Goal: Information Seeking & Learning: Find specific fact

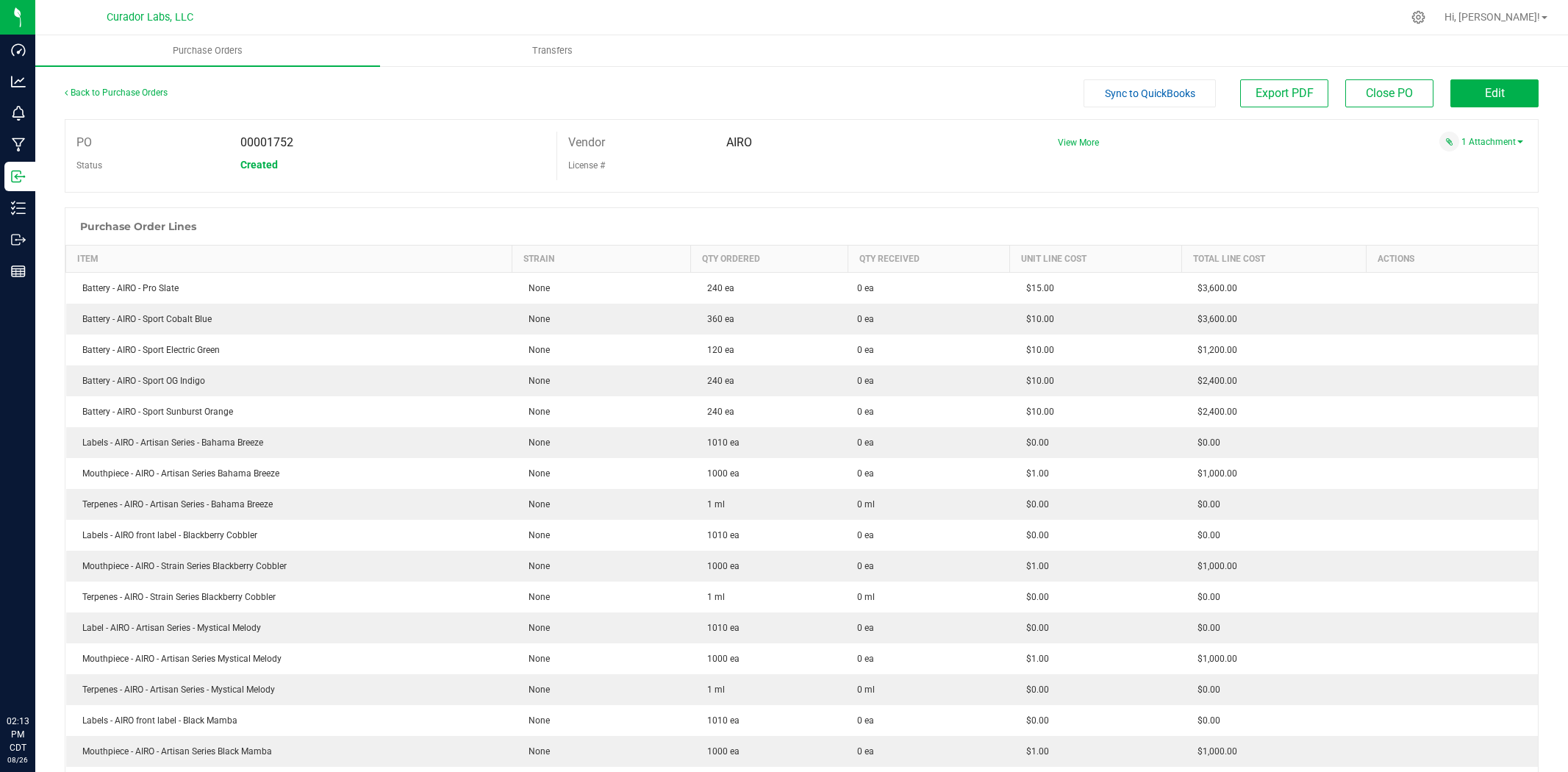
drag, startPoint x: 0, startPoint y: 0, endPoint x: 149, endPoint y: 83, distance: 170.6
click at [145, 85] on div "Back to Purchase Orders" at bounding box center [248, 92] width 368 height 27
click at [155, 92] on link "Back to Purchase Orders" at bounding box center [116, 92] width 103 height 10
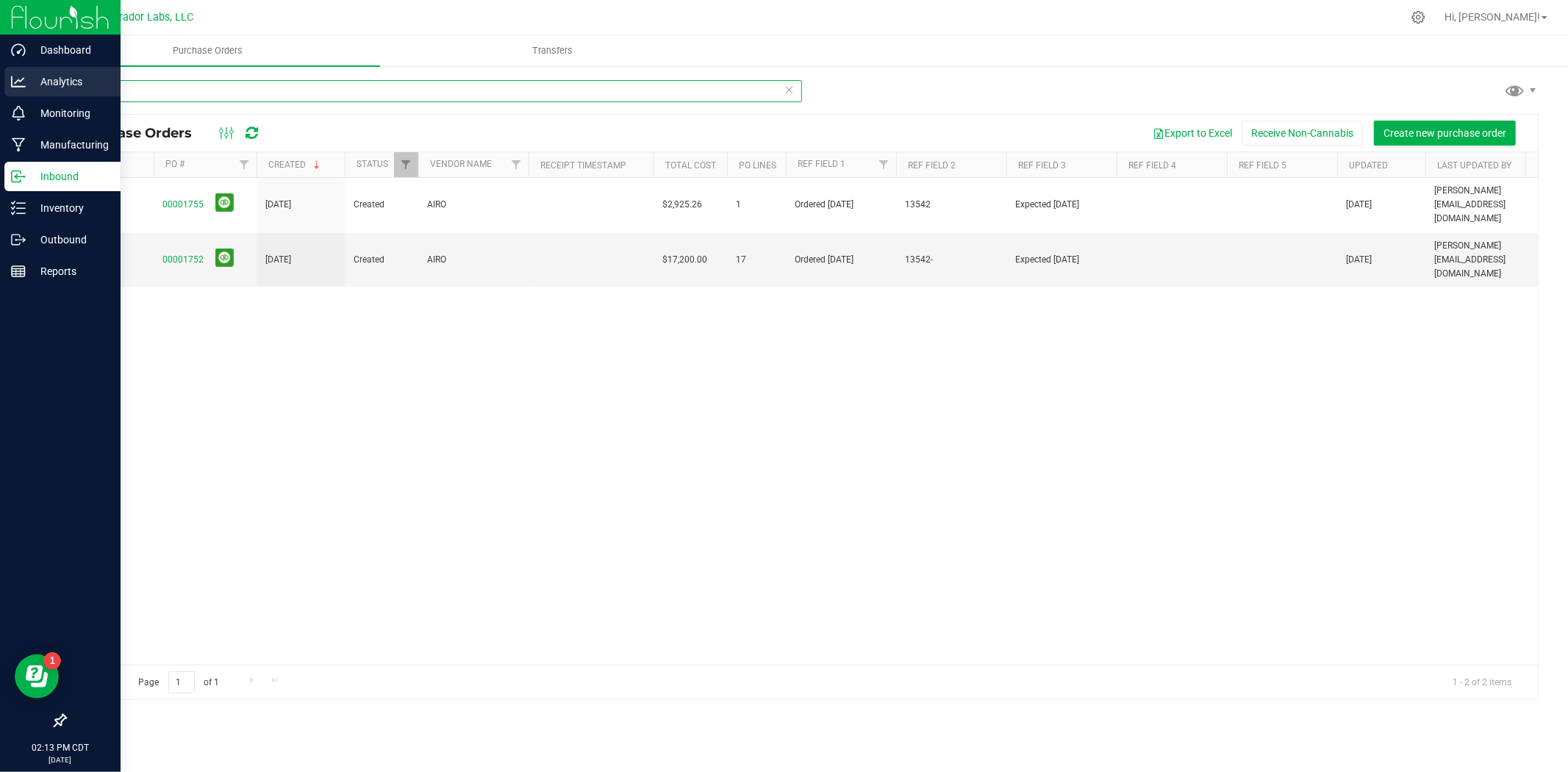
drag, startPoint x: 310, startPoint y: 94, endPoint x: 3, endPoint y: 93, distance: 307.0
click at [25, 93] on div "Dashboard Analytics Monitoring Manufacturing Inbound Inventory Outbound Reports…" at bounding box center [784, 386] width 1568 height 772
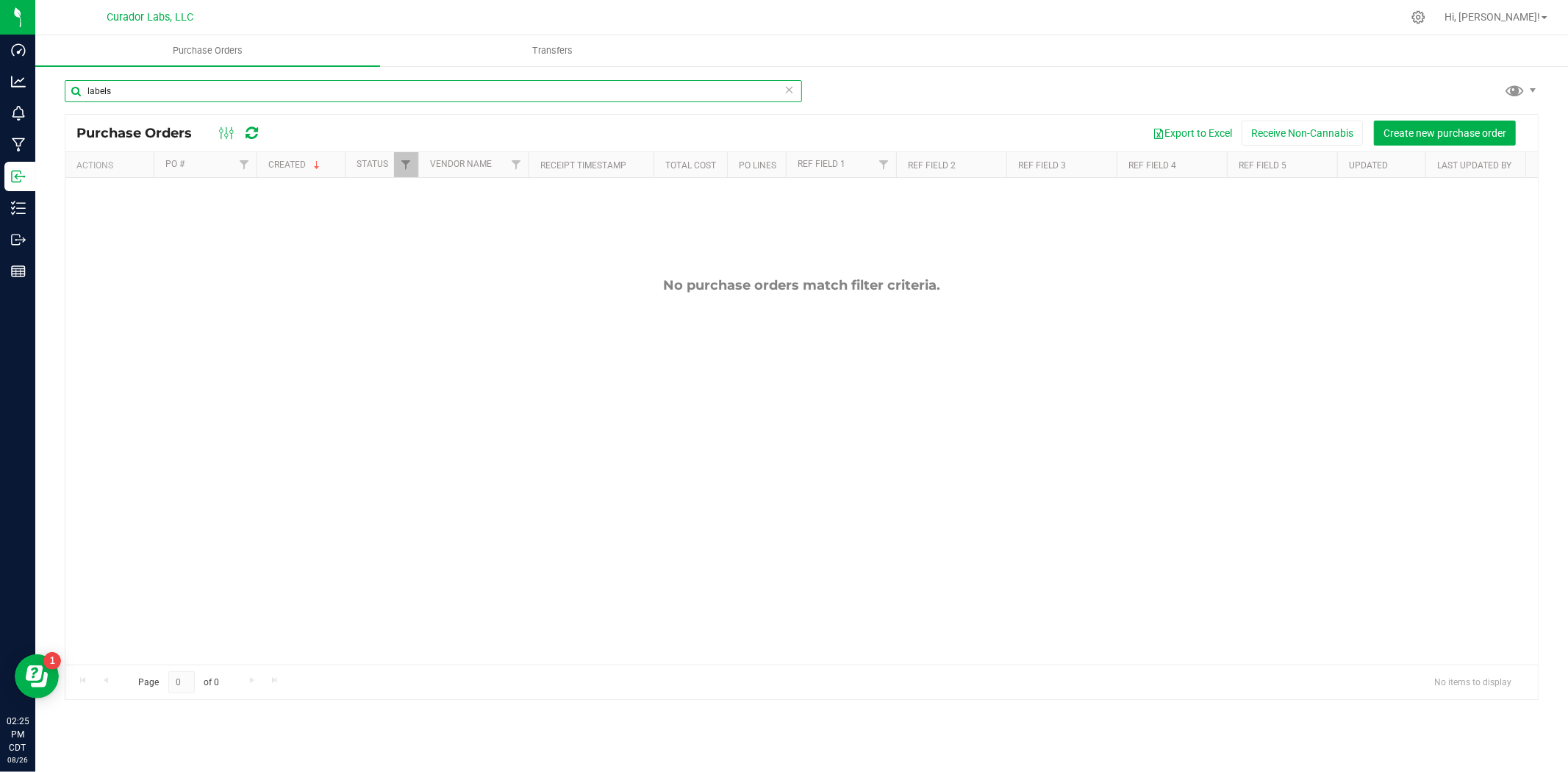
click at [120, 97] on input "labels" at bounding box center [433, 91] width 737 height 22
type input "l"
type input "direct"
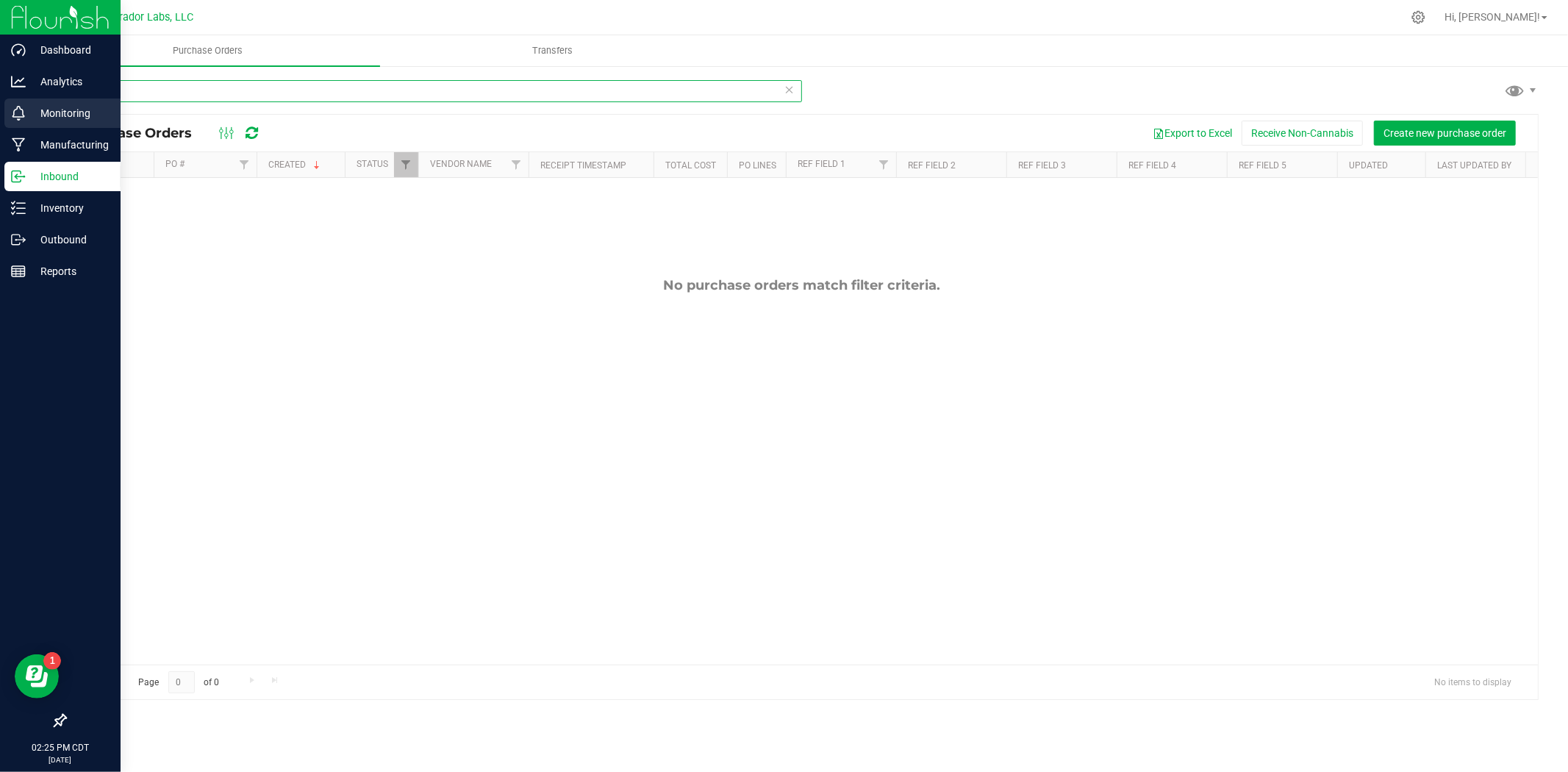
drag, startPoint x: 120, startPoint y: 97, endPoint x: 15, endPoint y: 108, distance: 105.6
click at [15, 108] on div "Dashboard Analytics Monitoring Manufacturing Inbound Inventory Outbound Reports…" at bounding box center [784, 386] width 1568 height 772
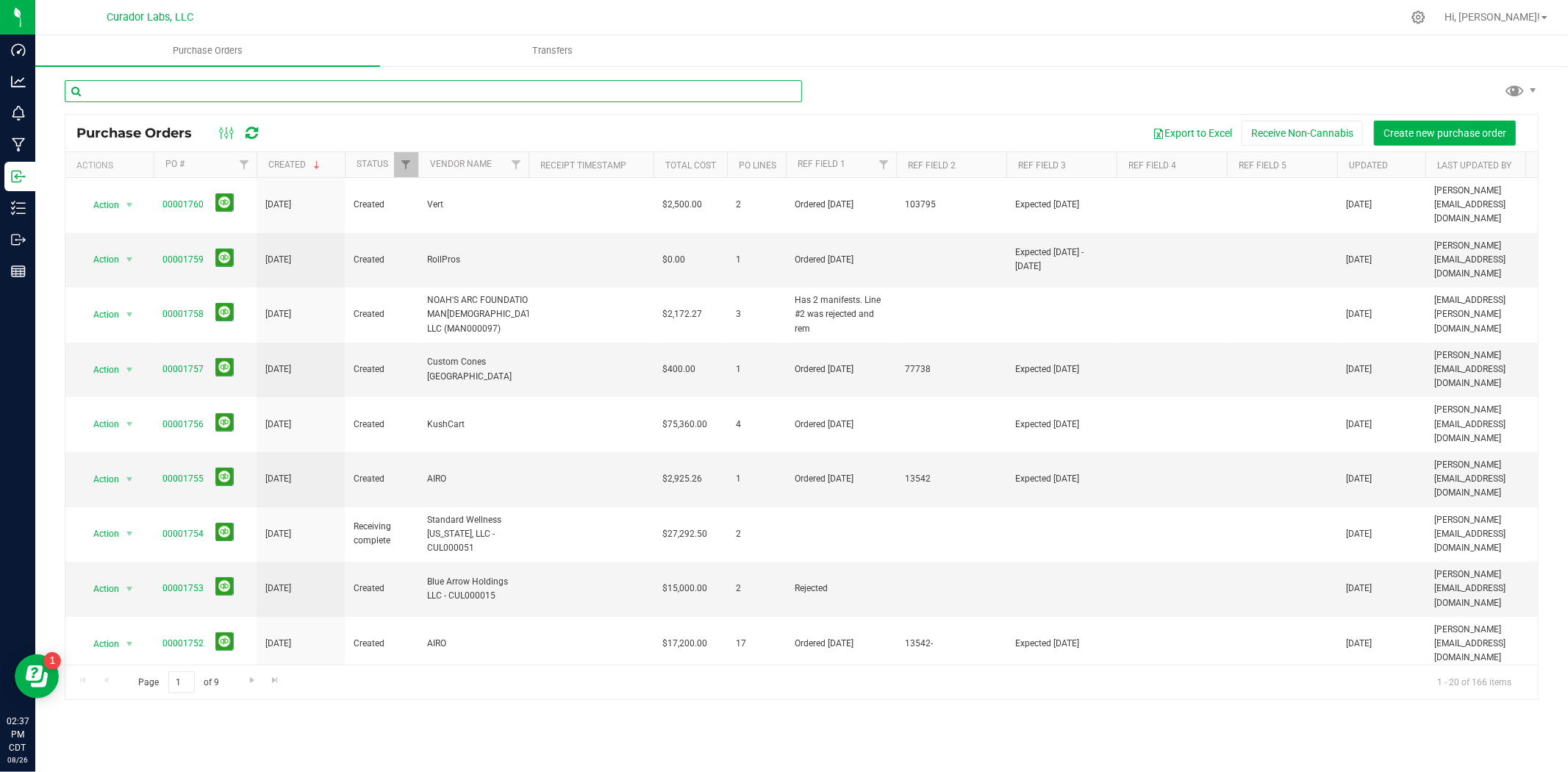
click at [452, 90] on input "text" at bounding box center [433, 91] width 737 height 22
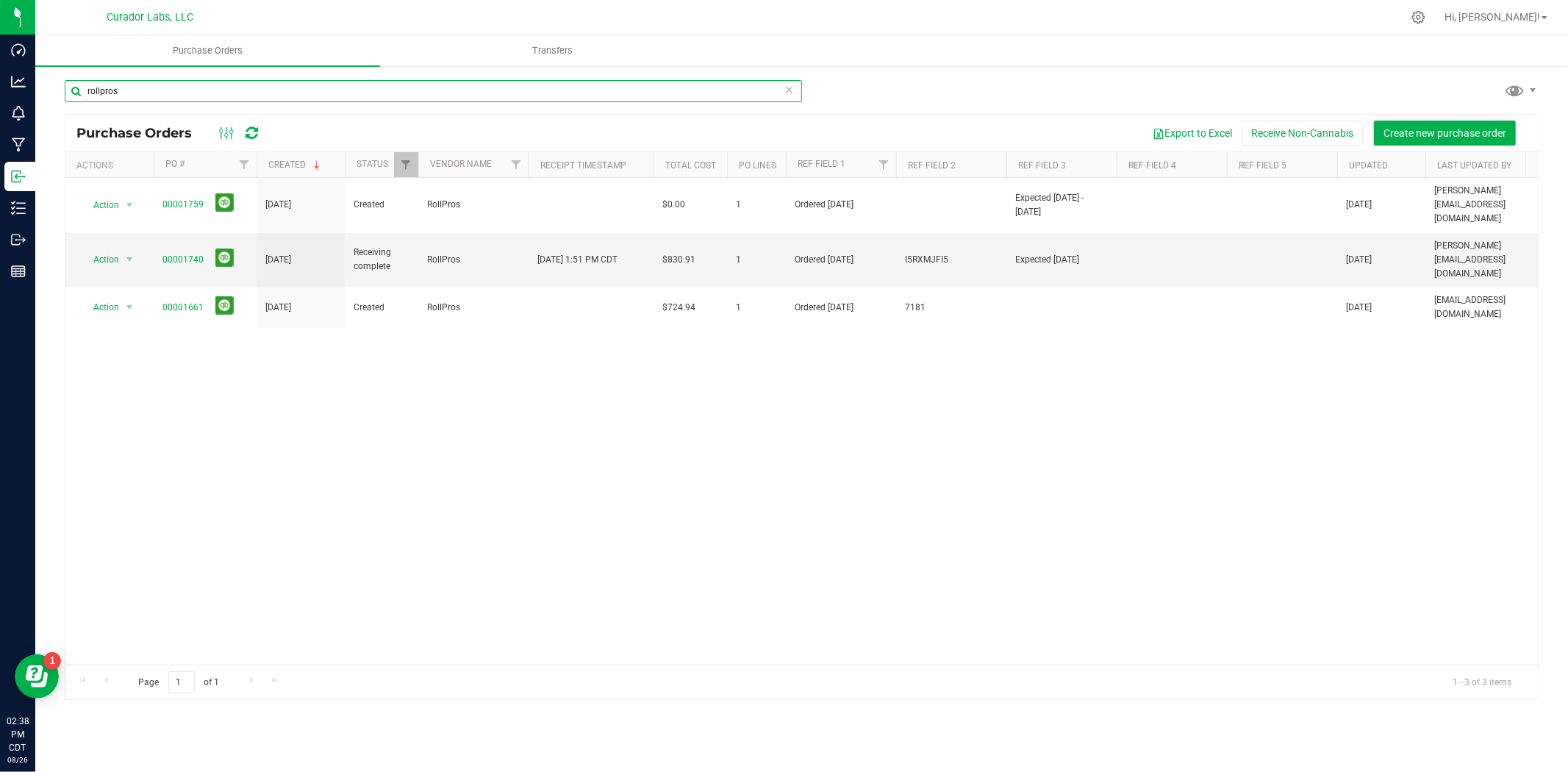
type input "rollpros"
click at [413, 166] on link "Filter" at bounding box center [406, 164] width 24 height 25
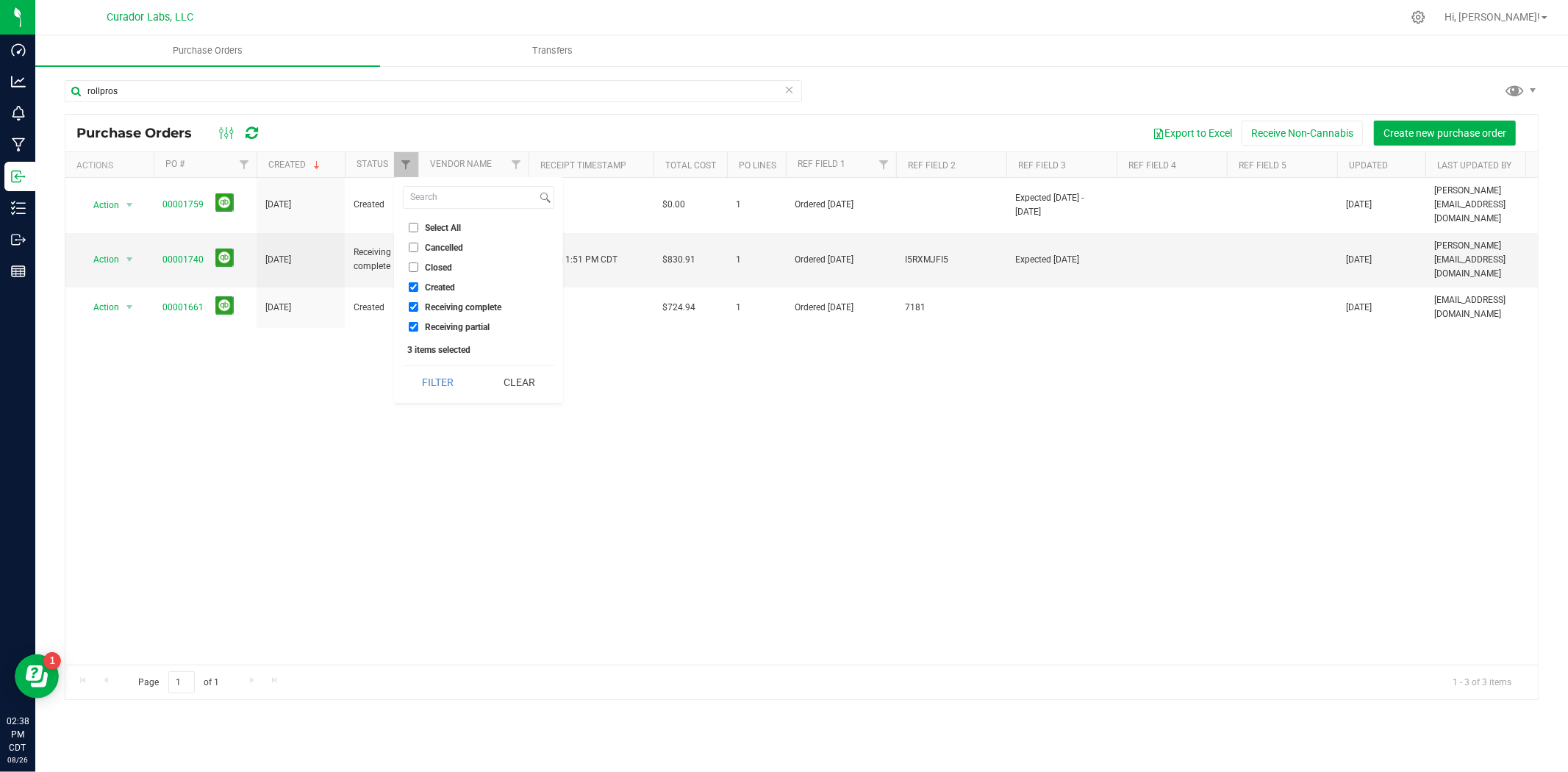
click at [420, 265] on label "Closed" at bounding box center [430, 267] width 43 height 10
click at [418, 265] on input "Closed" at bounding box center [413, 267] width 10 height 10
checkbox input "true"
click at [453, 368] on button "Filter" at bounding box center [438, 382] width 71 height 32
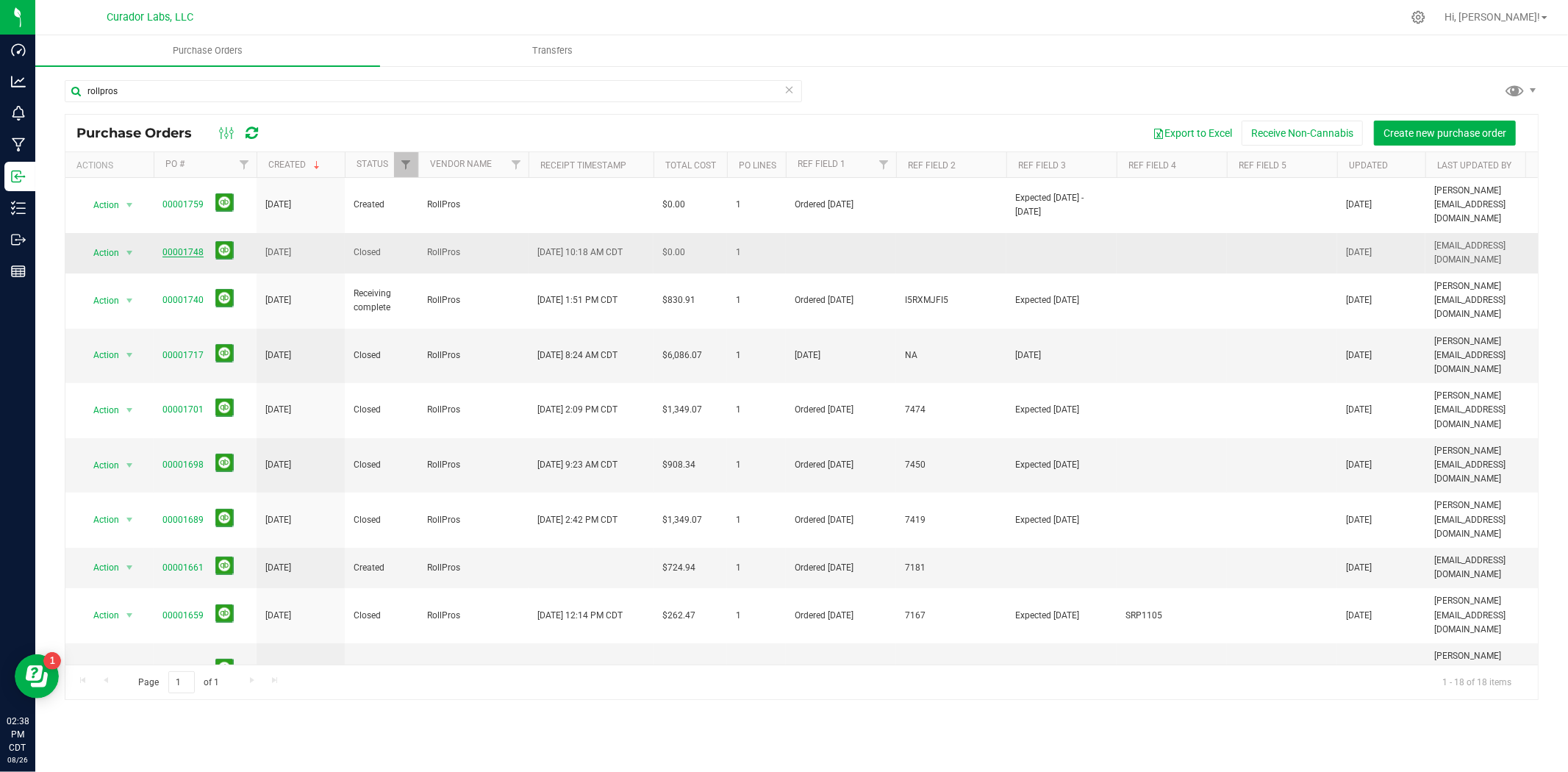
click at [186, 247] on link "00001748" at bounding box center [183, 252] width 41 height 10
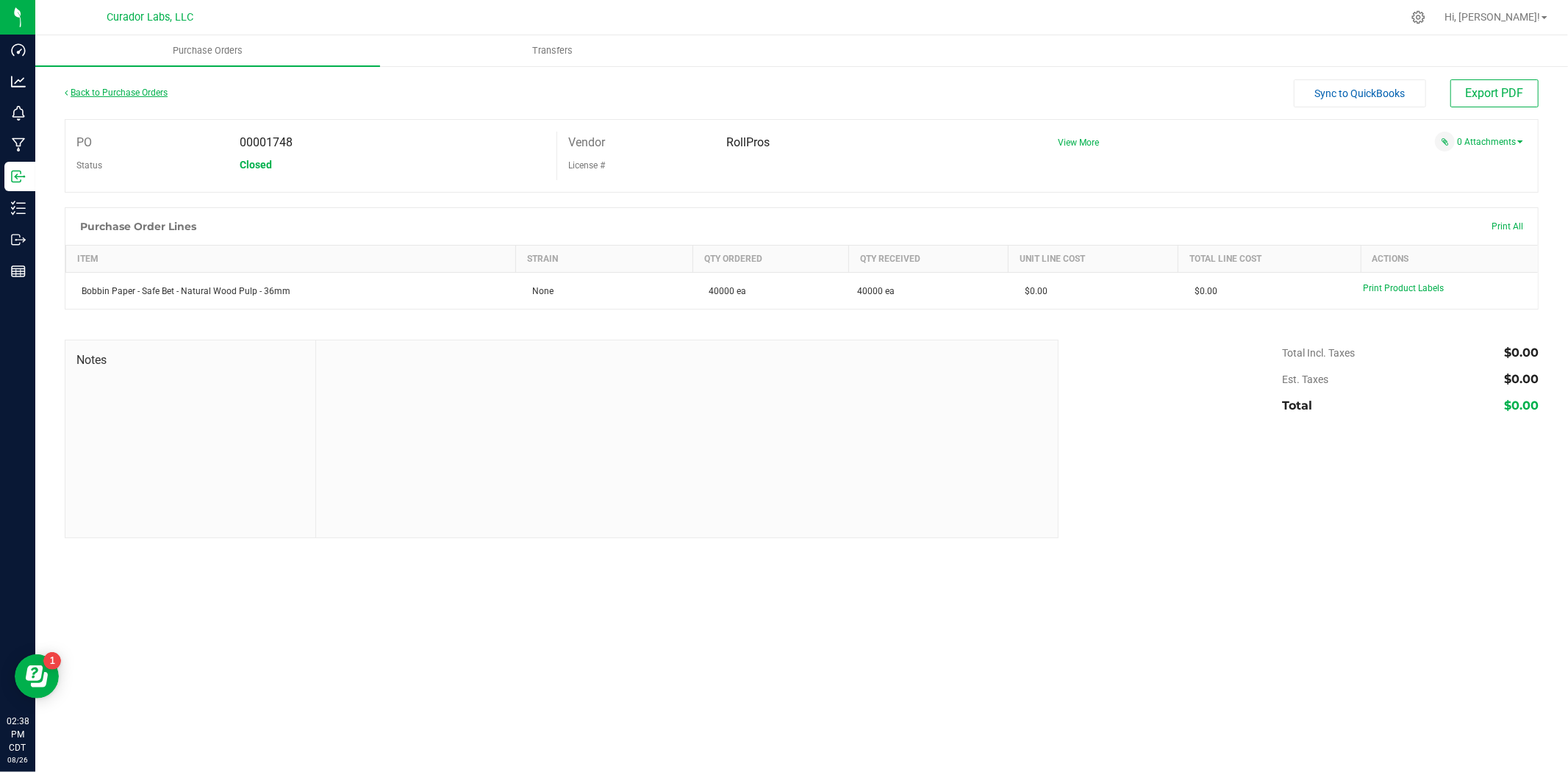
click at [133, 96] on link "Back to Purchase Orders" at bounding box center [116, 92] width 103 height 10
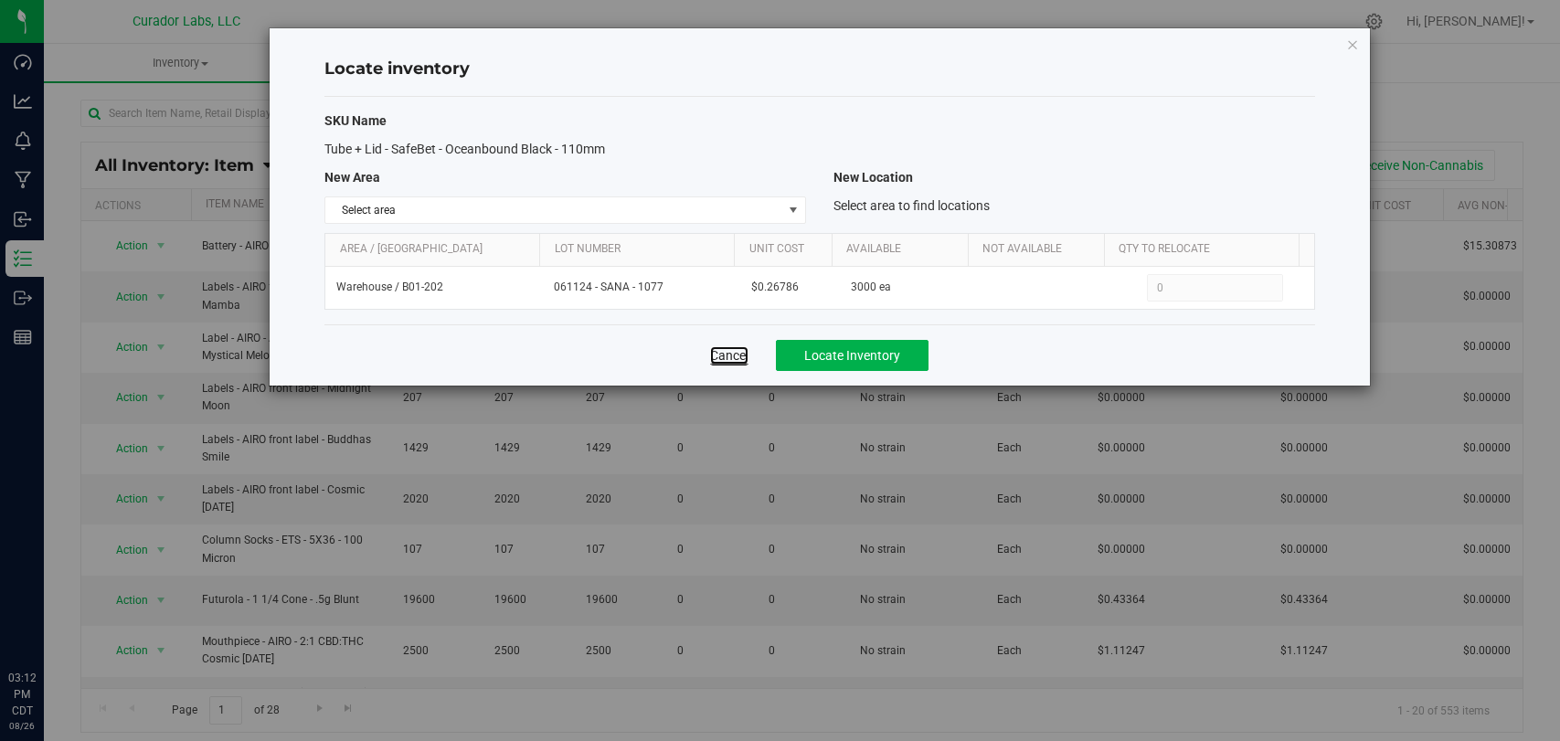
click at [733, 360] on link "Cancel" at bounding box center [729, 355] width 38 height 18
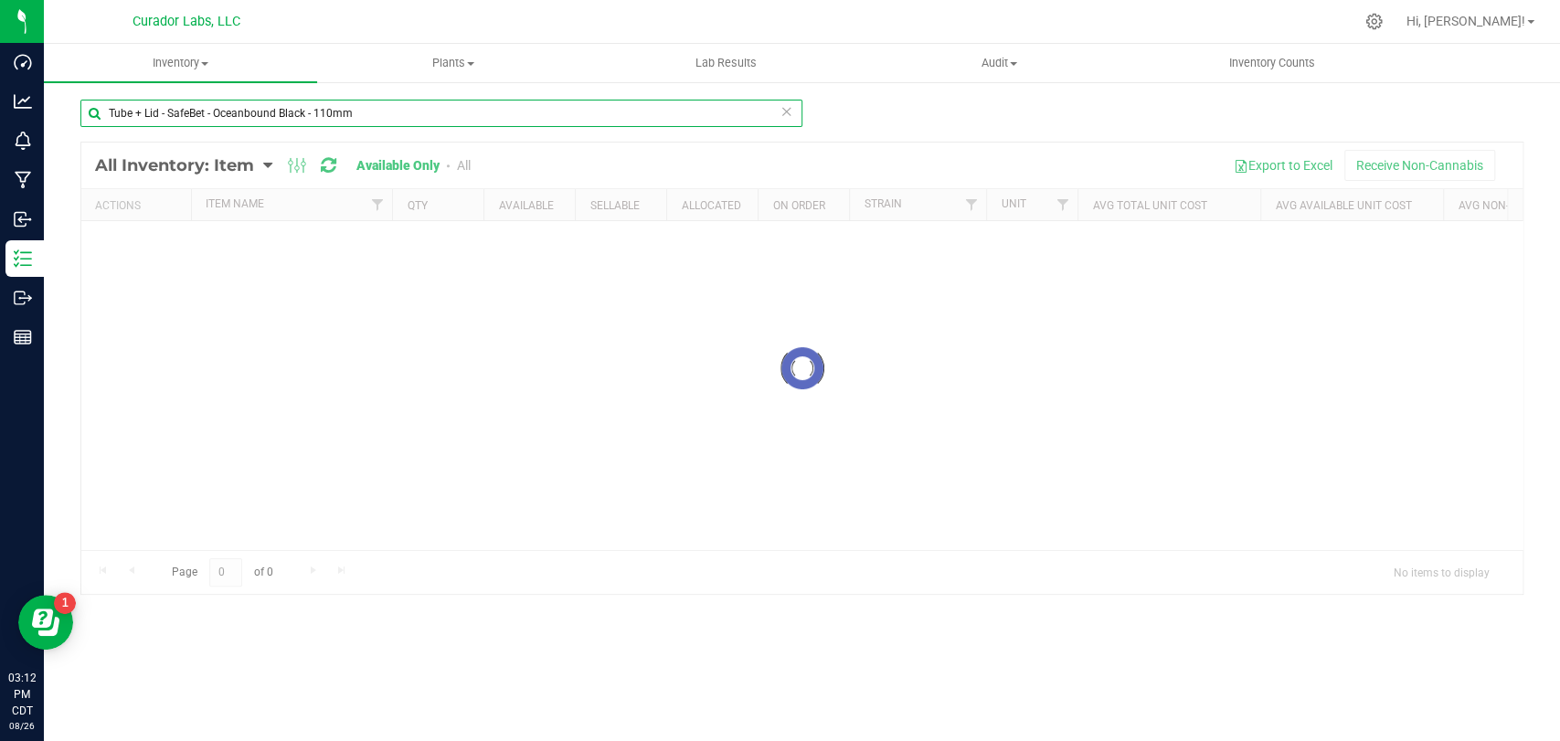
drag, startPoint x: 626, startPoint y: 271, endPoint x: 454, endPoint y: 118, distance: 229.8
click at [0, 75] on div "Dashboard Analytics Monitoring Manufacturing Inbound Inventory Outbound Reports…" at bounding box center [780, 370] width 1560 height 741
paste input "Press Bags - 25 micron - 2 x 4.5"
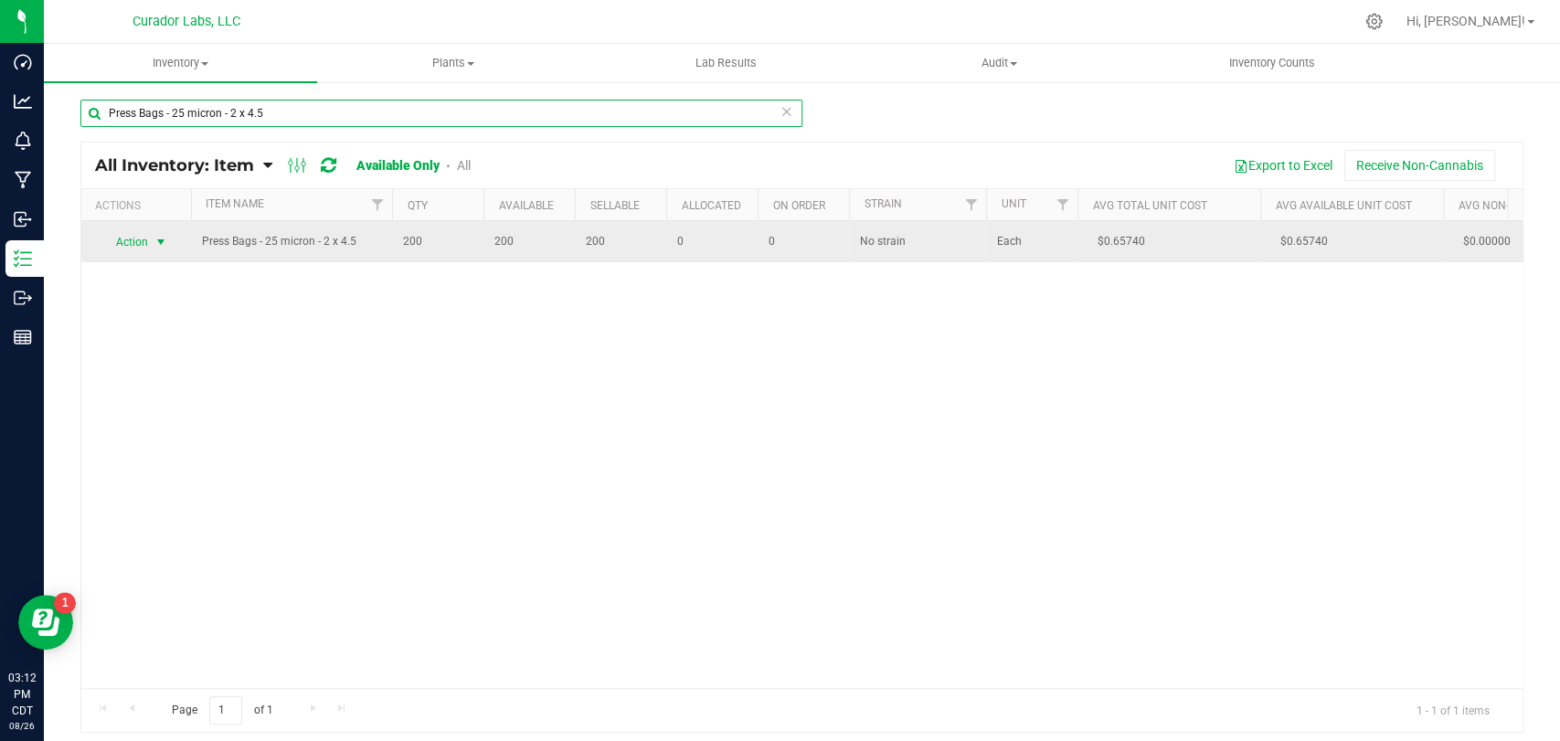
type input "Press Bags - 25 micron - 2 x 4.5"
click at [131, 246] on span "Action" at bounding box center [124, 242] width 49 height 26
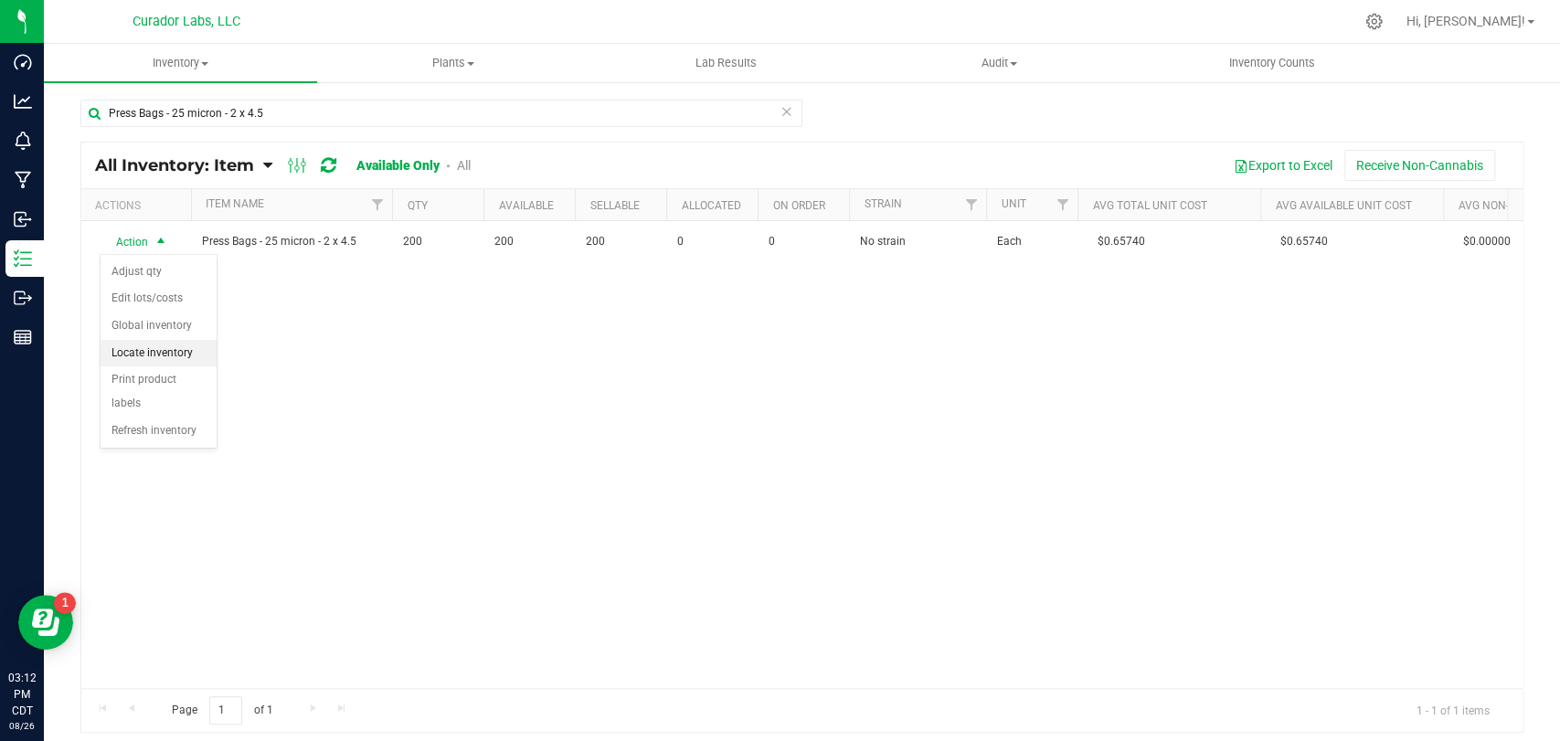
click at [165, 354] on li "Locate inventory" at bounding box center [159, 353] width 116 height 27
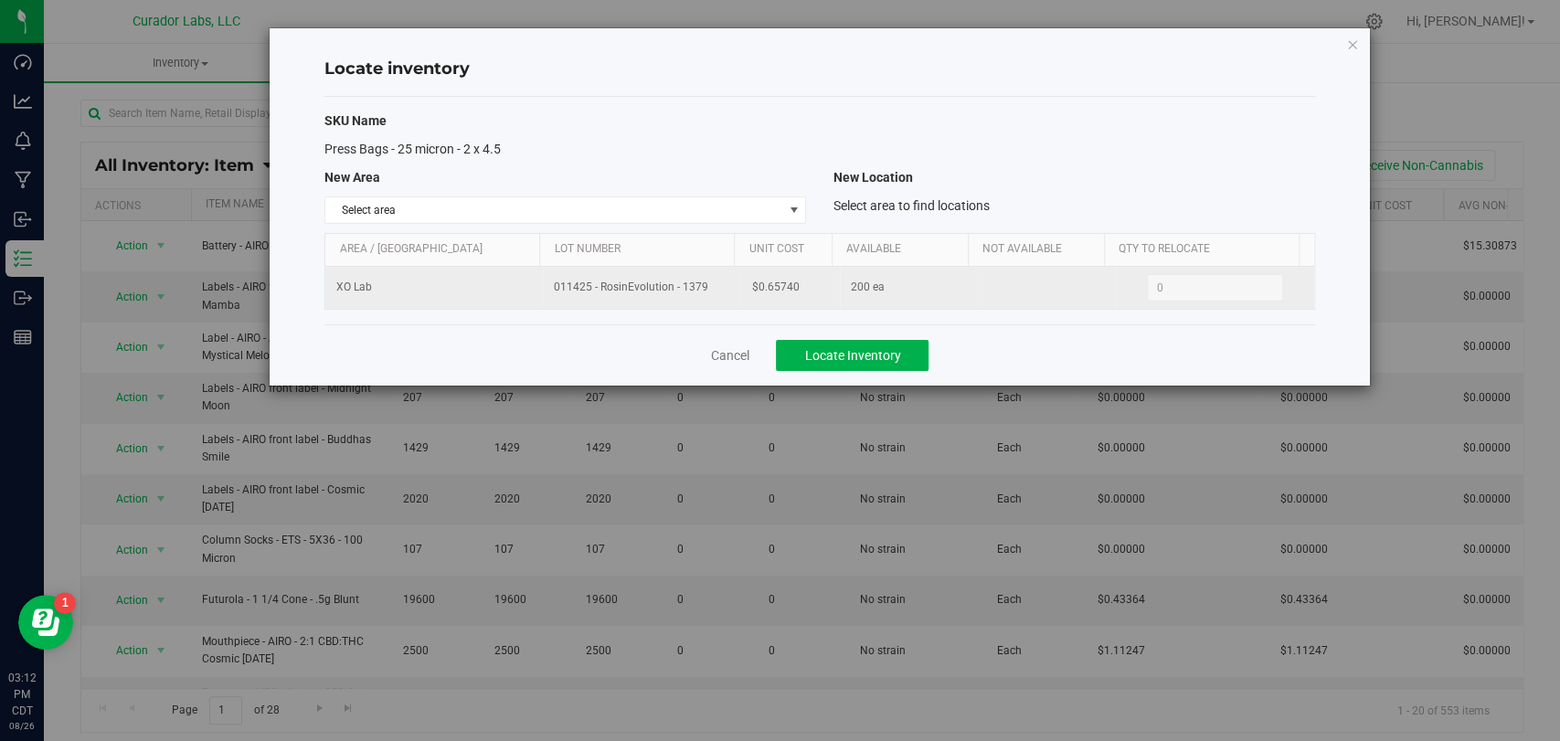
drag, startPoint x: 799, startPoint y: 299, endPoint x: 707, endPoint y: 297, distance: 91.4
click at [707, 297] on tr "XO Lab 011425 - RosinEvolution - 1379 $0.65740 200 ea 0 0" at bounding box center [819, 288] width 988 height 42
copy tr "$0.65740"
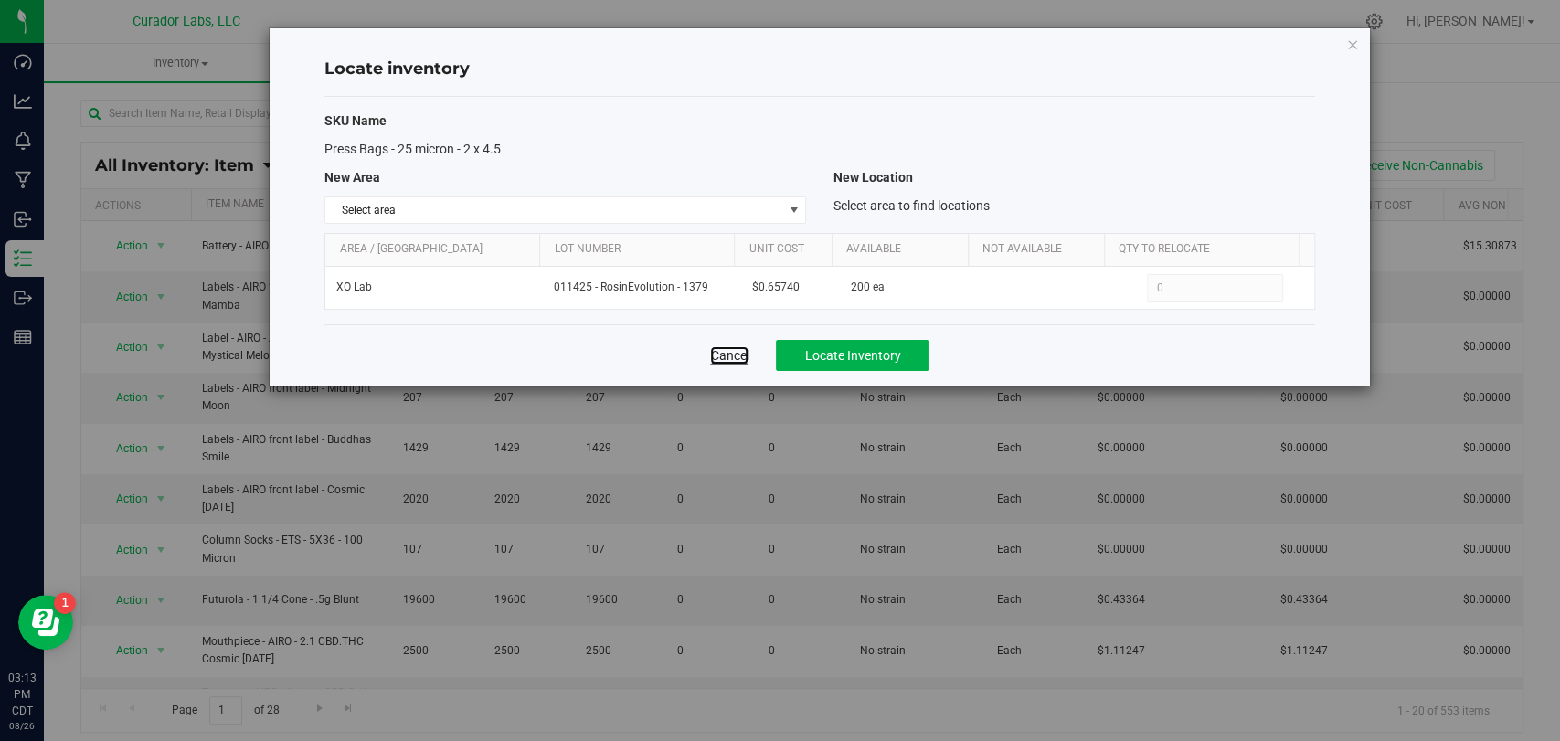
click at [733, 361] on link "Cancel" at bounding box center [729, 355] width 38 height 18
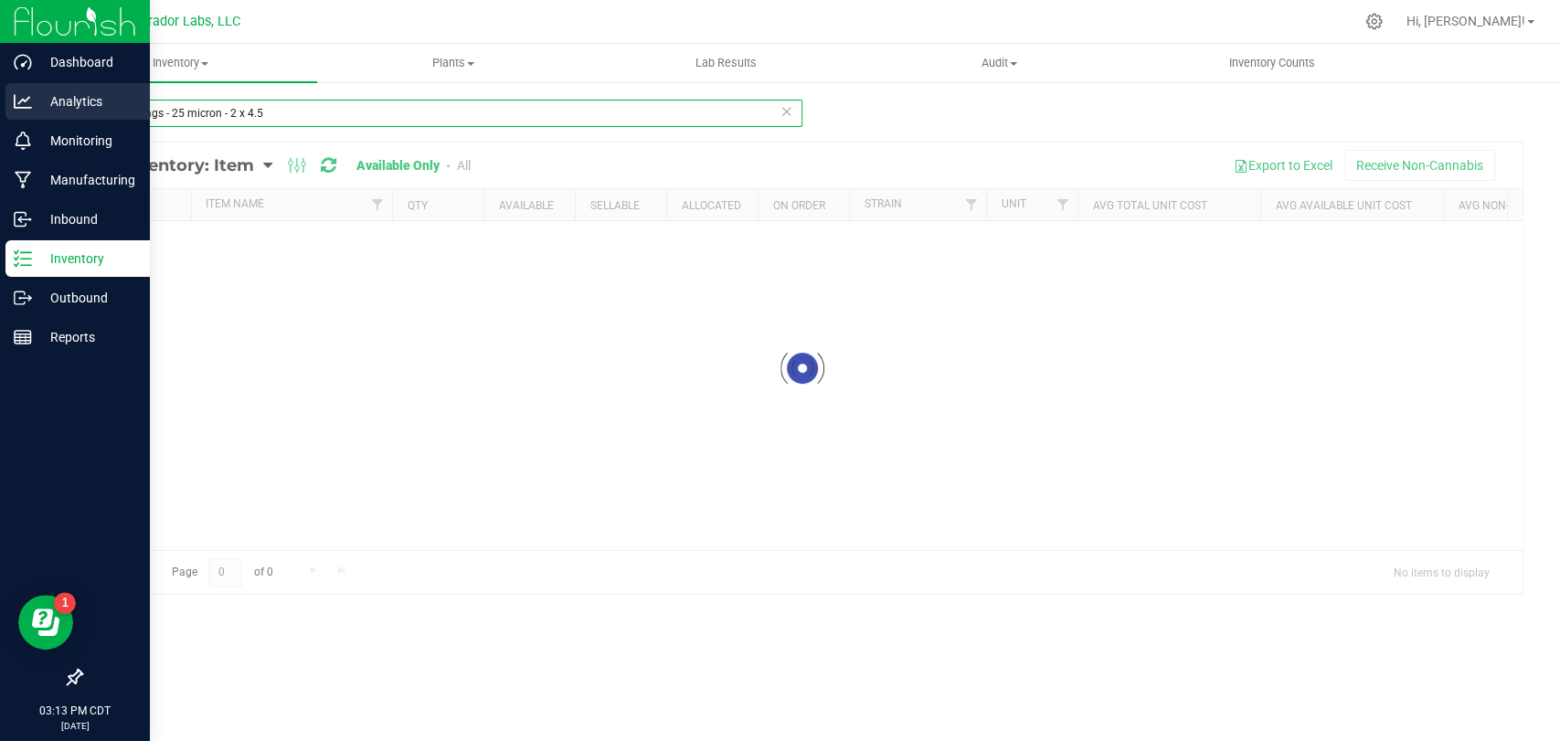
click at [0, 90] on div "Dashboard Analytics Monitoring Manufacturing Inbound Inventory Outbound Reports…" at bounding box center [780, 370] width 1560 height 741
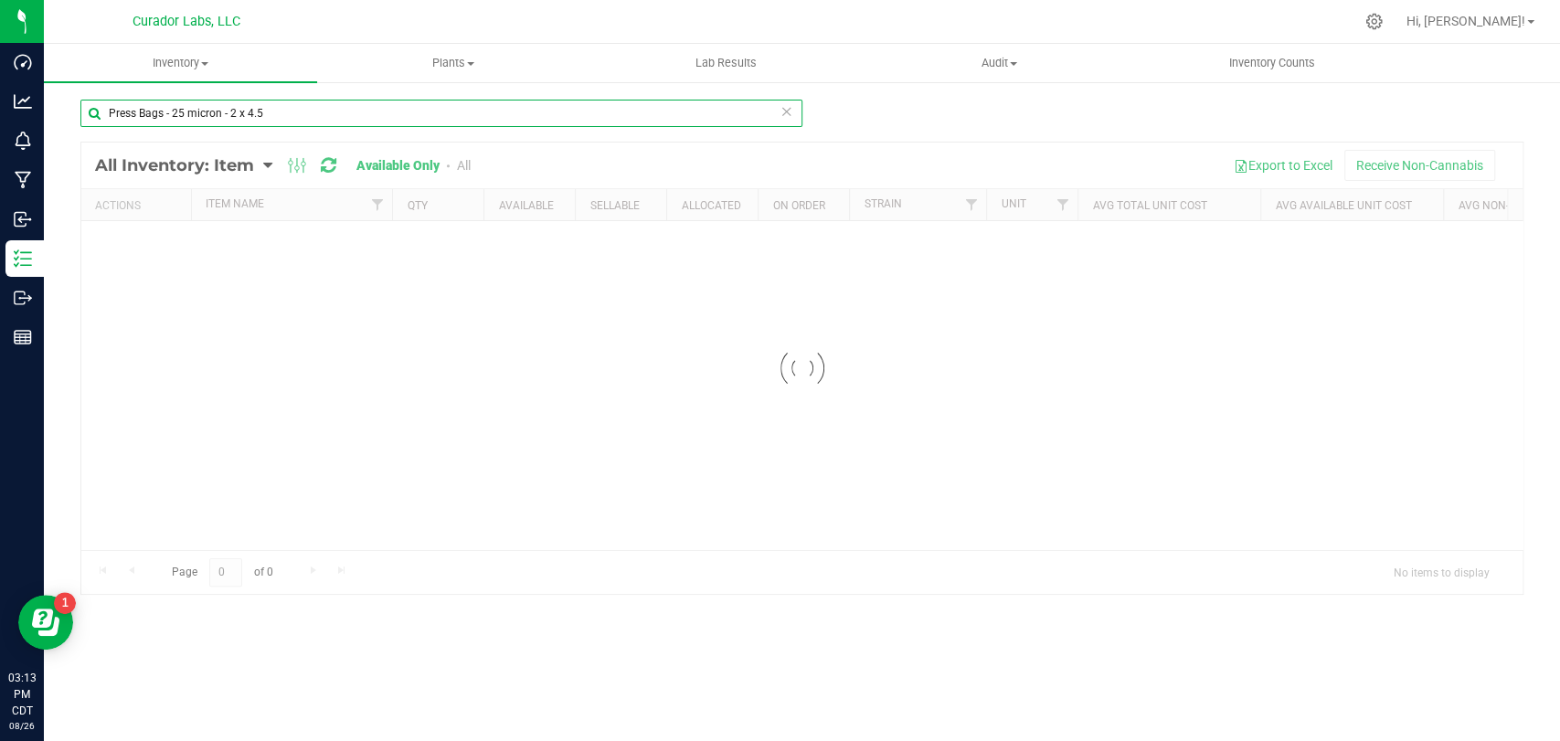
paste input "Syringe - SafeBet - Glass + Acrylic + Warning - 1mL"
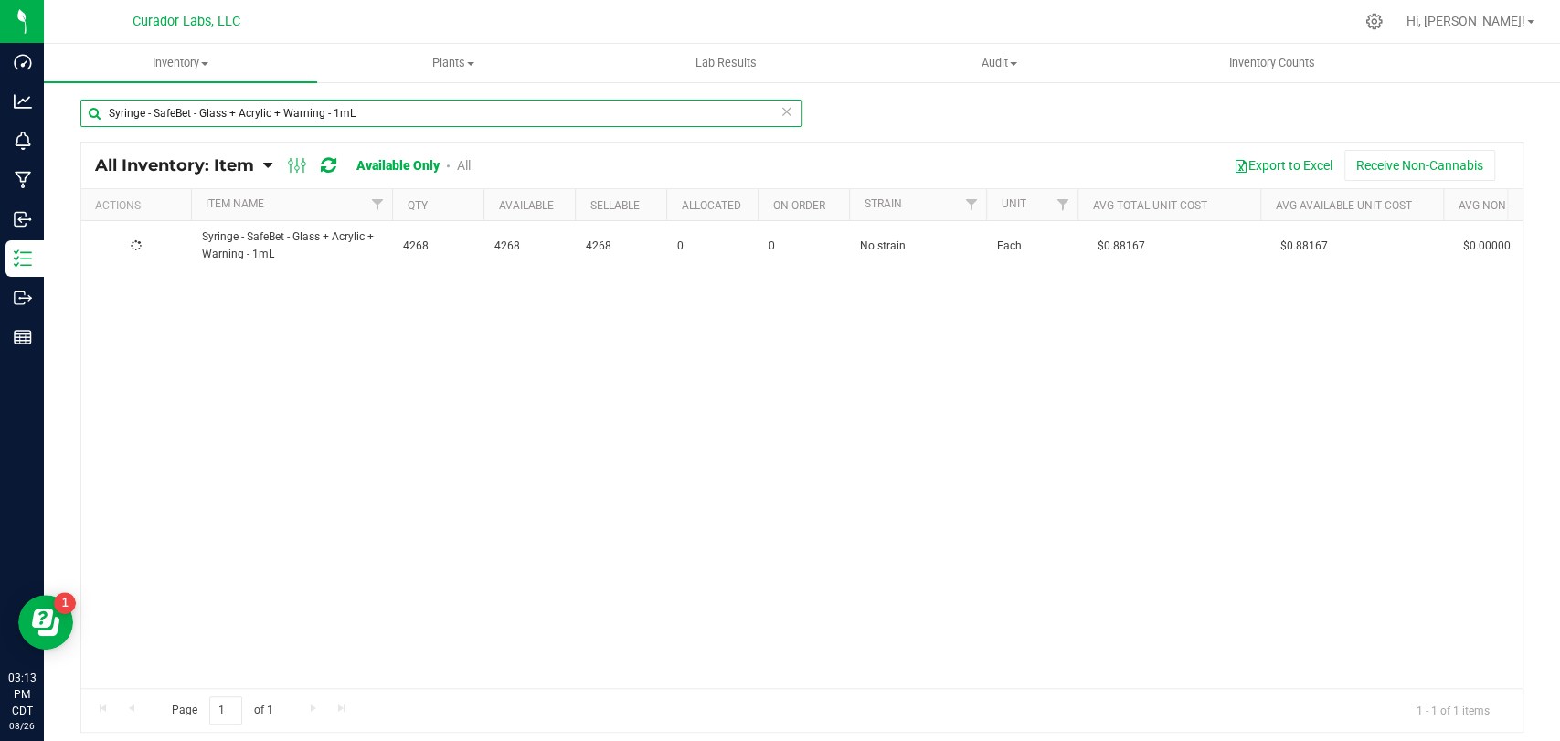
type input "Syringe - SafeBet - Glass + Acrylic + Warning - 1mL"
click at [199, 365] on li "Locate inventory" at bounding box center [159, 357] width 116 height 27
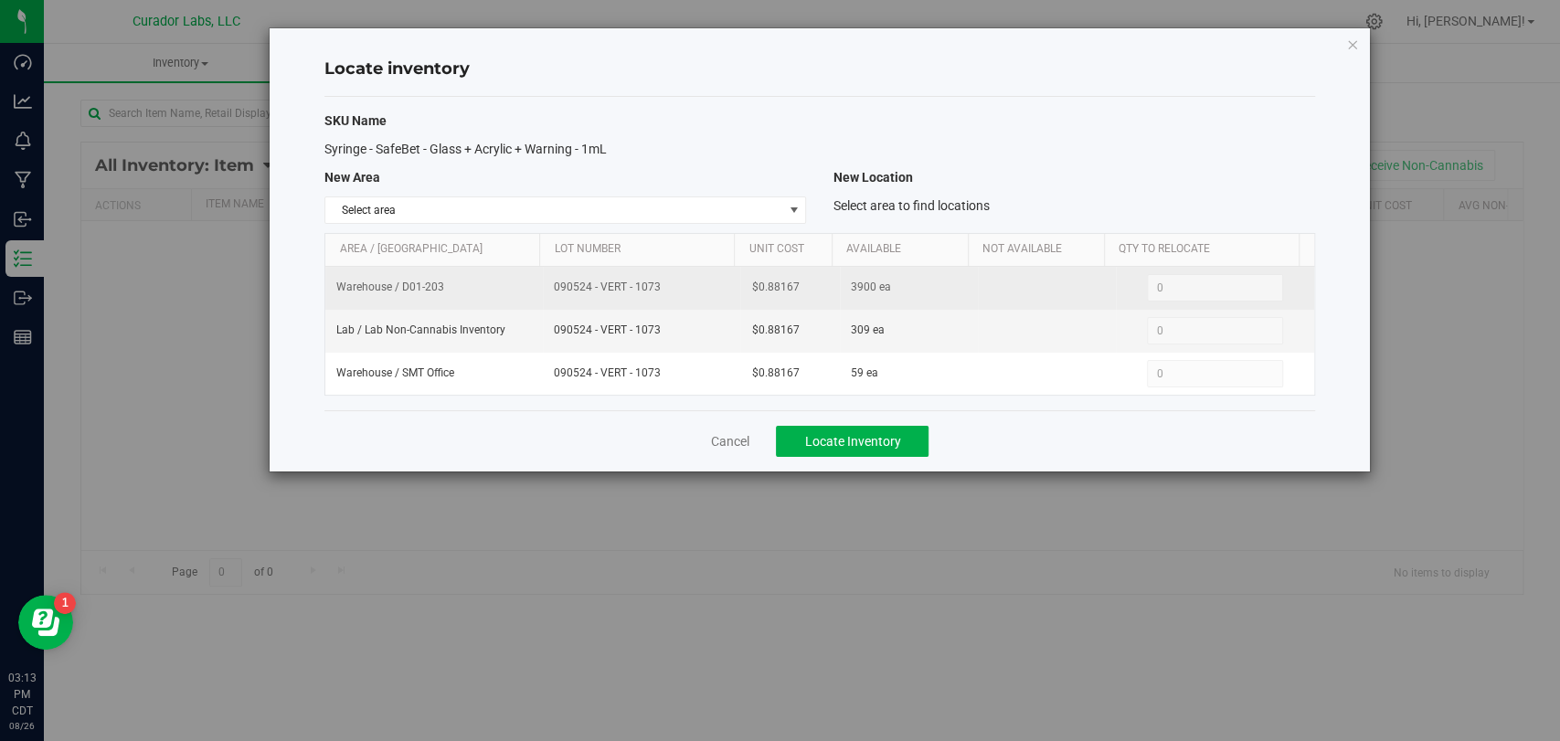
drag, startPoint x: 667, startPoint y: 278, endPoint x: 511, endPoint y: 282, distance: 156.3
click at [511, 282] on tr "Warehouse / D01-203 090524 - VERT - 1073 $0.88167 3900 ea 0 0" at bounding box center [819, 288] width 988 height 43
copy tr "090524 - VERT - 1073"
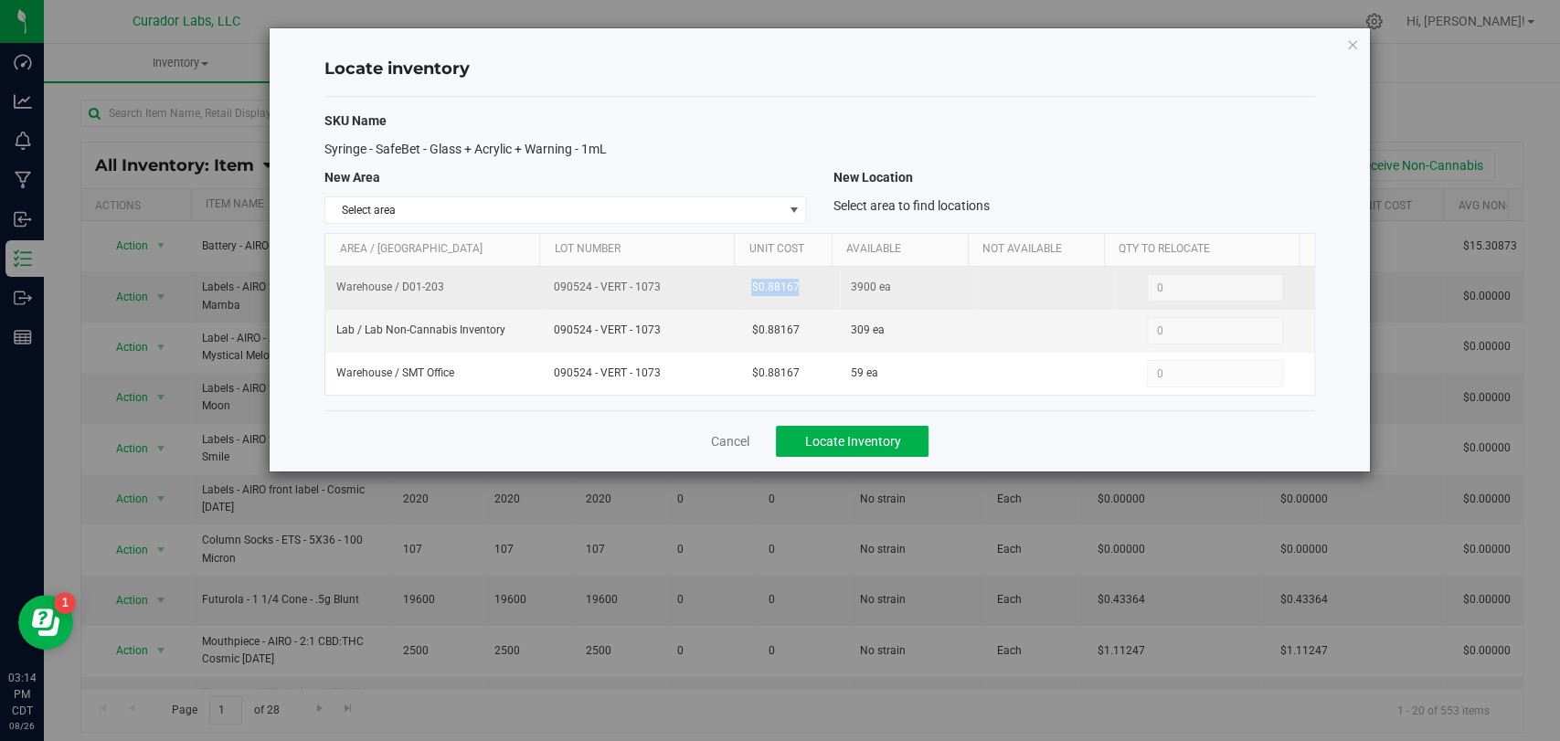
drag, startPoint x: 793, startPoint y: 282, endPoint x: 735, endPoint y: 289, distance: 58.8
click at [740, 289] on td "$0.88167" at bounding box center [789, 288] width 99 height 43
copy span "$0.88167"
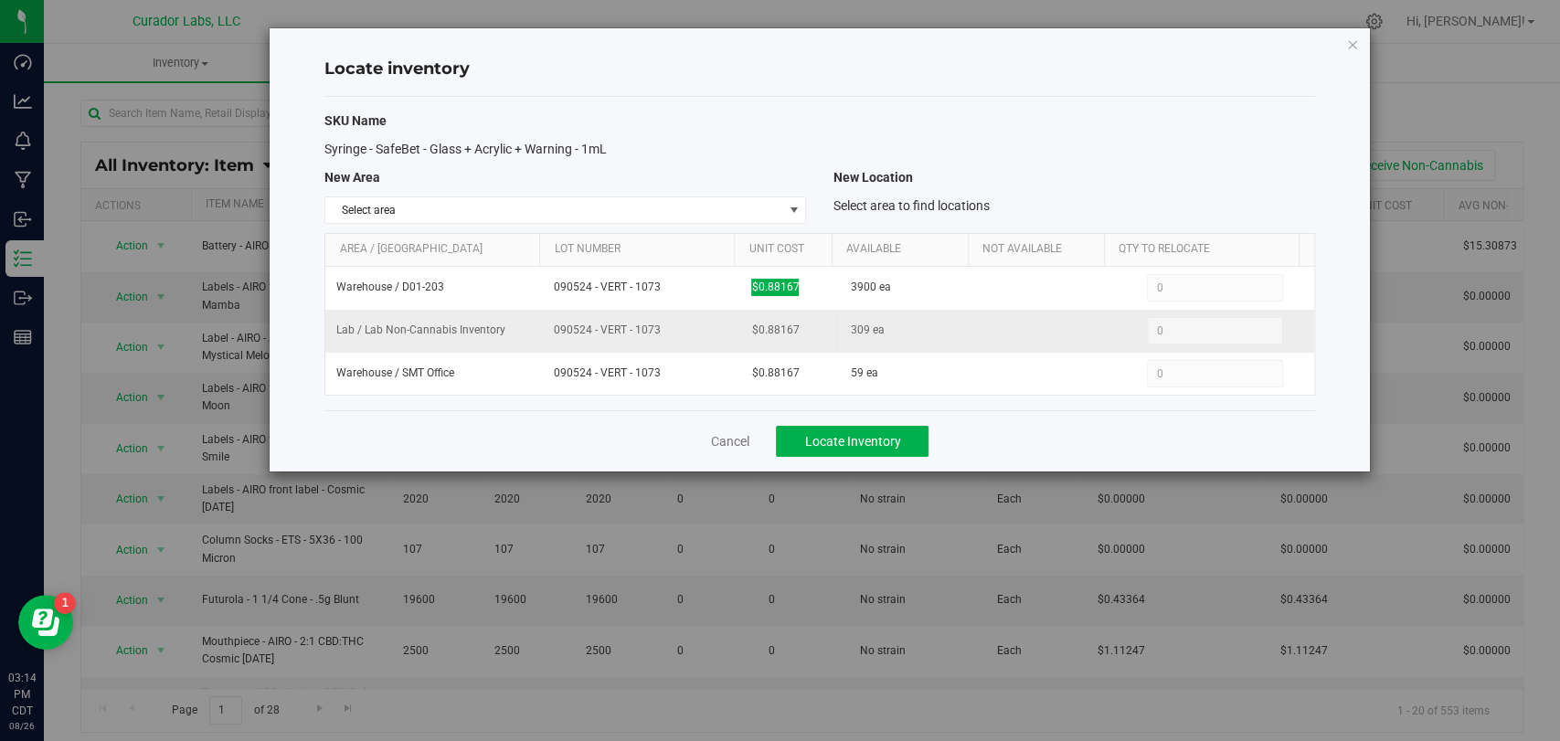
click at [592, 331] on span "090524 - VERT - 1073" at bounding box center [641, 330] width 175 height 17
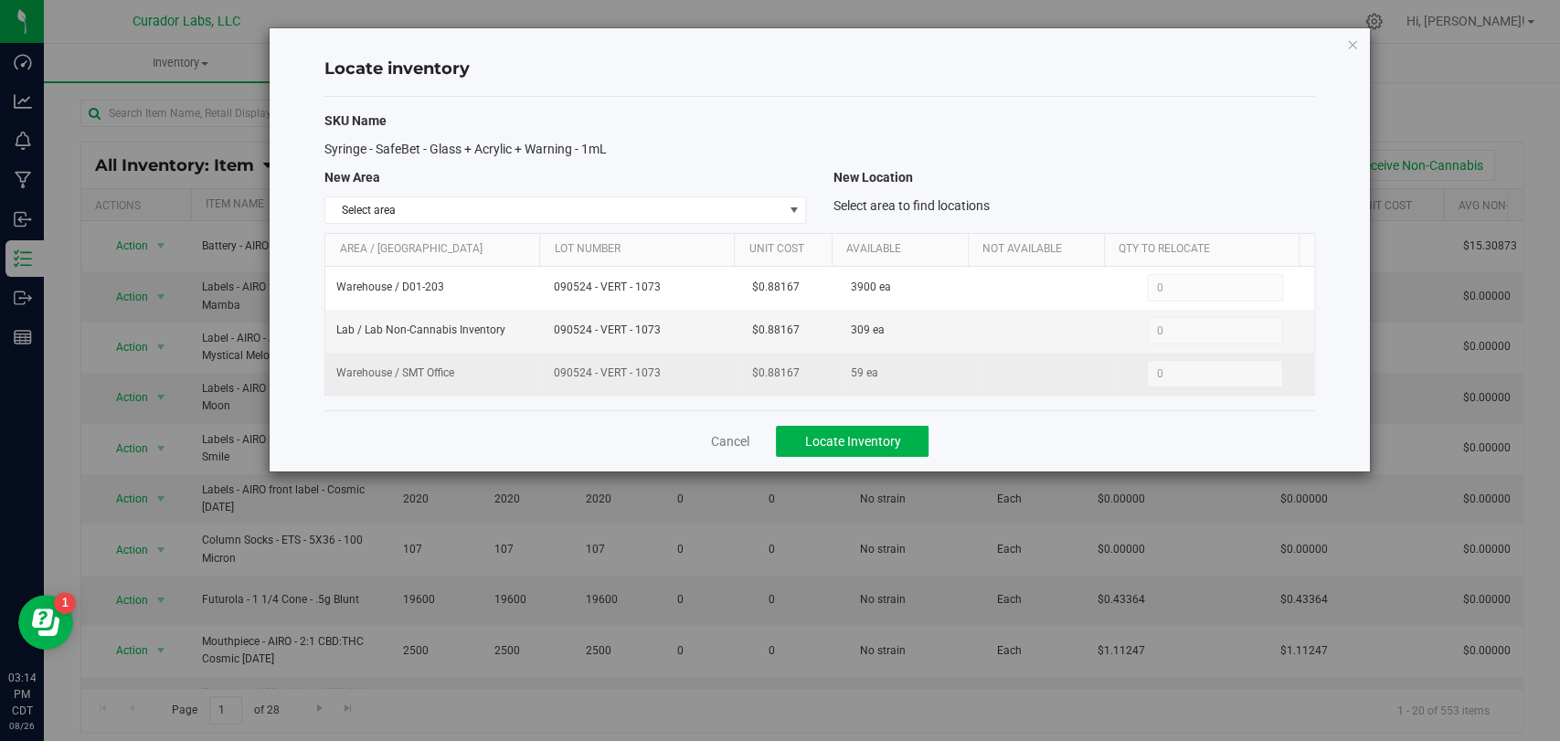
click at [654, 353] on td "090524 - VERT - 1073" at bounding box center [641, 374] width 197 height 42
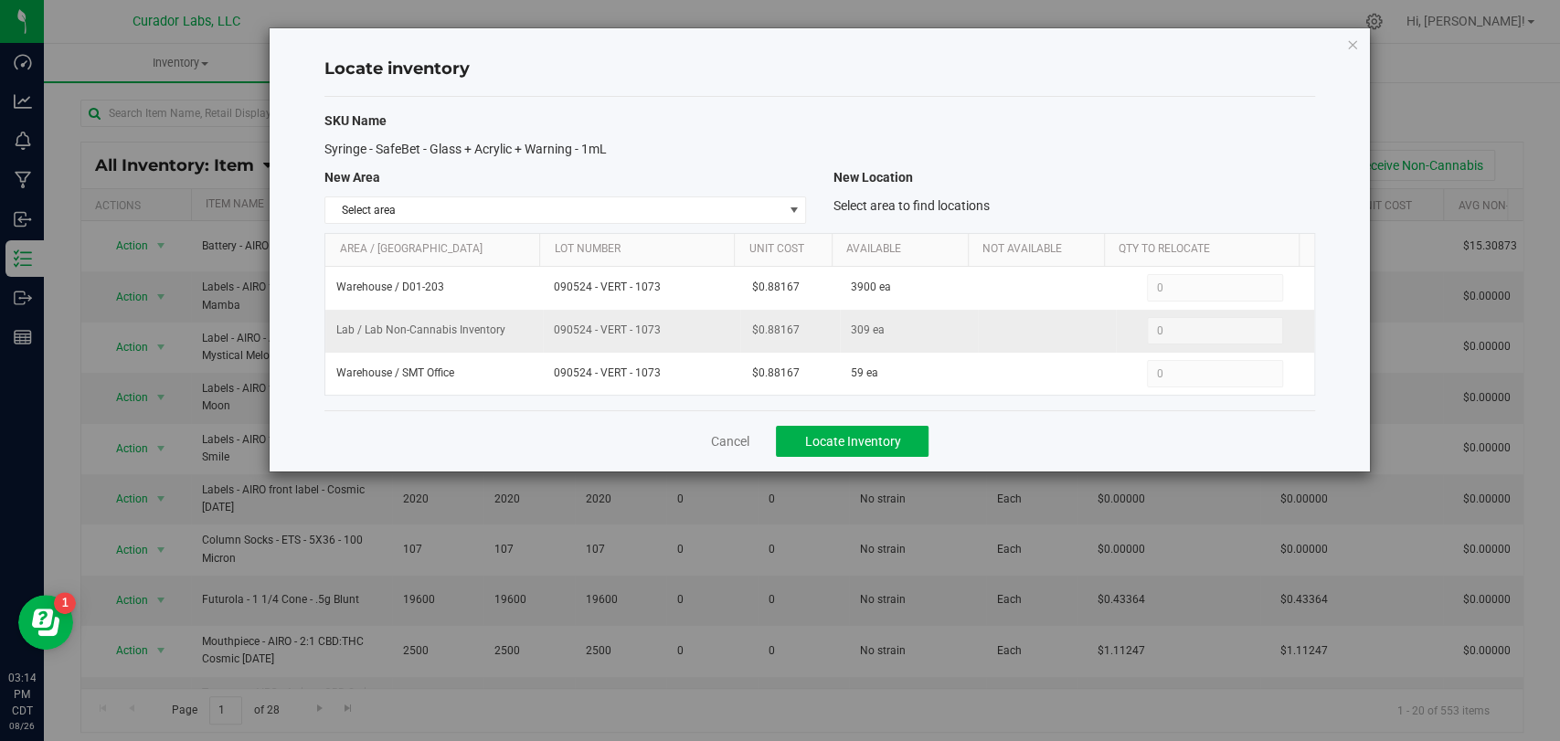
drag, startPoint x: 660, startPoint y: 335, endPoint x: 457, endPoint y: 328, distance: 203.0
click at [457, 328] on tr "Lab / Lab Non-Cannabis Inventory 090524 - VERT - 1073 $0.88167 309 ea 0 0" at bounding box center [819, 331] width 988 height 43
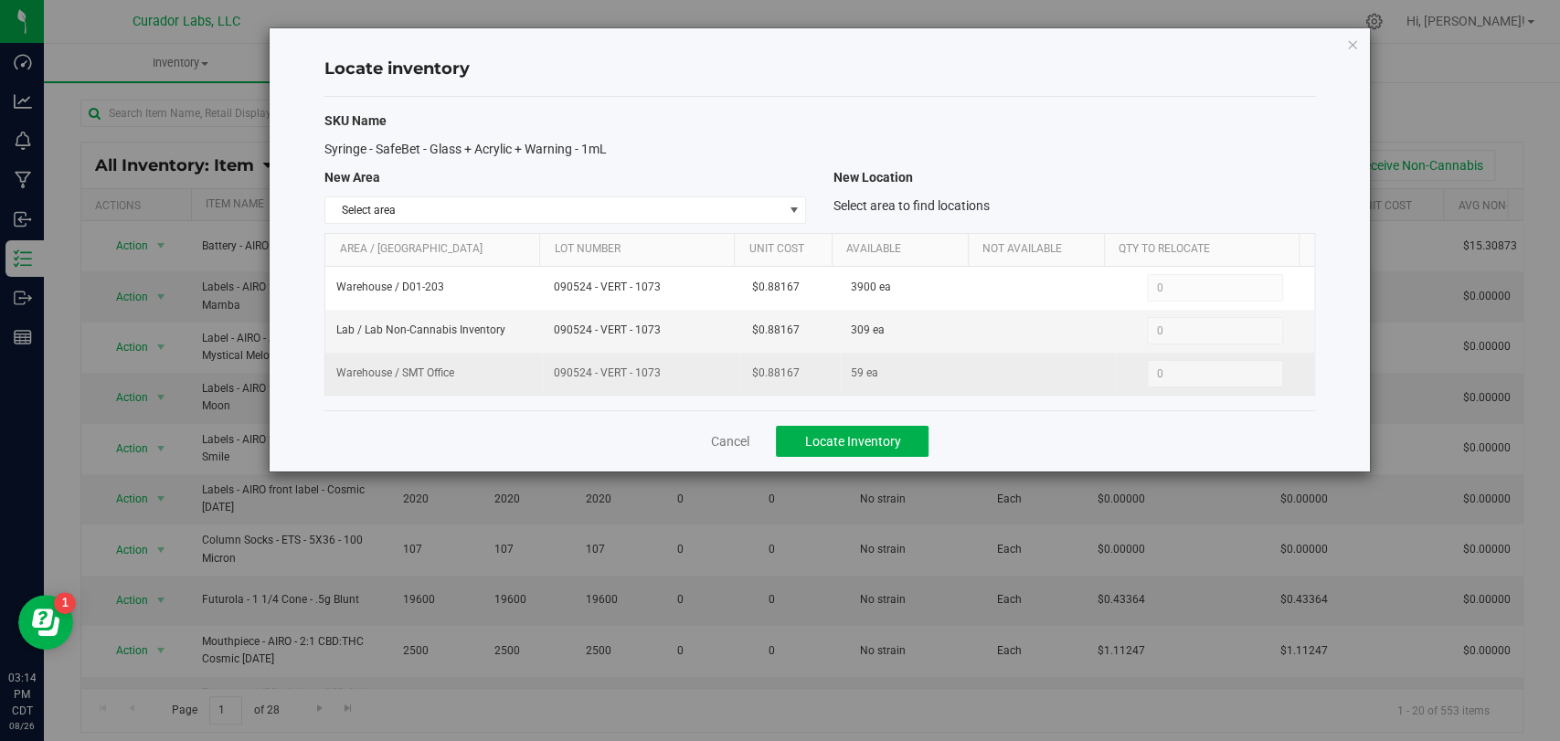
click at [608, 358] on td "090524 - VERT - 1073" at bounding box center [641, 374] width 197 height 42
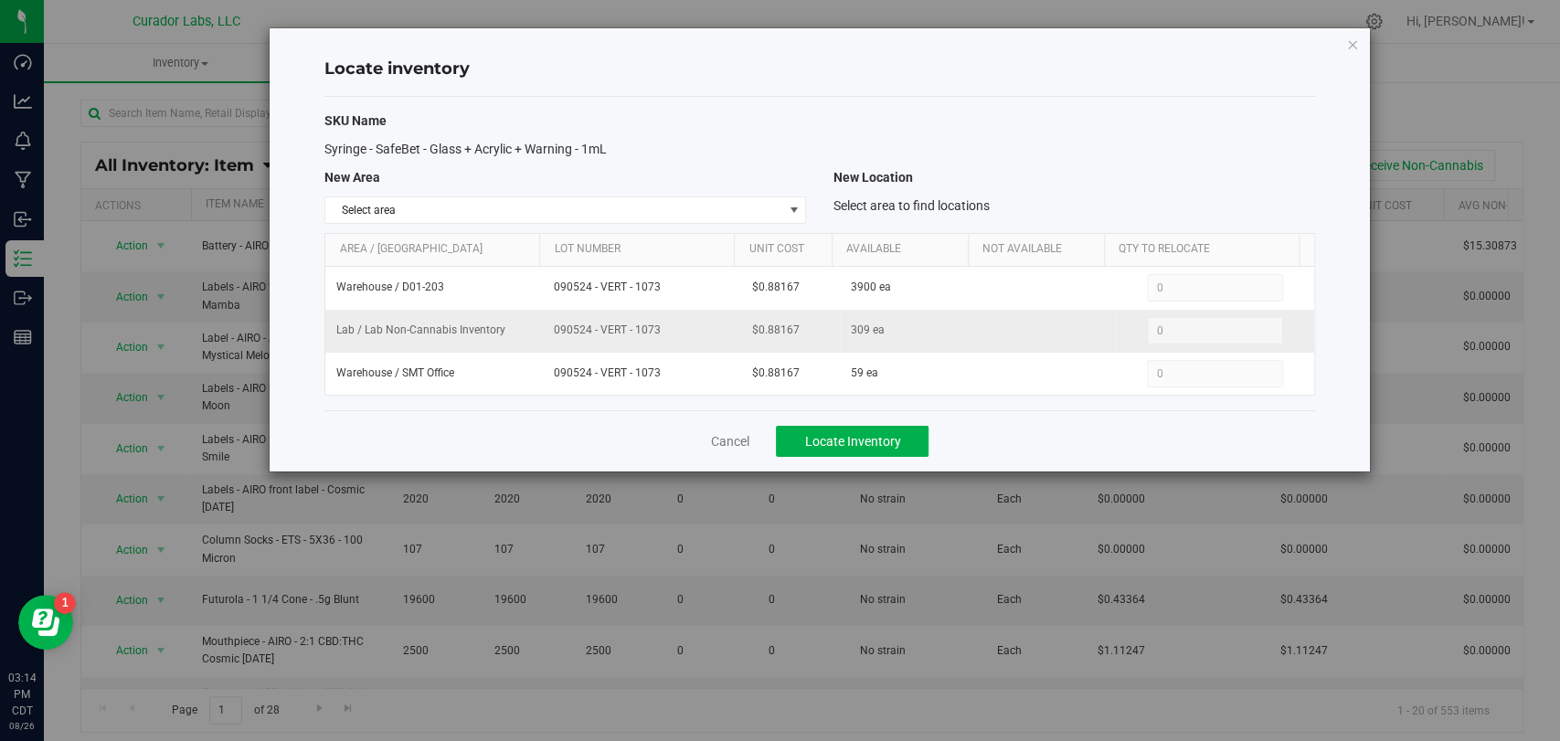
drag, startPoint x: 625, startPoint y: 324, endPoint x: 547, endPoint y: 334, distance: 78.2
click at [547, 334] on td "090524 - VERT - 1073" at bounding box center [641, 331] width 197 height 43
copy span "090524 - VERT - 1073"
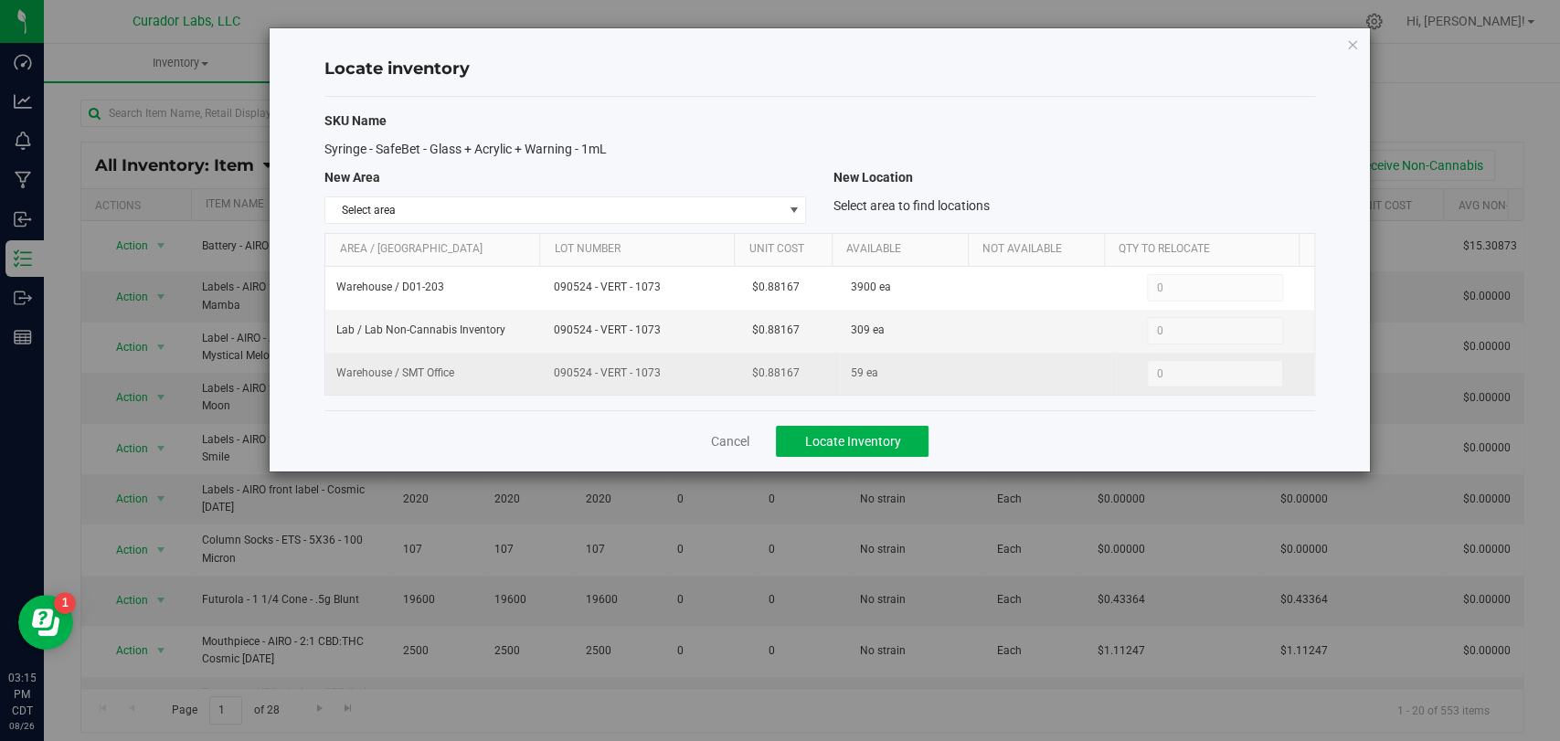
drag, startPoint x: 658, startPoint y: 367, endPoint x: 556, endPoint y: 381, distance: 103.3
click at [556, 381] on td "090524 - VERT - 1073" at bounding box center [641, 374] width 197 height 42
copy span "090524 - VERT - 1073"
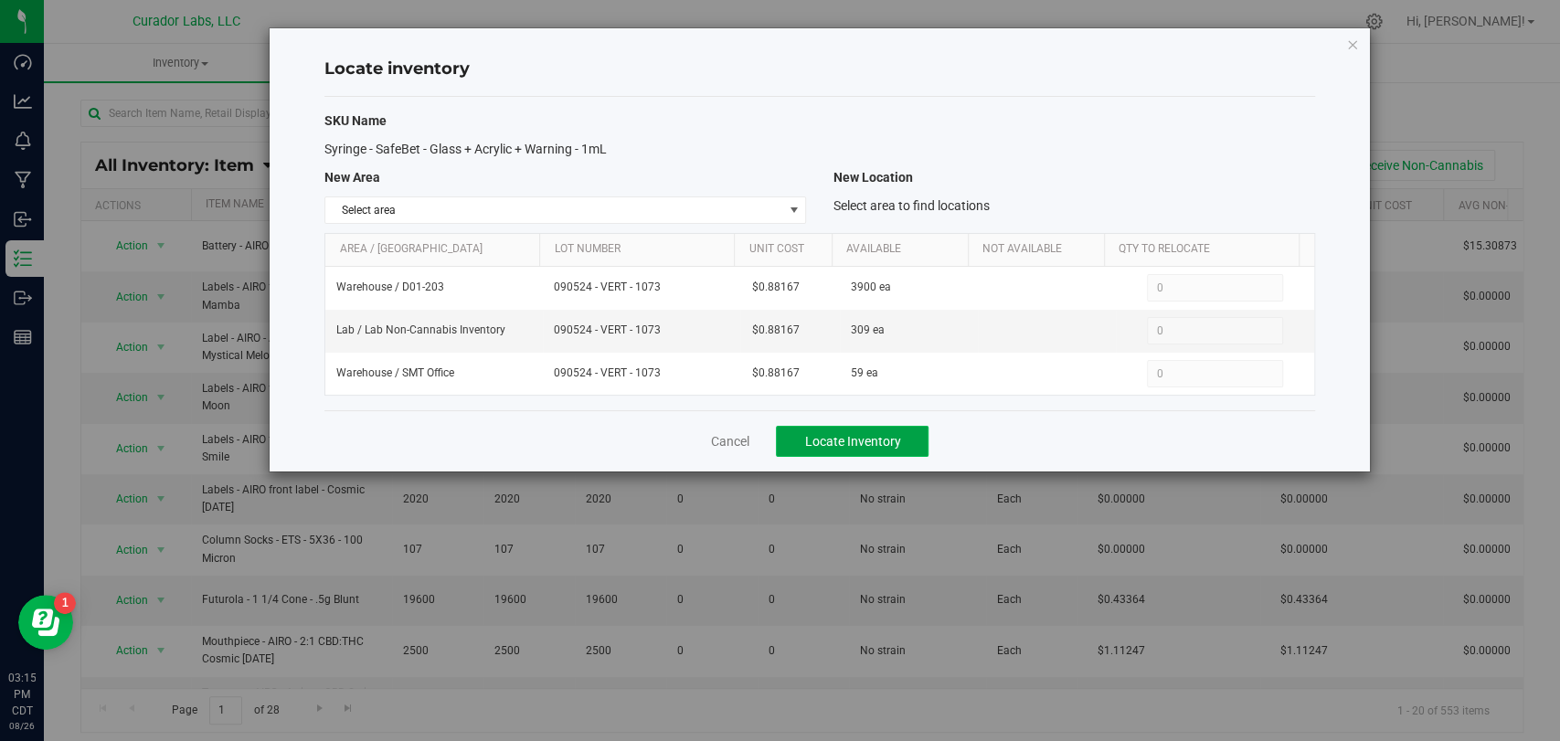
click at [896, 443] on span "Locate Inventory" at bounding box center [852, 441] width 96 height 15
click at [736, 444] on link "Cancel" at bounding box center [729, 441] width 38 height 18
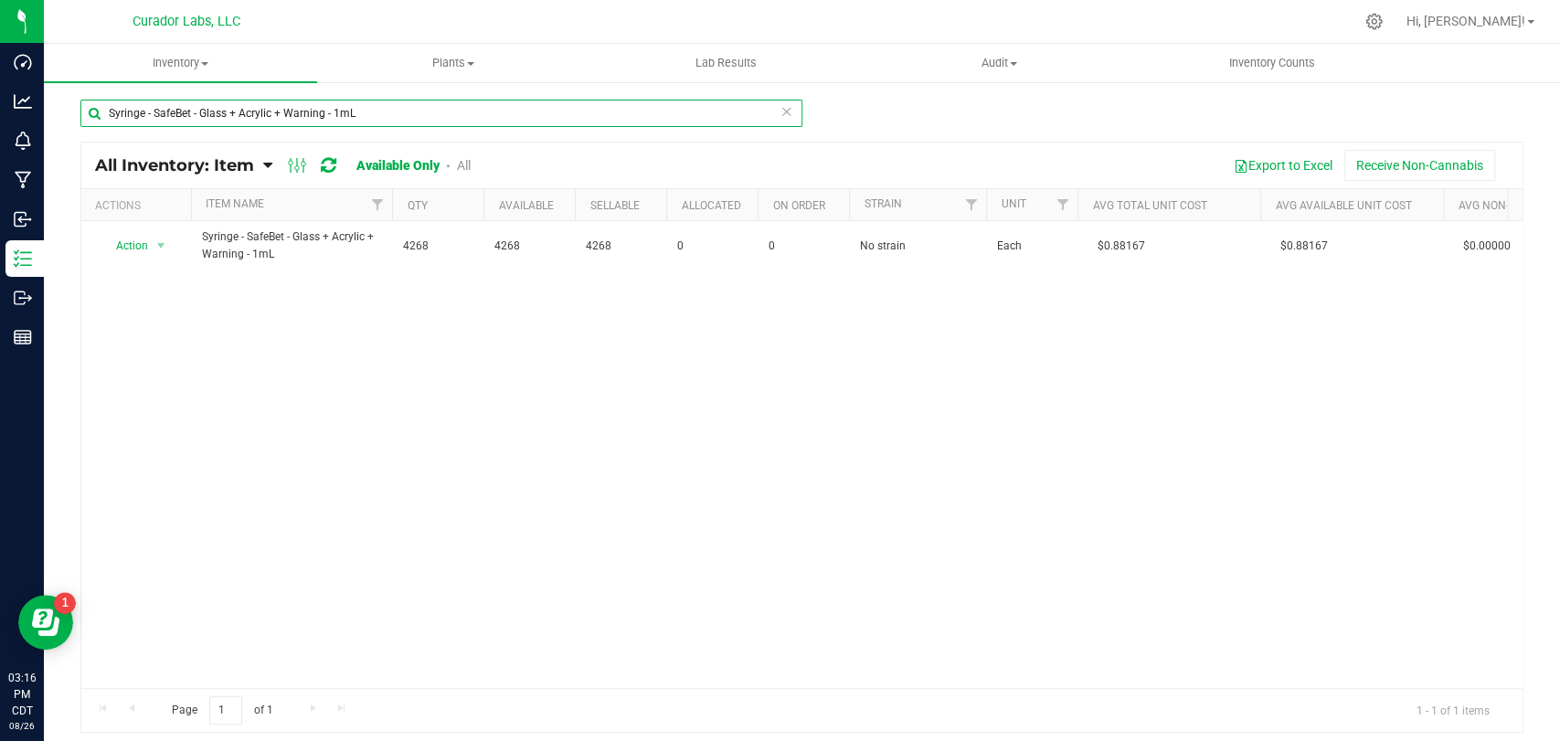
drag, startPoint x: 146, startPoint y: 105, endPoint x: 124, endPoint y: 105, distance: 21.9
click at [124, 105] on input "Syringe - SafeBet - Glass + Acrylic + Warning - 1mL" at bounding box center [441, 113] width 722 height 27
click at [405, 133] on div "Syringe - SafeBet - Glass + Acrylic + Warning - 1mL" at bounding box center [441, 121] width 722 height 42
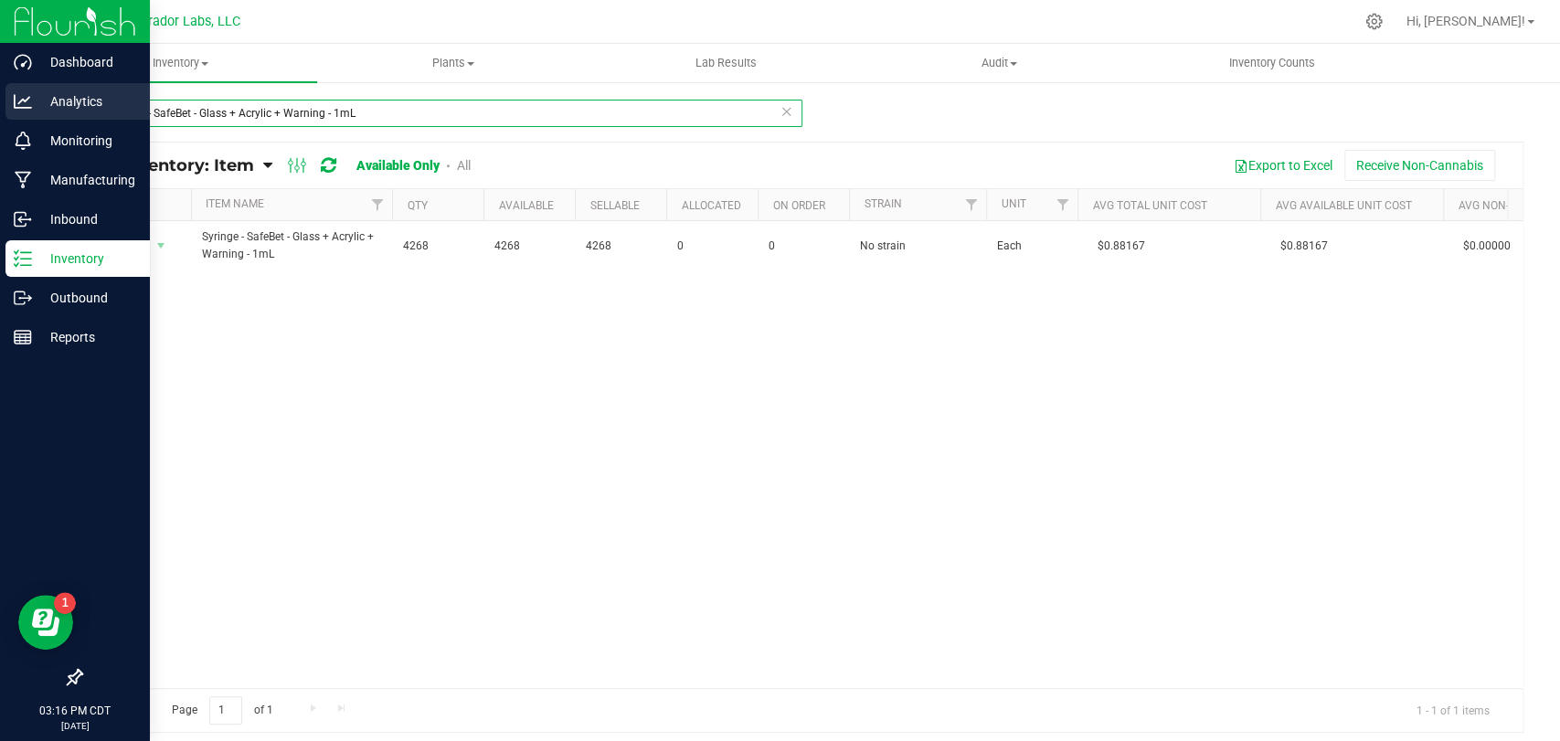
drag, startPoint x: 207, startPoint y: 111, endPoint x: 64, endPoint y: 103, distance: 142.8
click at [0, 111] on div "Dashboard Analytics Monitoring Manufacturing Inbound Inventory Outbound Reports…" at bounding box center [780, 370] width 1560 height 741
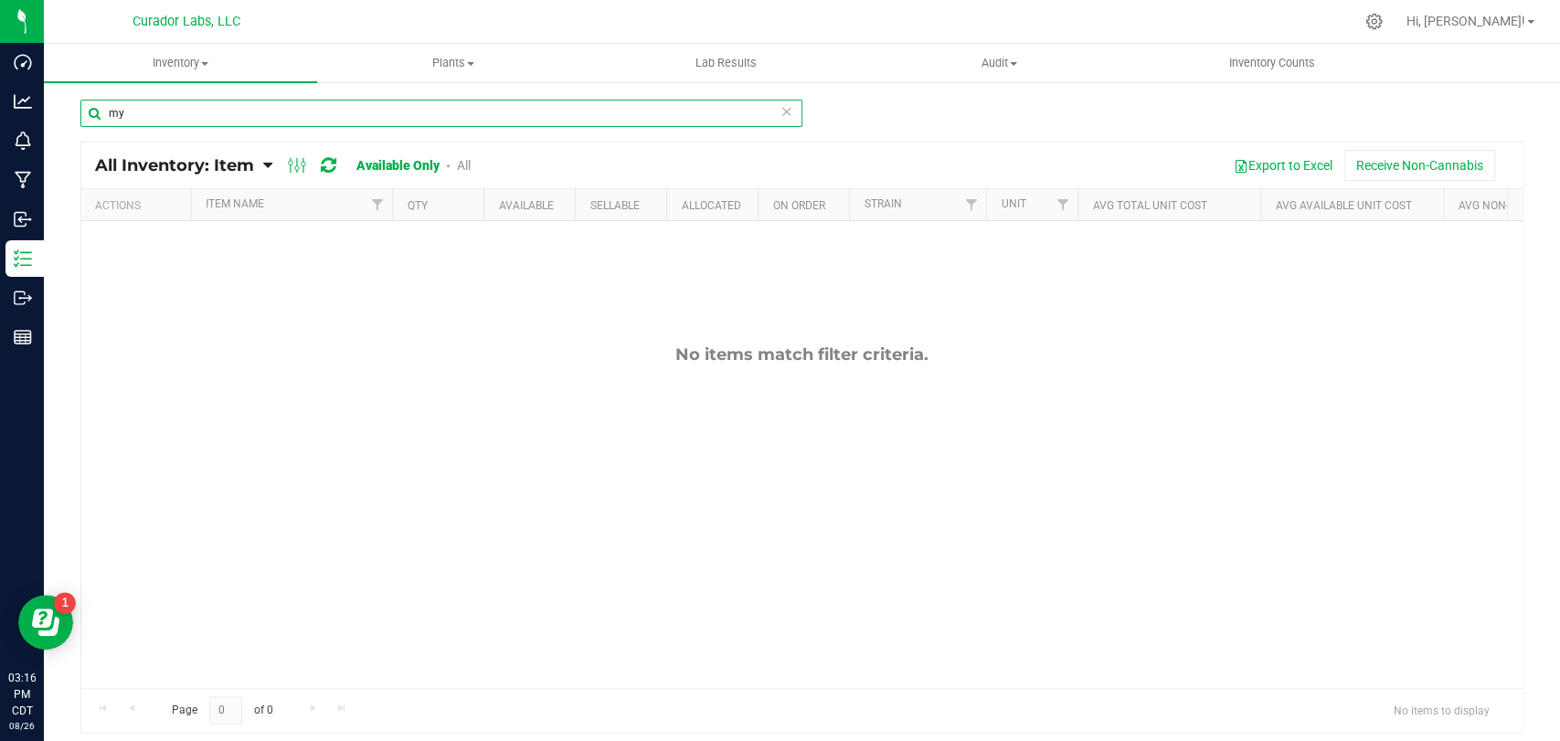
type input "m"
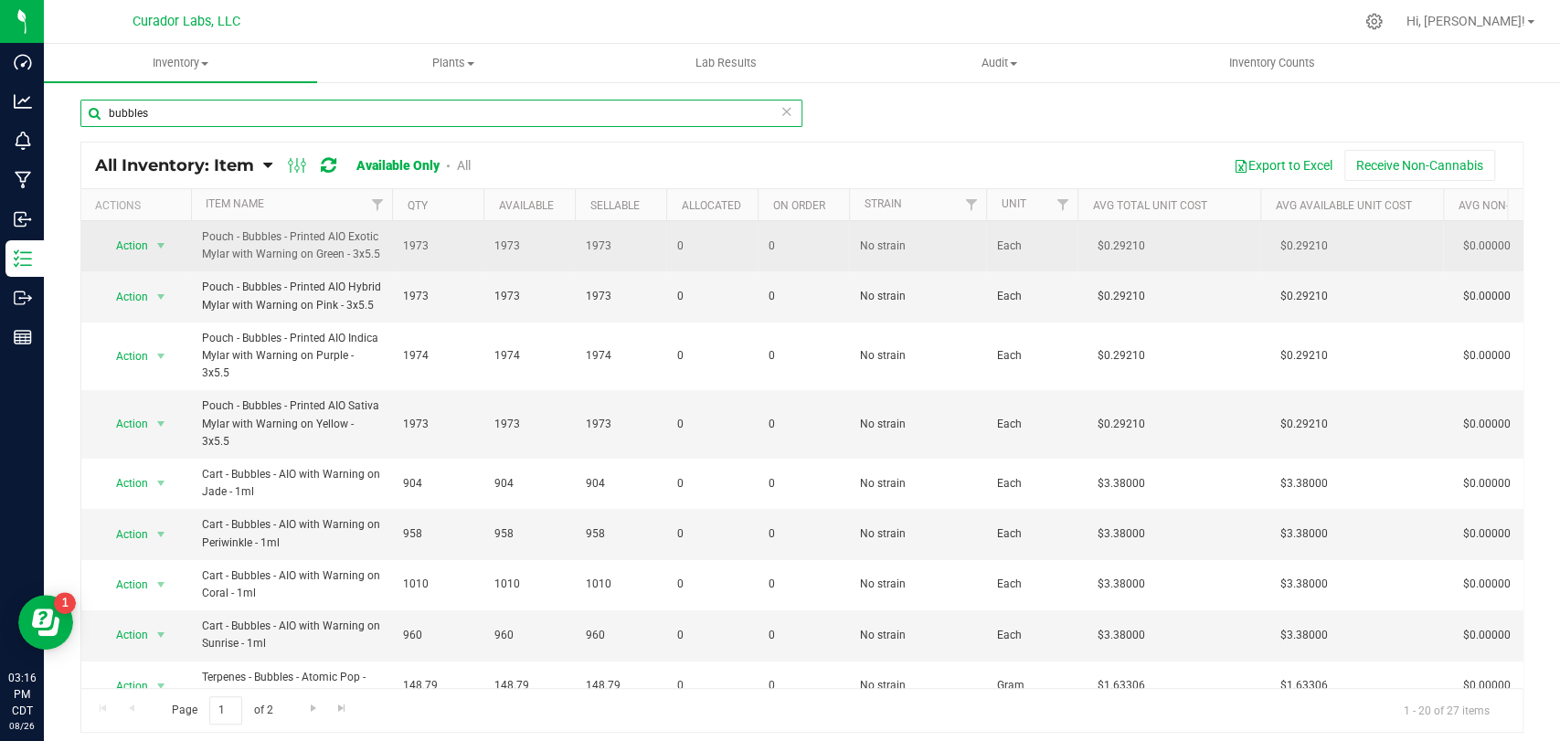
type input "bubbles"
click at [149, 258] on td "Action Action Adjust qty Edit lots/costs Global inventory Locate inventory Prin…" at bounding box center [136, 246] width 110 height 50
click at [152, 250] on span "select" at bounding box center [161, 246] width 23 height 26
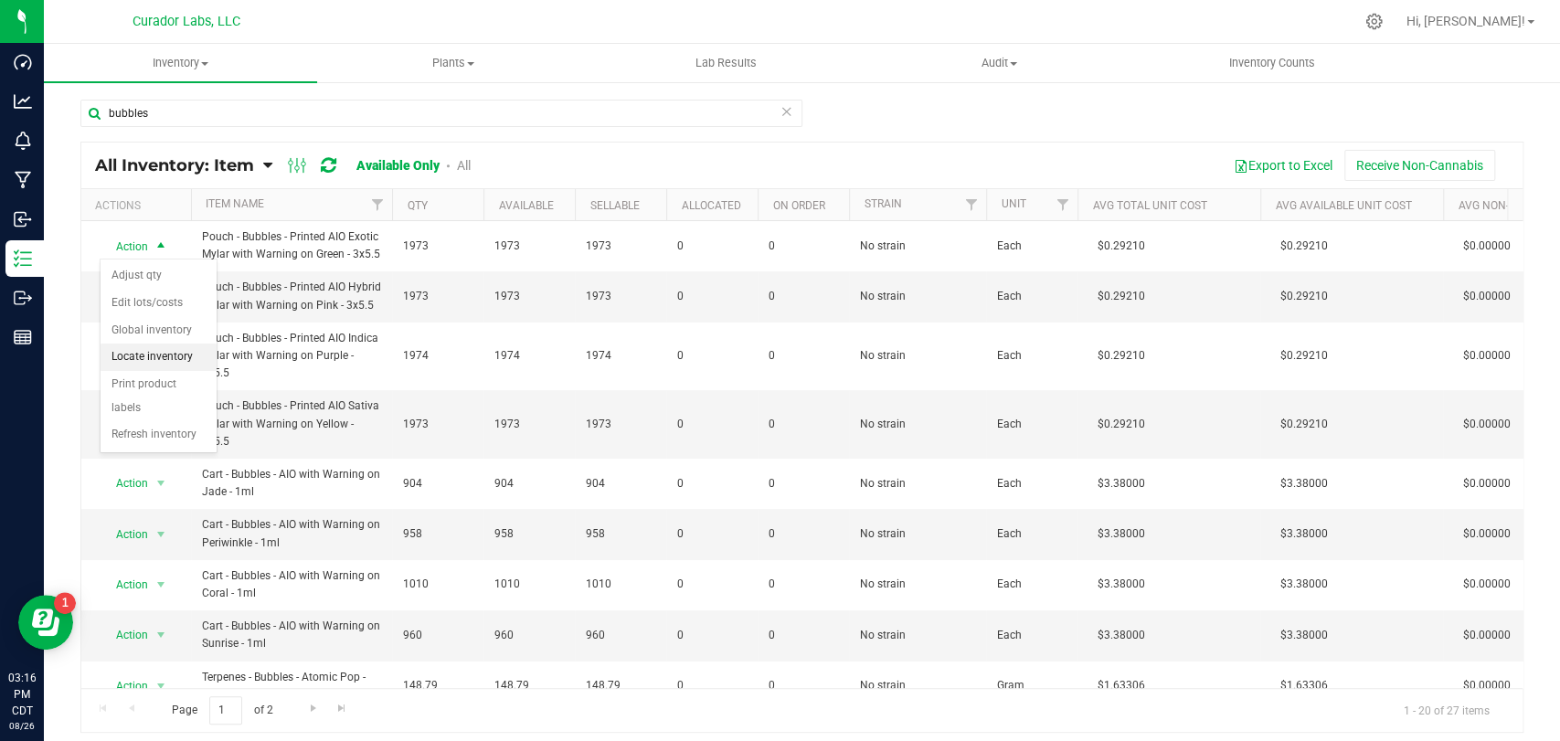
click at [134, 362] on li "Locate inventory" at bounding box center [159, 357] width 116 height 27
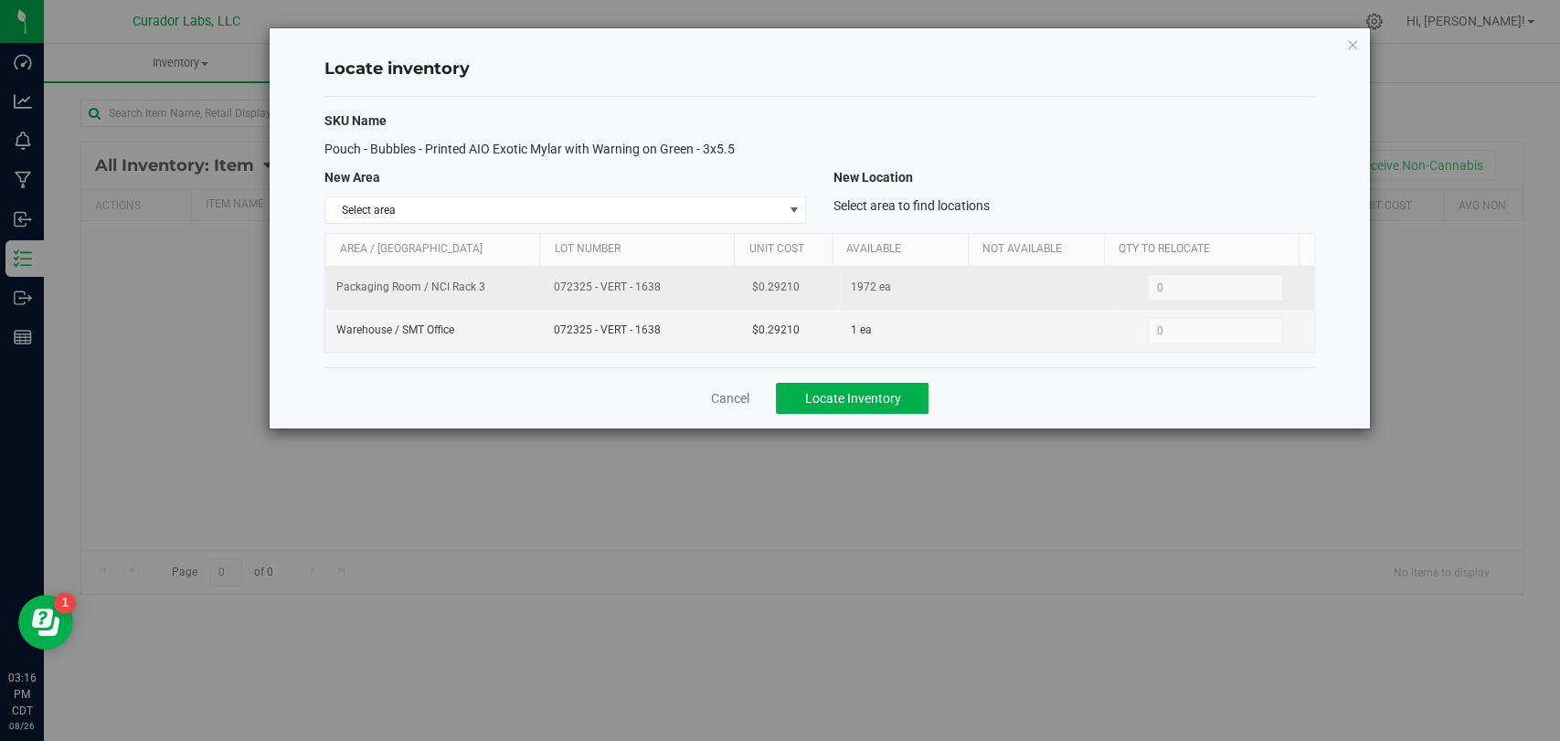
drag, startPoint x: 564, startPoint y: 292, endPoint x: 453, endPoint y: 301, distance: 110.9
click at [453, 301] on tr "Packaging Room / NCI Rack 3 072325 - VERT - 1638 $0.29210 1972 ea 0 0" at bounding box center [819, 288] width 988 height 43
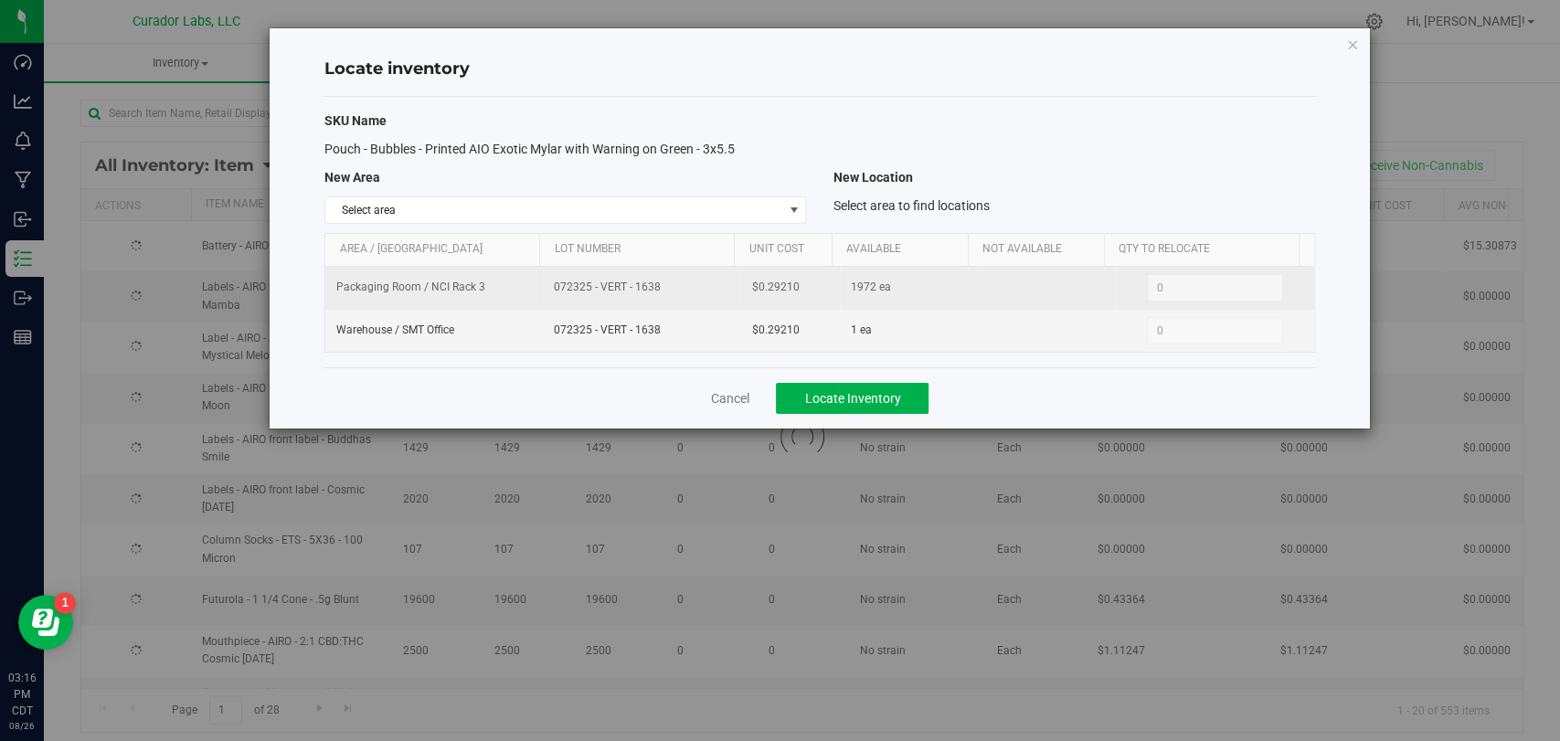
copy tr "072325 - VERT - 1638"
drag, startPoint x: 797, startPoint y: 290, endPoint x: 721, endPoint y: 287, distance: 75.9
click at [721, 287] on tr "Packaging Room / NCI Rack 3 072325 - VERT - 1638 $0.29210 1972 ea 0 0" at bounding box center [819, 288] width 988 height 43
copy tr "$0.29210"
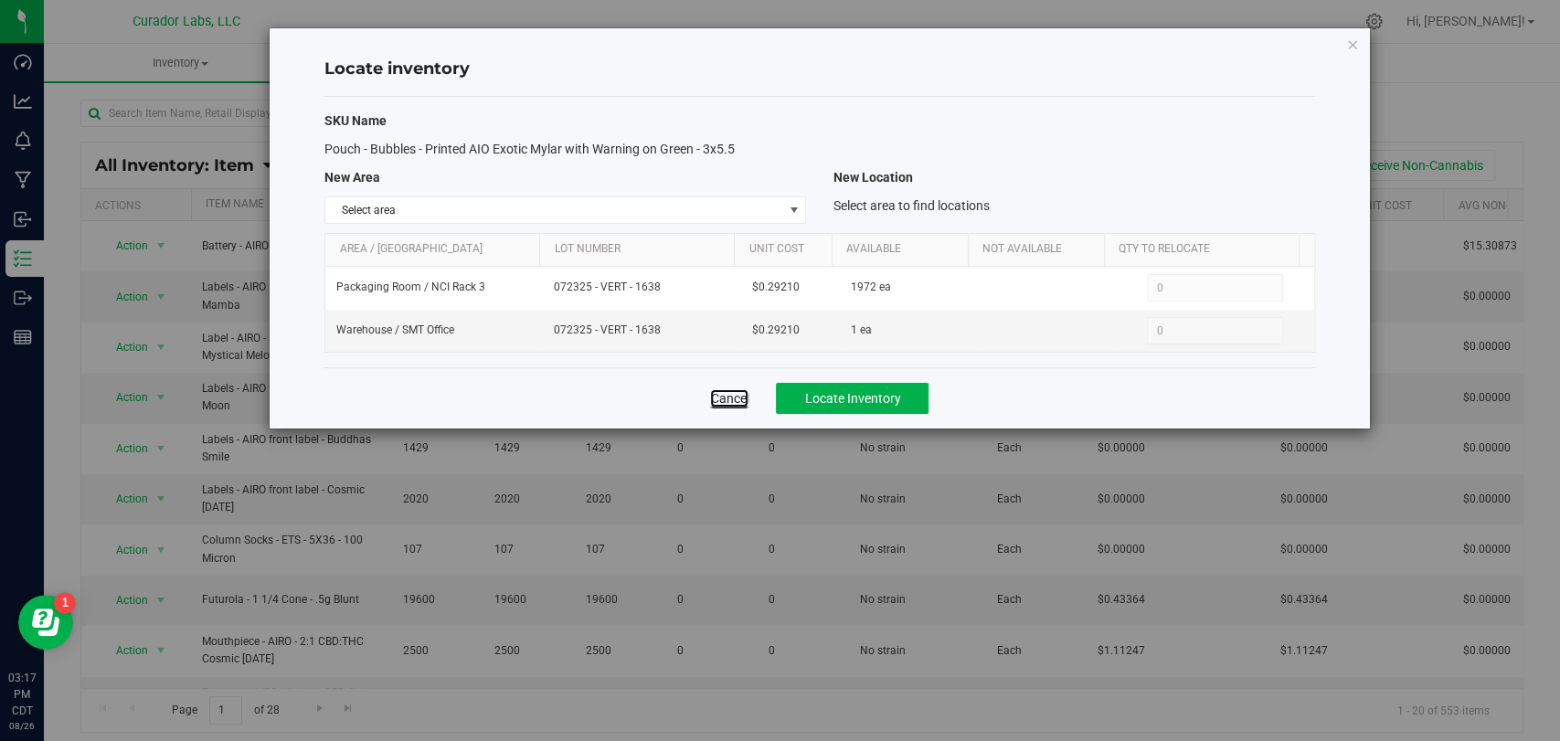
click at [737, 398] on link "Cancel" at bounding box center [729, 398] width 38 height 18
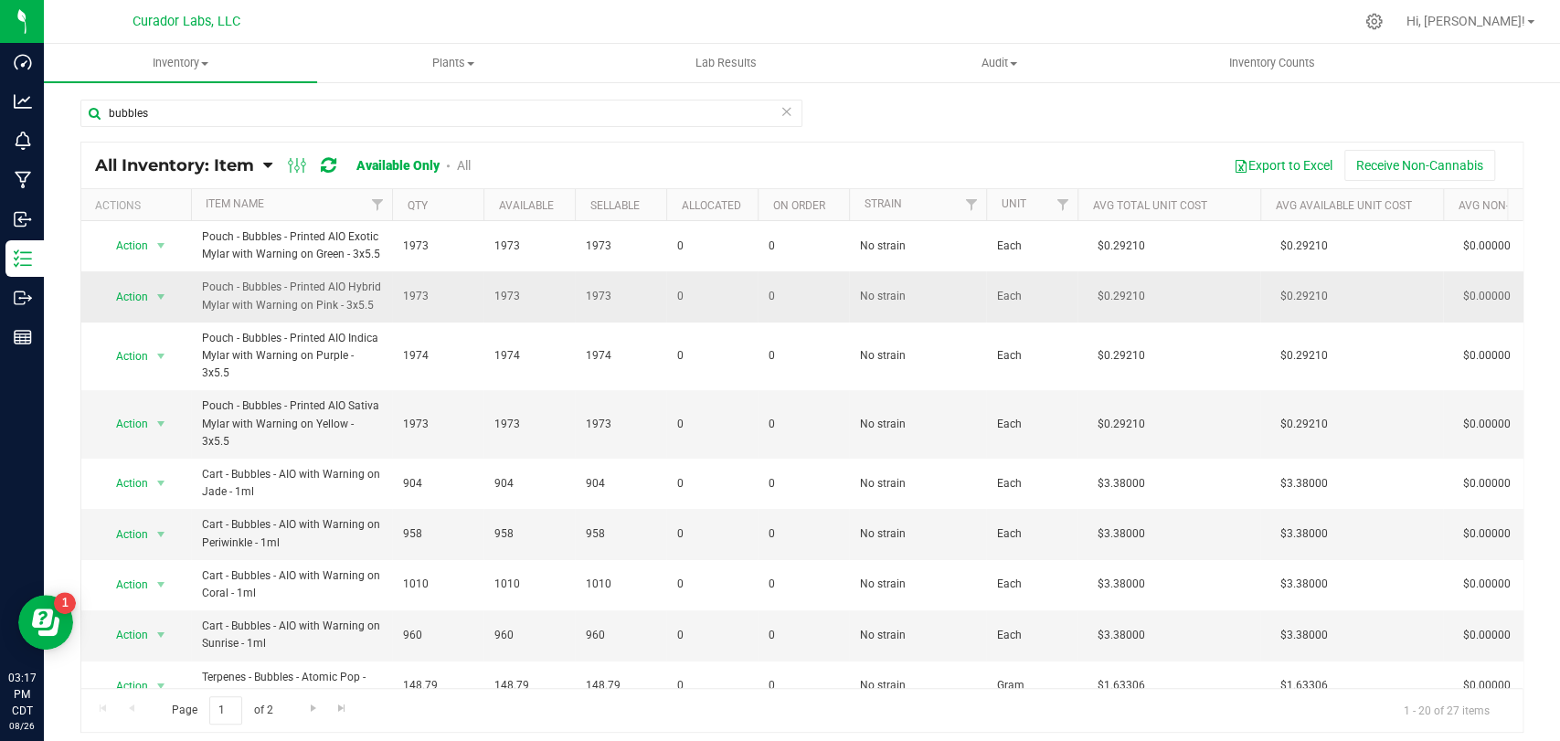
click at [127, 313] on td "Action Action Adjust qty Edit lots/costs Global inventory Locate inventory Prin…" at bounding box center [136, 296] width 110 height 50
click at [158, 304] on span "select" at bounding box center [161, 297] width 23 height 26
click at [164, 402] on li "Locate inventory" at bounding box center [159, 408] width 116 height 27
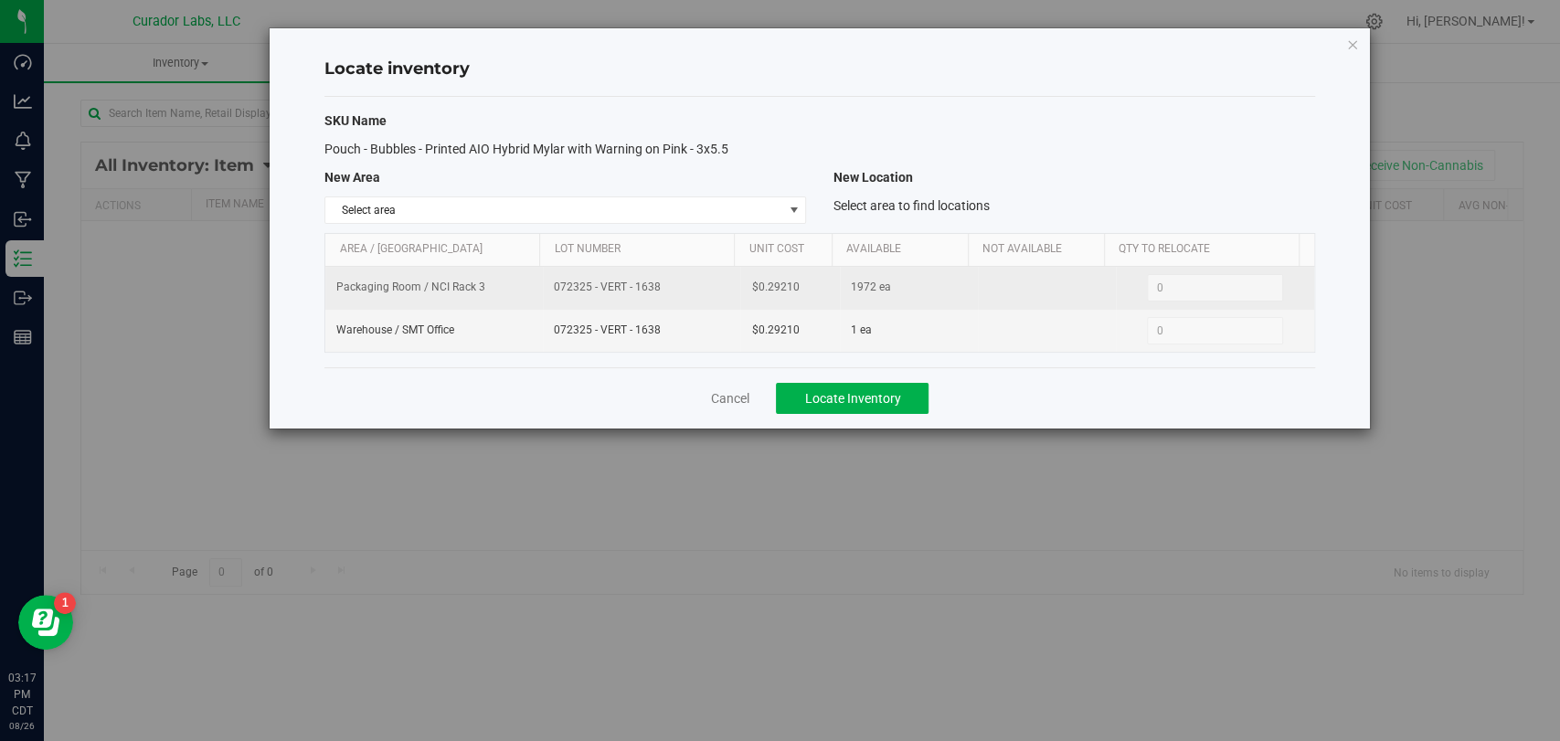
drag, startPoint x: 605, startPoint y: 285, endPoint x: 557, endPoint y: 285, distance: 48.4
click at [554, 285] on span "072325 - VERT - 1638" at bounding box center [641, 287] width 175 height 17
copy span "072325 - VERT - 1638"
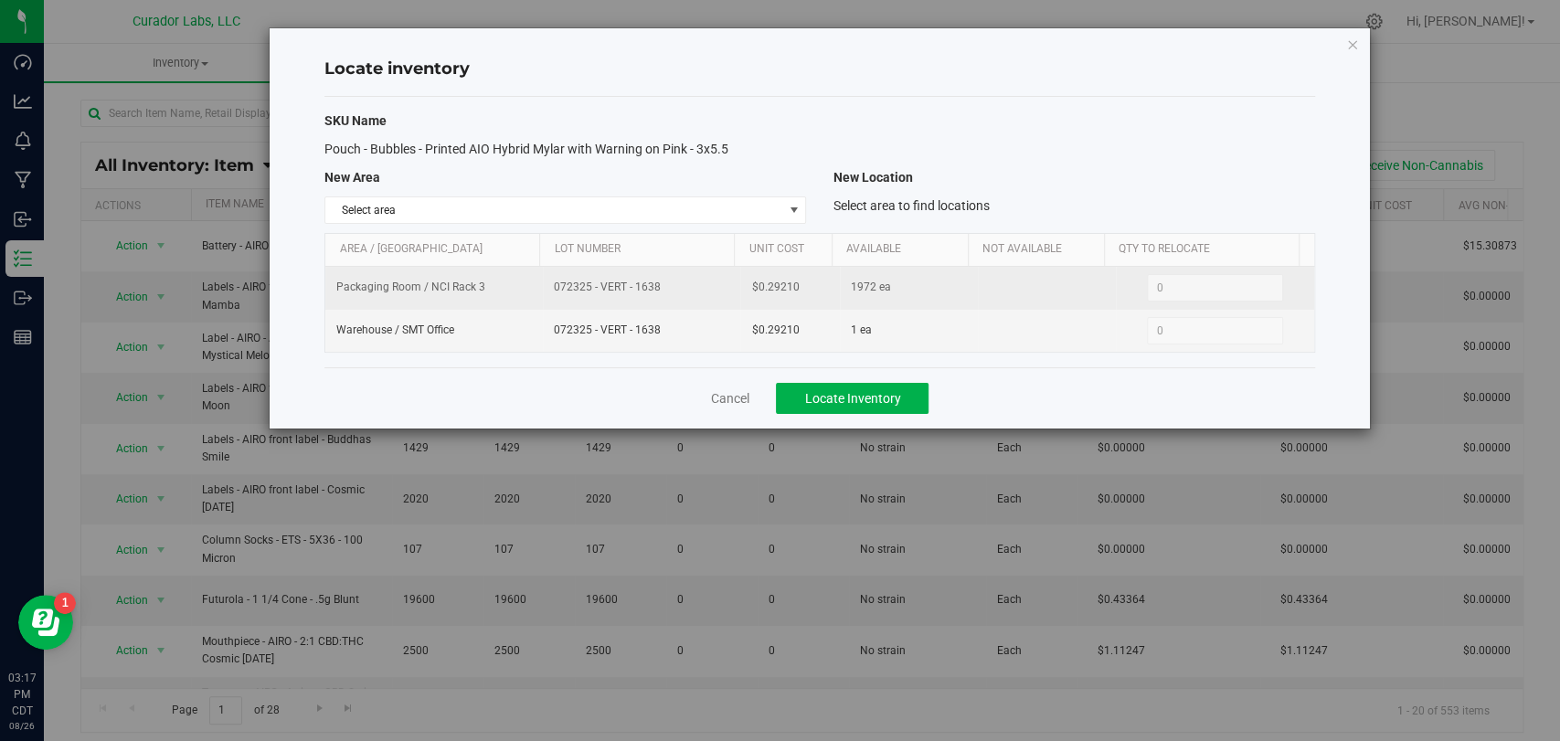
drag, startPoint x: 813, startPoint y: 286, endPoint x: 699, endPoint y: 286, distance: 113.3
click at [695, 286] on tr "Packaging Room / NCI Rack 3 072325 - VERT - 1638 $0.29210 1972 ea 0 0" at bounding box center [819, 288] width 988 height 43
copy tr "$0.29210"
click at [619, 300] on td "072325 - VERT - 1638" at bounding box center [641, 288] width 197 height 43
drag, startPoint x: 660, startPoint y: 286, endPoint x: 556, endPoint y: 286, distance: 104.2
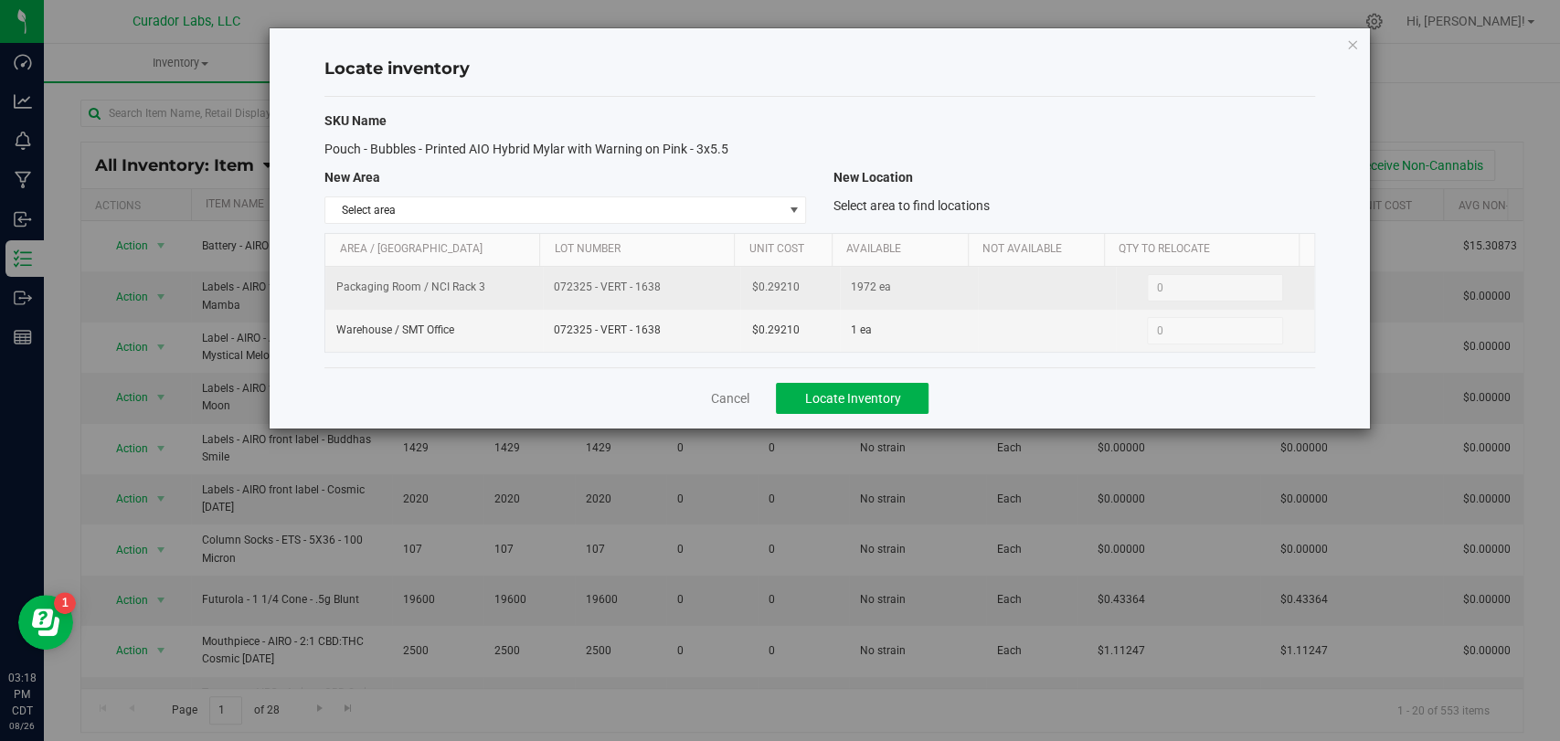
click at [548, 288] on td "072325 - VERT - 1638" at bounding box center [641, 288] width 197 height 43
copy span "072325 - VERT - 1638"
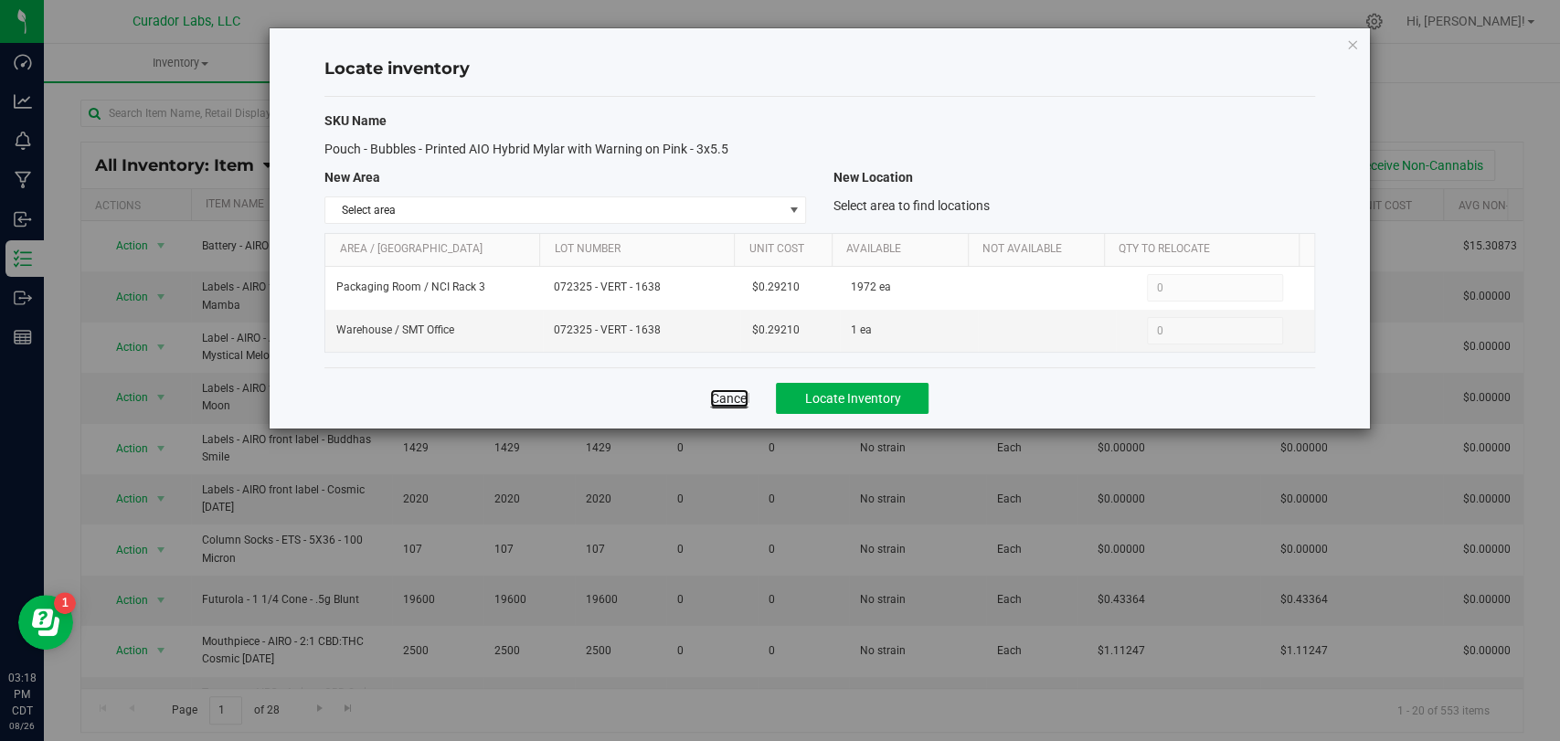
click at [728, 400] on link "Cancel" at bounding box center [729, 398] width 38 height 18
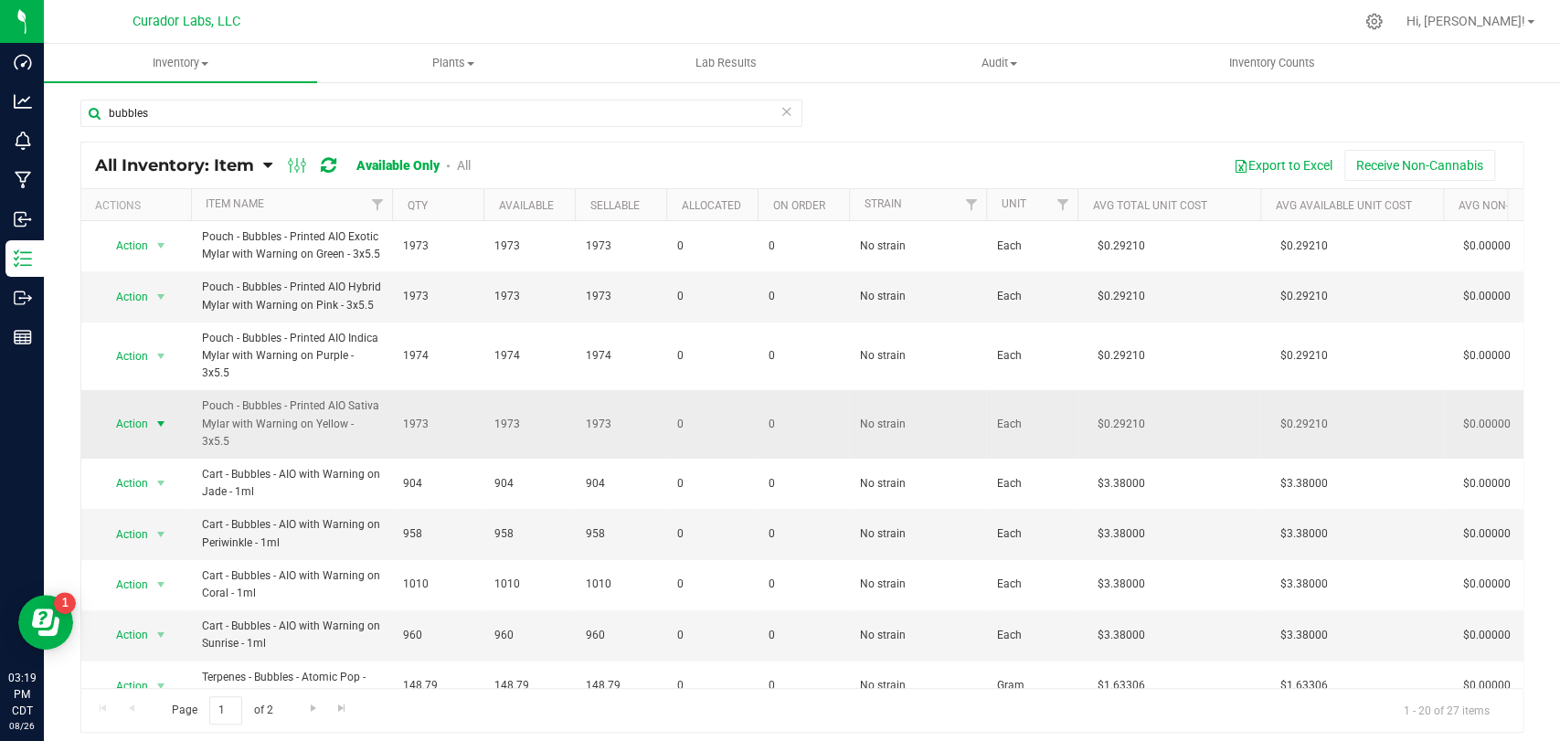
click at [145, 411] on span "Action" at bounding box center [124, 424] width 49 height 26
click at [162, 503] on li "Locate inventory" at bounding box center [159, 508] width 116 height 27
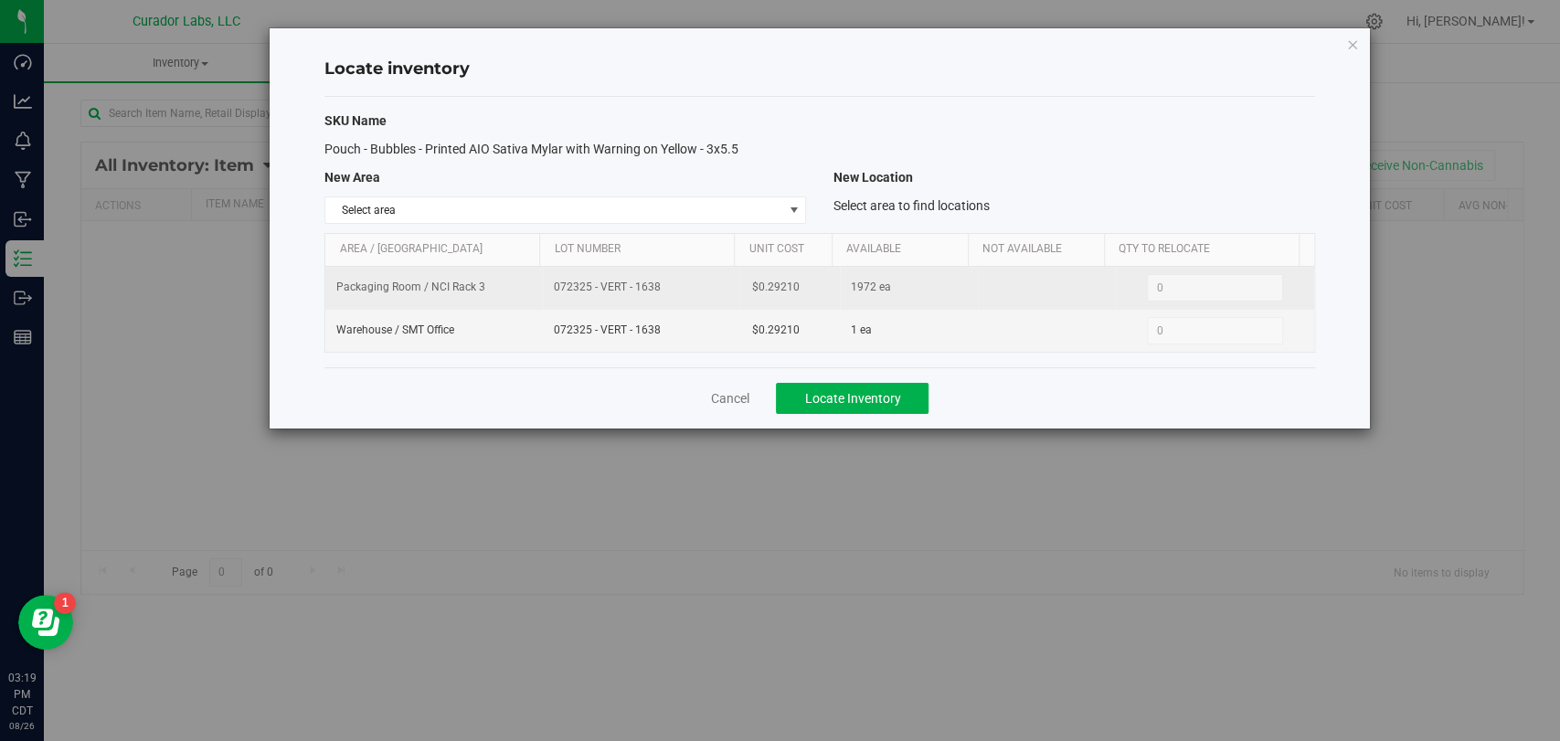
drag, startPoint x: 644, startPoint y: 289, endPoint x: 482, endPoint y: 289, distance: 162.7
click at [482, 289] on tr "Packaging Room / NCI Rack 3 072325 - VERT - 1638 $0.29210 1972 ea 0 0" at bounding box center [819, 288] width 988 height 43
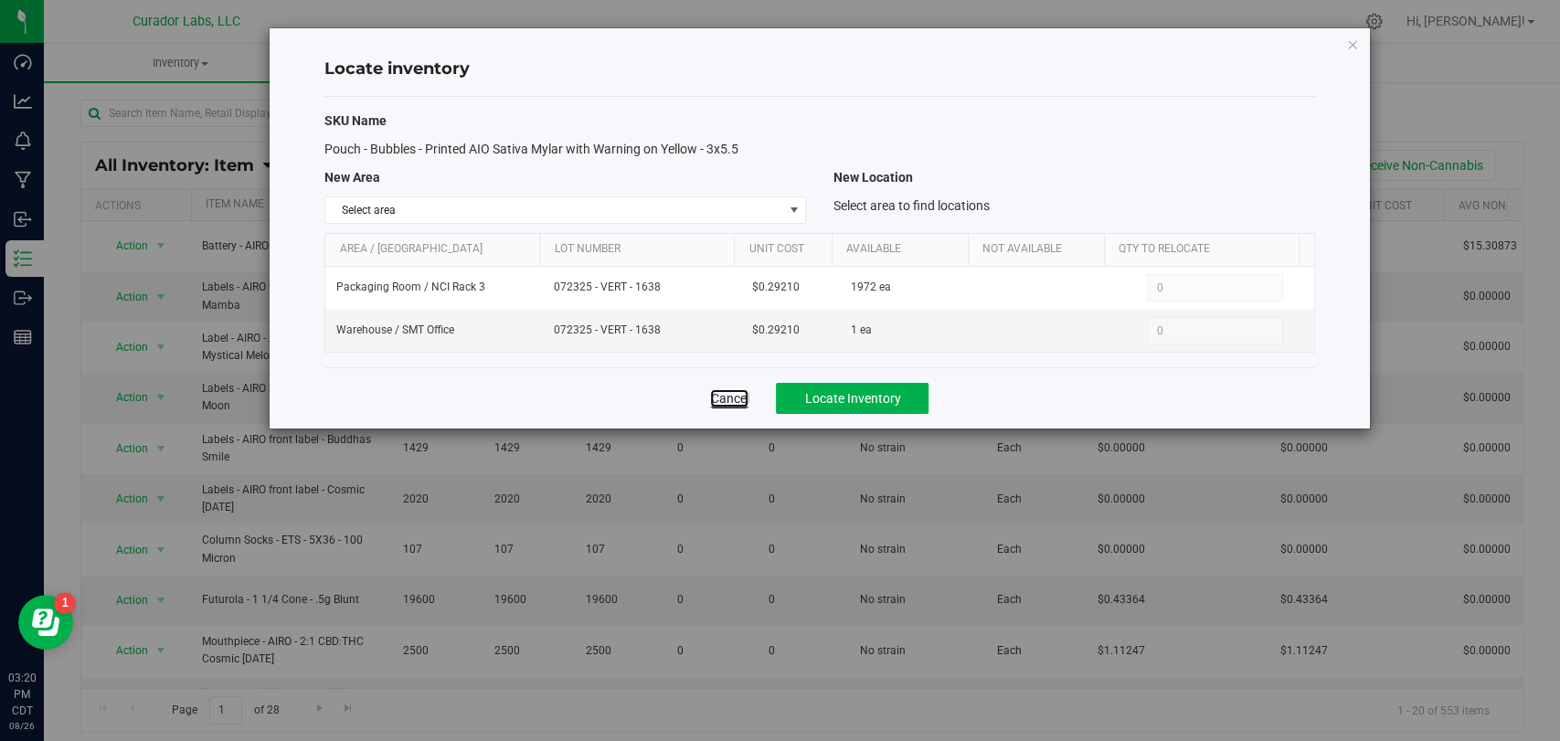
click at [727, 389] on link "Cancel" at bounding box center [729, 398] width 38 height 18
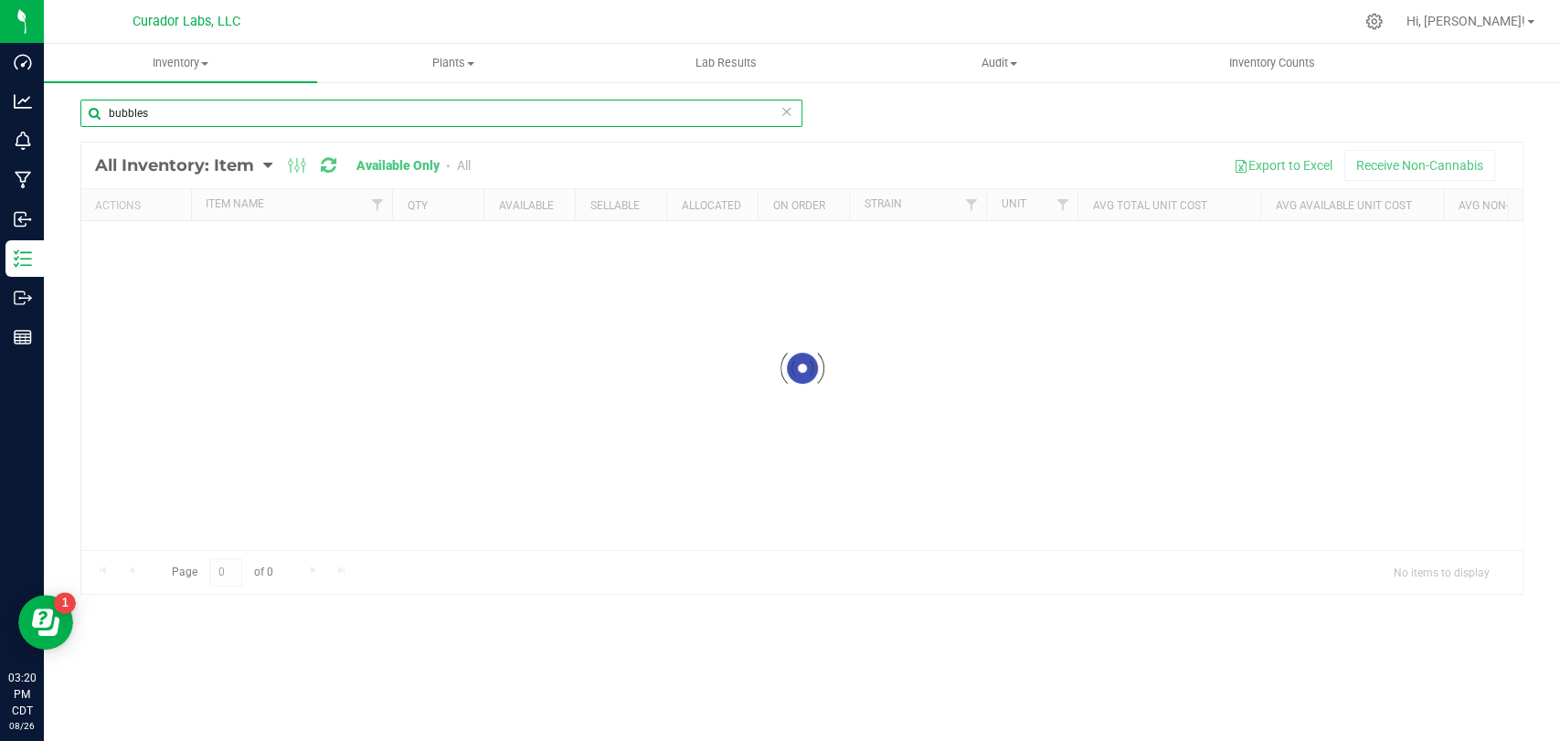
click at [27, 114] on div "Dashboard Analytics Monitoring Manufacturing Inbound Inventory Outbound Reports…" at bounding box center [780, 370] width 1560 height 741
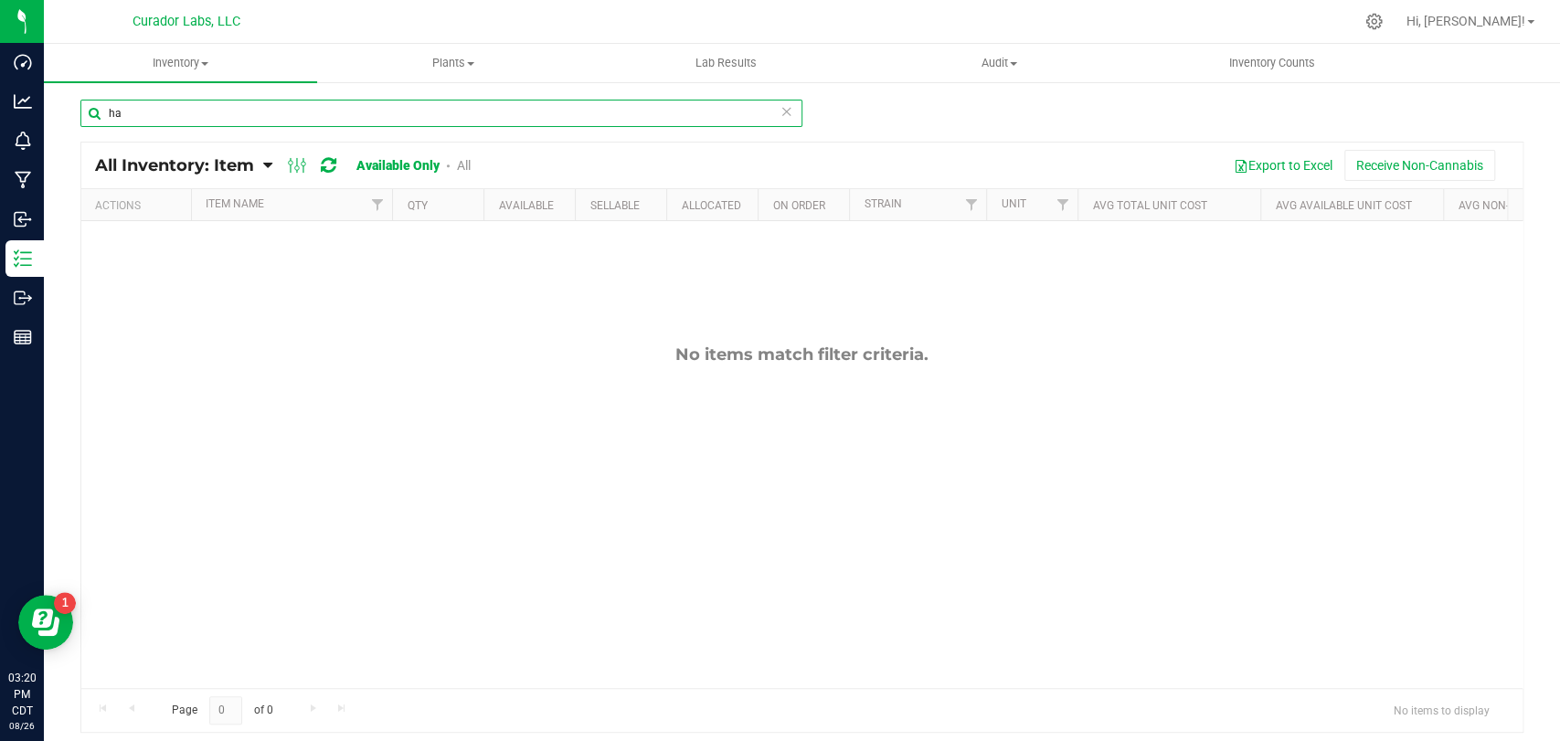
type input "h"
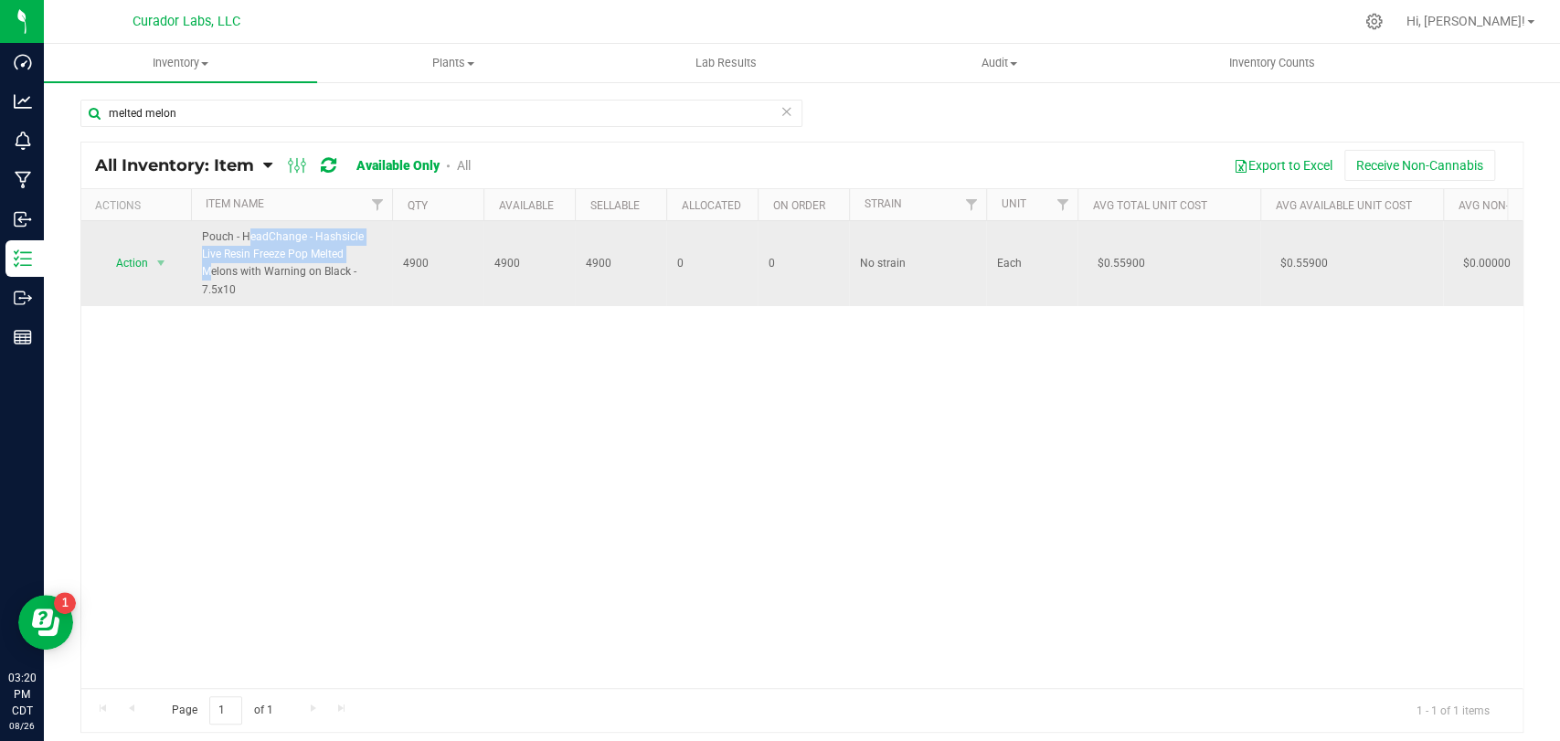
drag, startPoint x: 306, startPoint y: 256, endPoint x: 197, endPoint y: 230, distance: 111.7
click at [197, 230] on td "Pouch - HeadChange - Hashsicle Live Resin Freeze Pop Melted Melons with Warning…" at bounding box center [291, 263] width 201 height 85
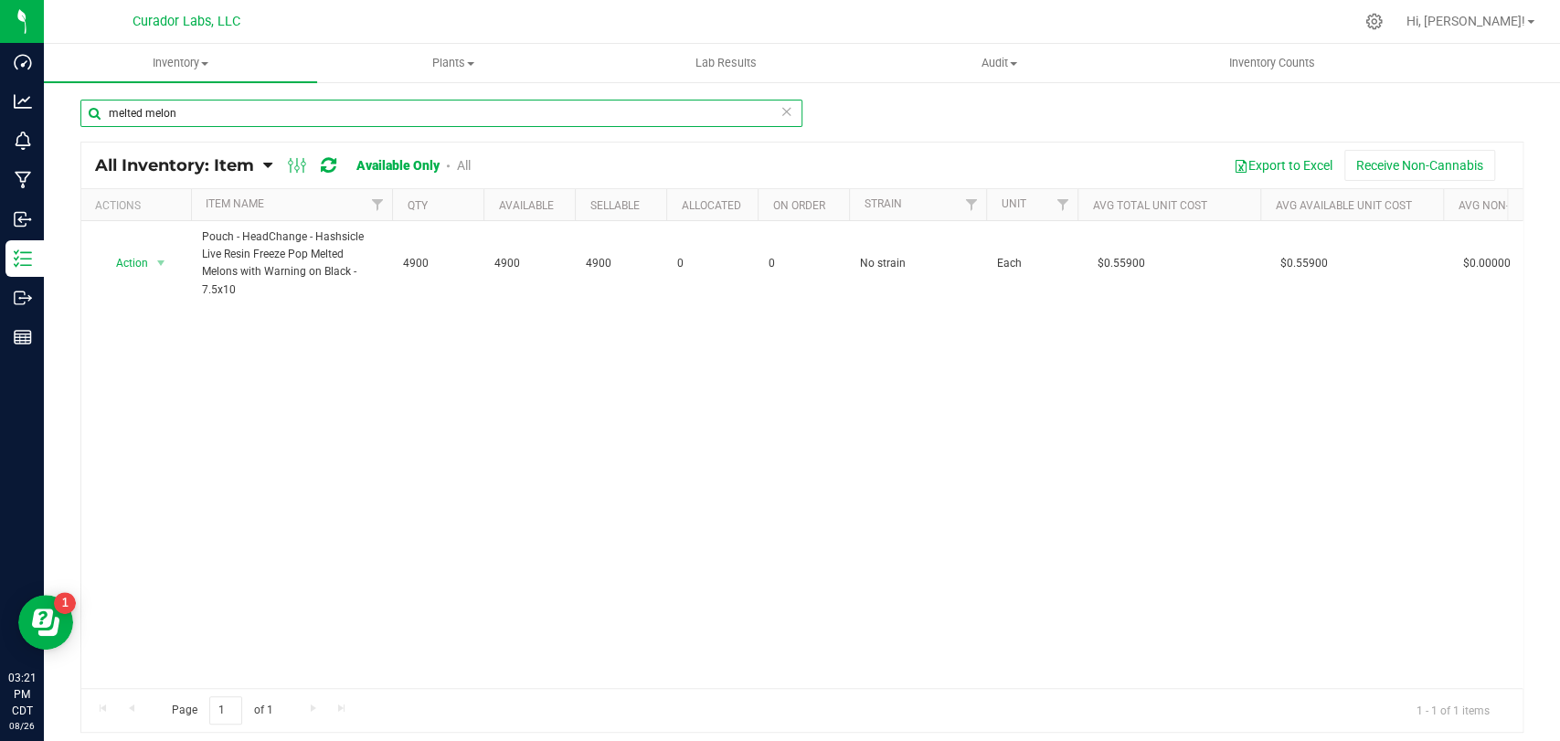
drag, startPoint x: 228, startPoint y: 119, endPoint x: 159, endPoint y: 84, distance: 76.8
click at [0, 120] on div "Dashboard Analytics Monitoring Manufacturing Inbound Inventory Outbound Reports…" at bounding box center [780, 370] width 1560 height 741
paste input "Pouch - HeadChange - Hashsicle Live Resin Freeze Pop"
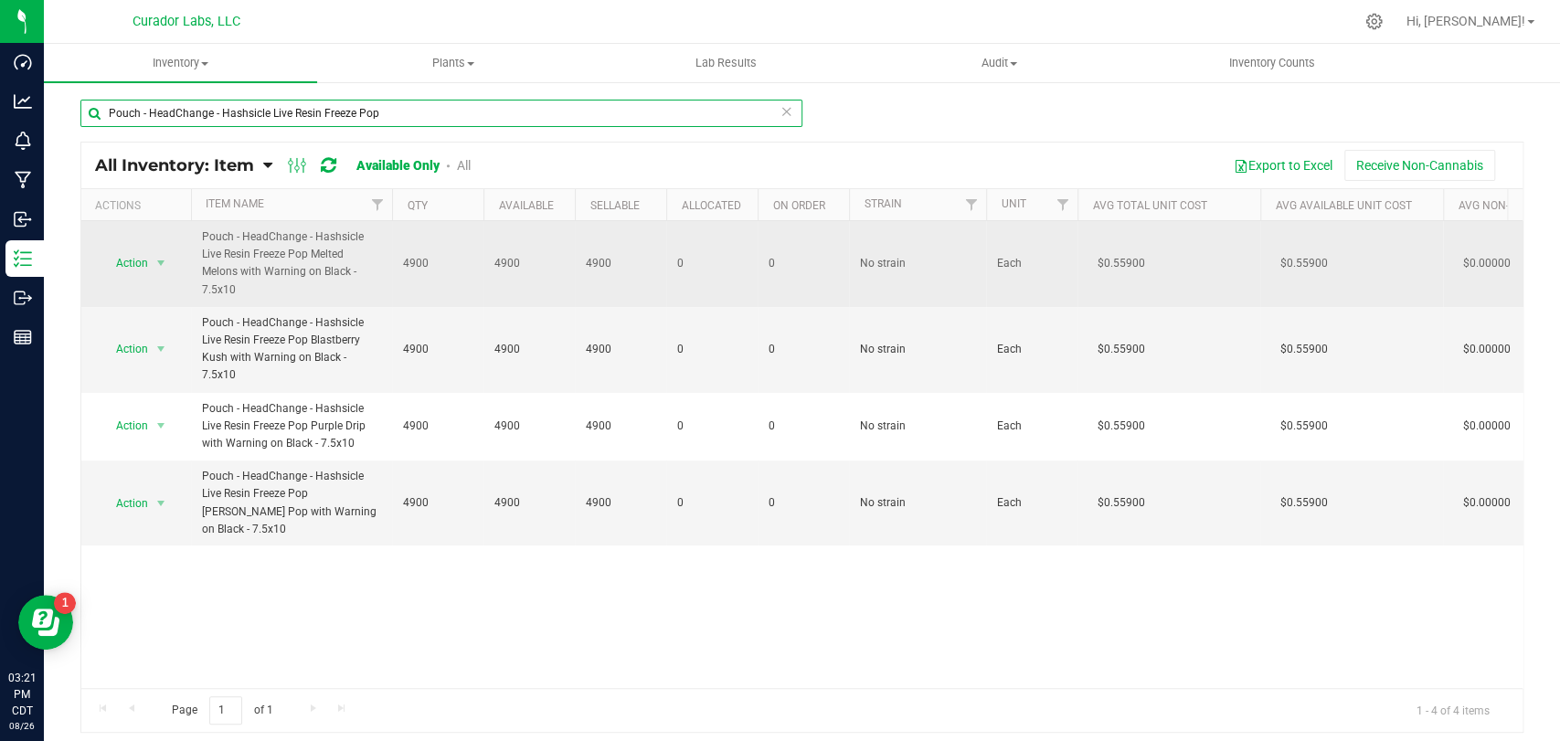
type input "Pouch - HeadChange - Hashsicle Live Resin Freeze Pop"
click at [241, 295] on span "Pouch - HeadChange - Hashsicle Live Resin Freeze Pop Melted Melons with Warning…" at bounding box center [291, 264] width 179 height 70
click at [158, 266] on span "select" at bounding box center [161, 263] width 15 height 15
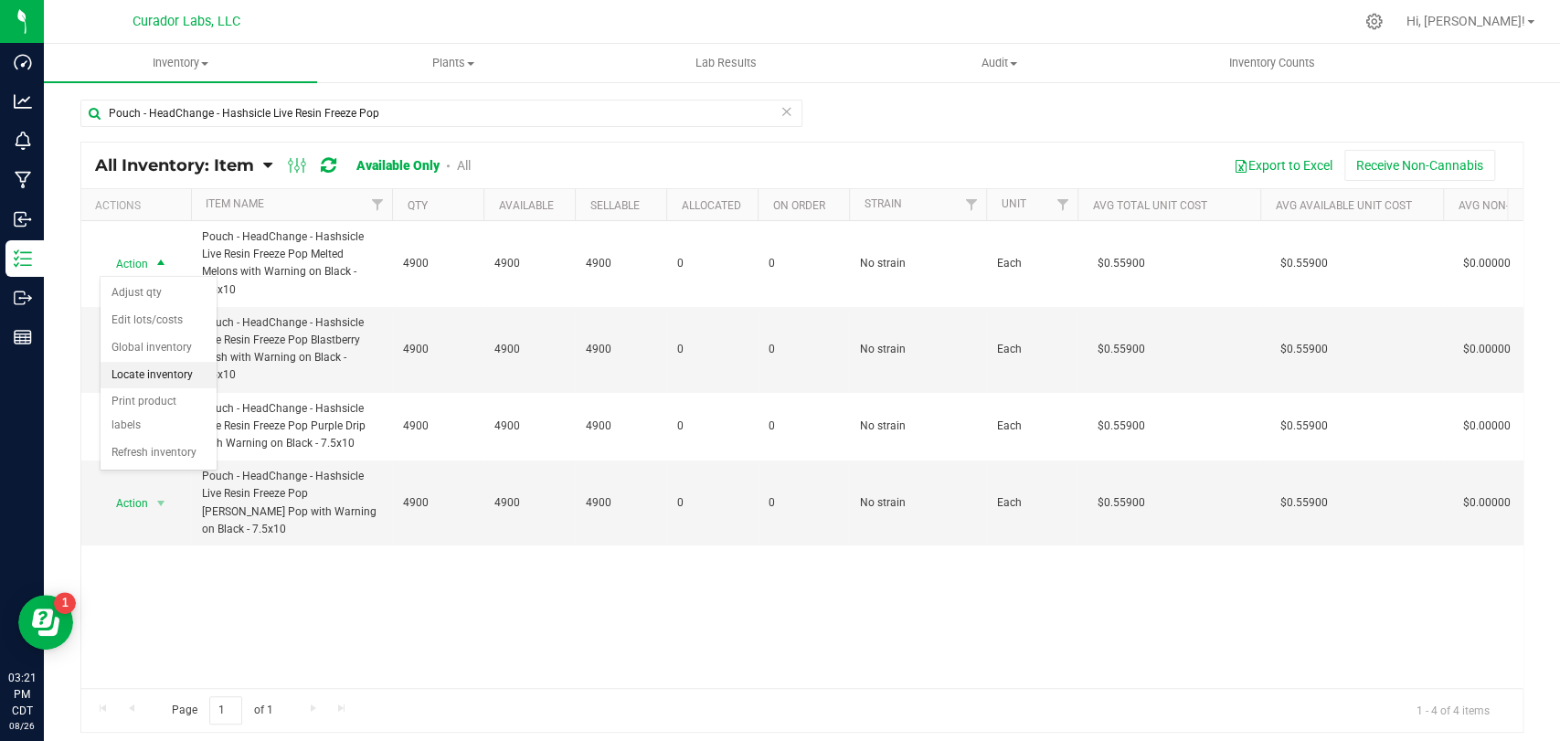
click at [177, 375] on li "Locate inventory" at bounding box center [159, 375] width 116 height 27
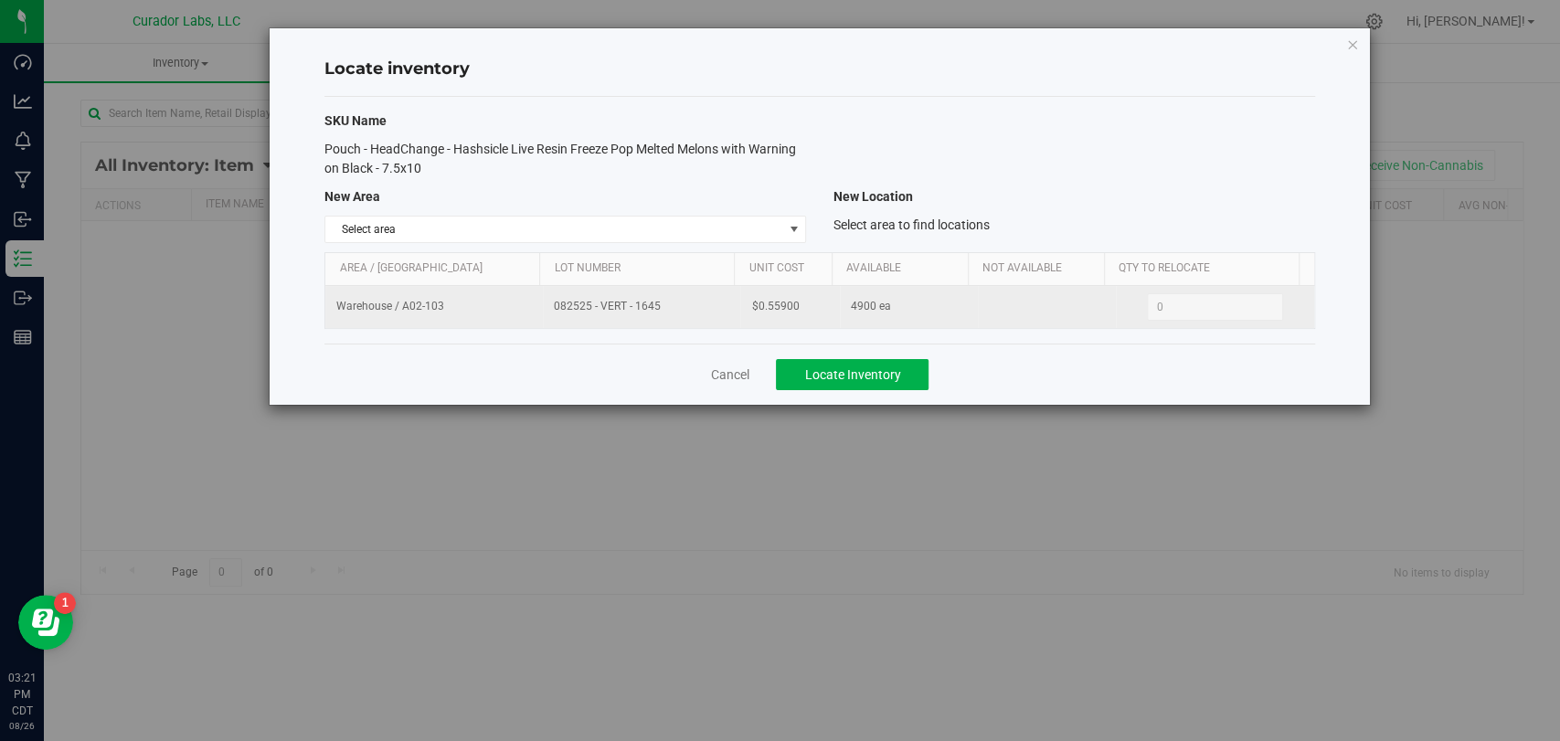
drag, startPoint x: 660, startPoint y: 304, endPoint x: 541, endPoint y: 306, distance: 118.8
click at [543, 306] on td "082525 - VERT - 1645" at bounding box center [641, 307] width 197 height 42
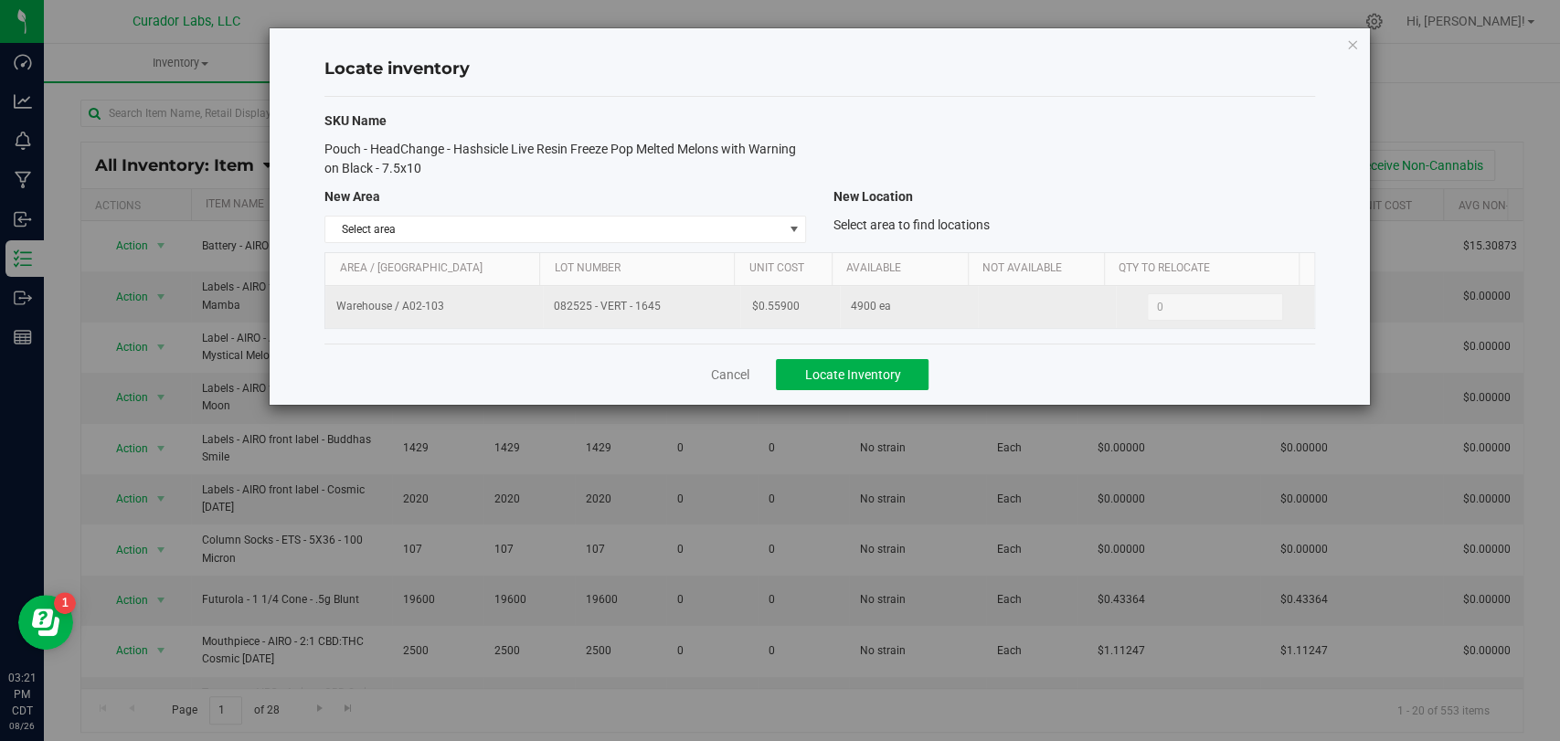
drag, startPoint x: 792, startPoint y: 301, endPoint x: 724, endPoint y: 306, distance: 67.9
click at [724, 306] on tr "Warehouse / A02-103 082525 - VERT - 1645 $0.55900 4900 ea 0 0" at bounding box center [819, 307] width 988 height 42
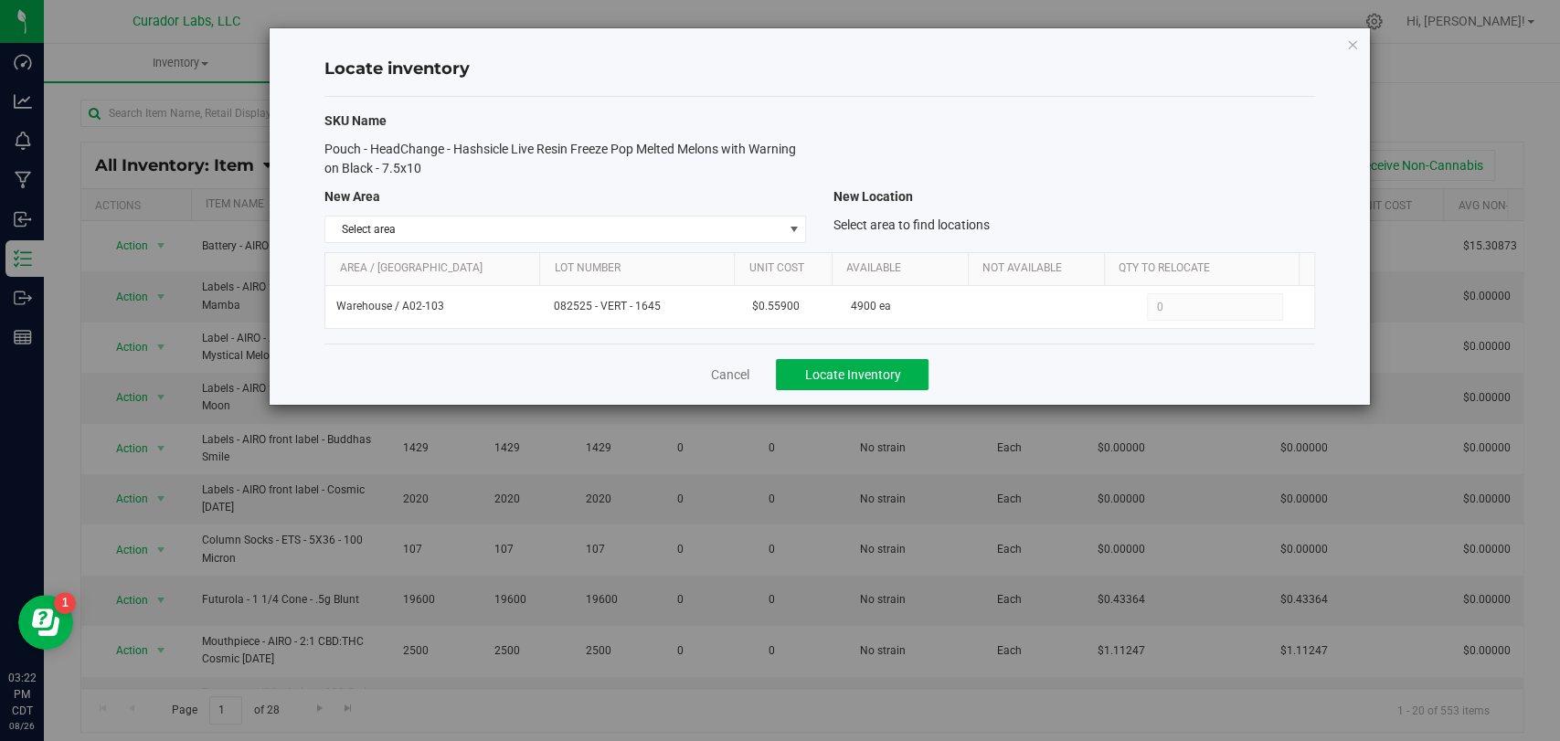
drag, startPoint x: 622, startPoint y: 353, endPoint x: 657, endPoint y: 327, distance: 43.9
click at [622, 353] on div "Cancel Locate Inventory" at bounding box center [819, 374] width 990 height 61
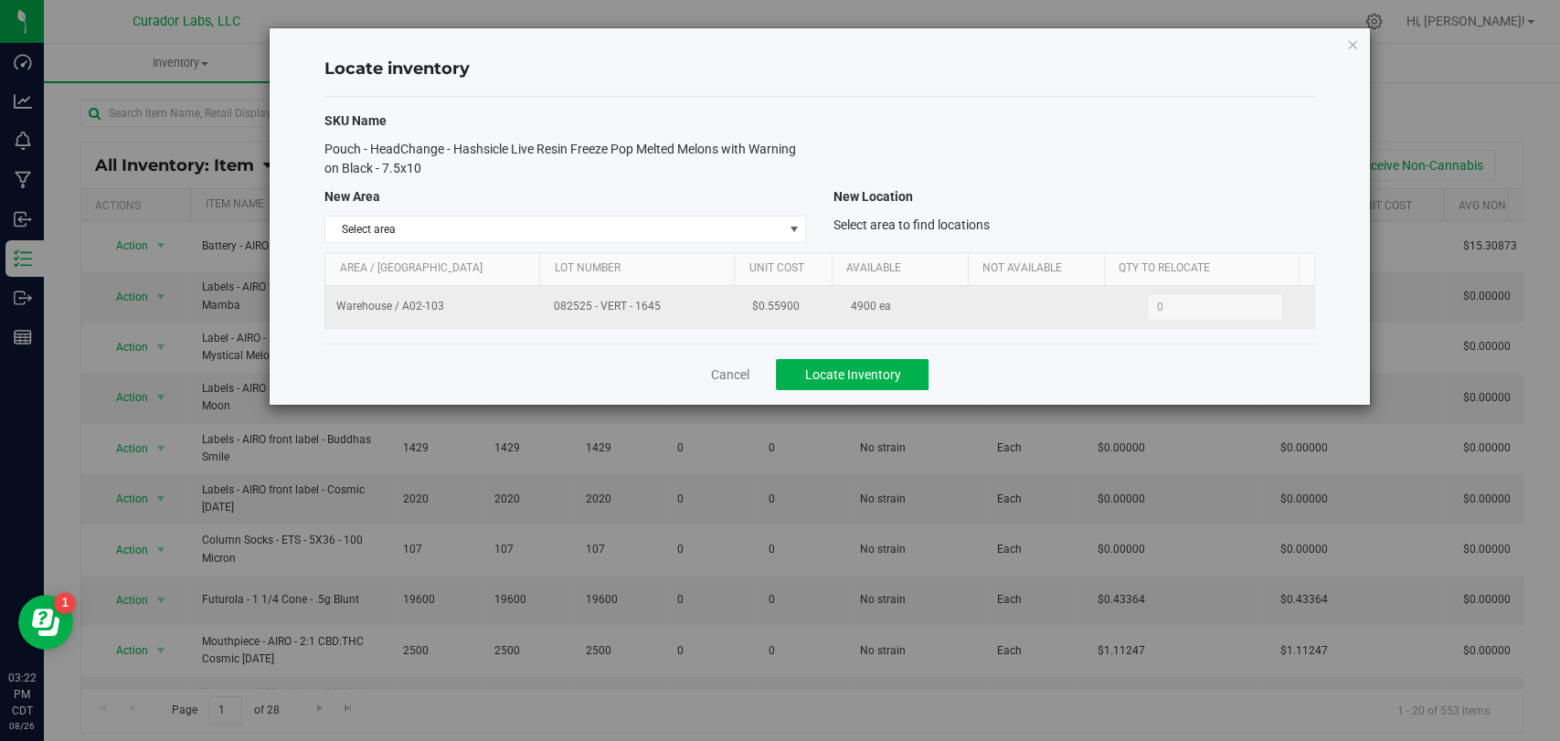
drag, startPoint x: 655, startPoint y: 310, endPoint x: 541, endPoint y: 311, distance: 114.3
click at [543, 311] on td "082525 - VERT - 1645" at bounding box center [641, 307] width 197 height 42
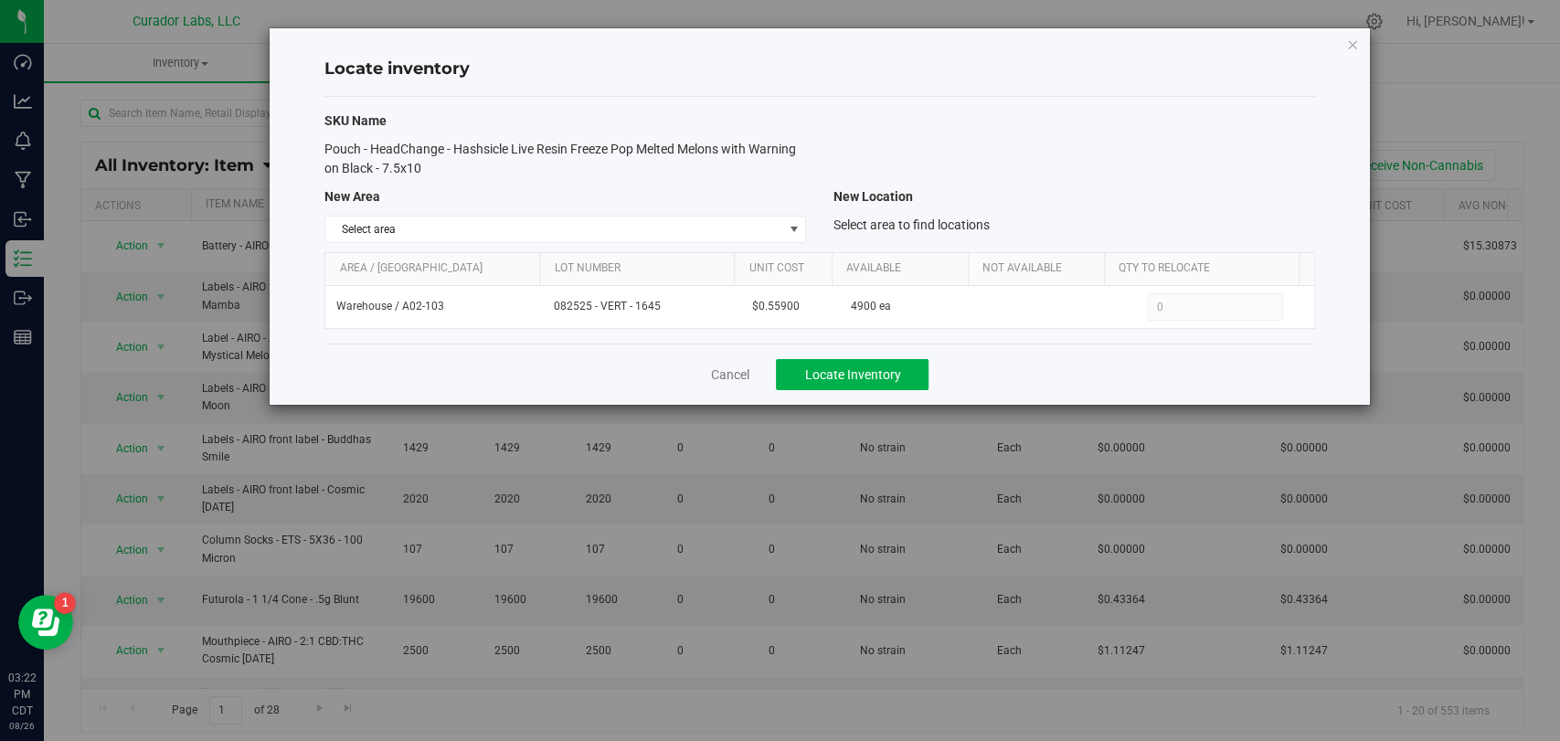
click at [639, 340] on div "SKU Name Pouch - HeadChange - Hashsicle Live Resin Freeze Pop Melted Melons wit…" at bounding box center [819, 220] width 990 height 247
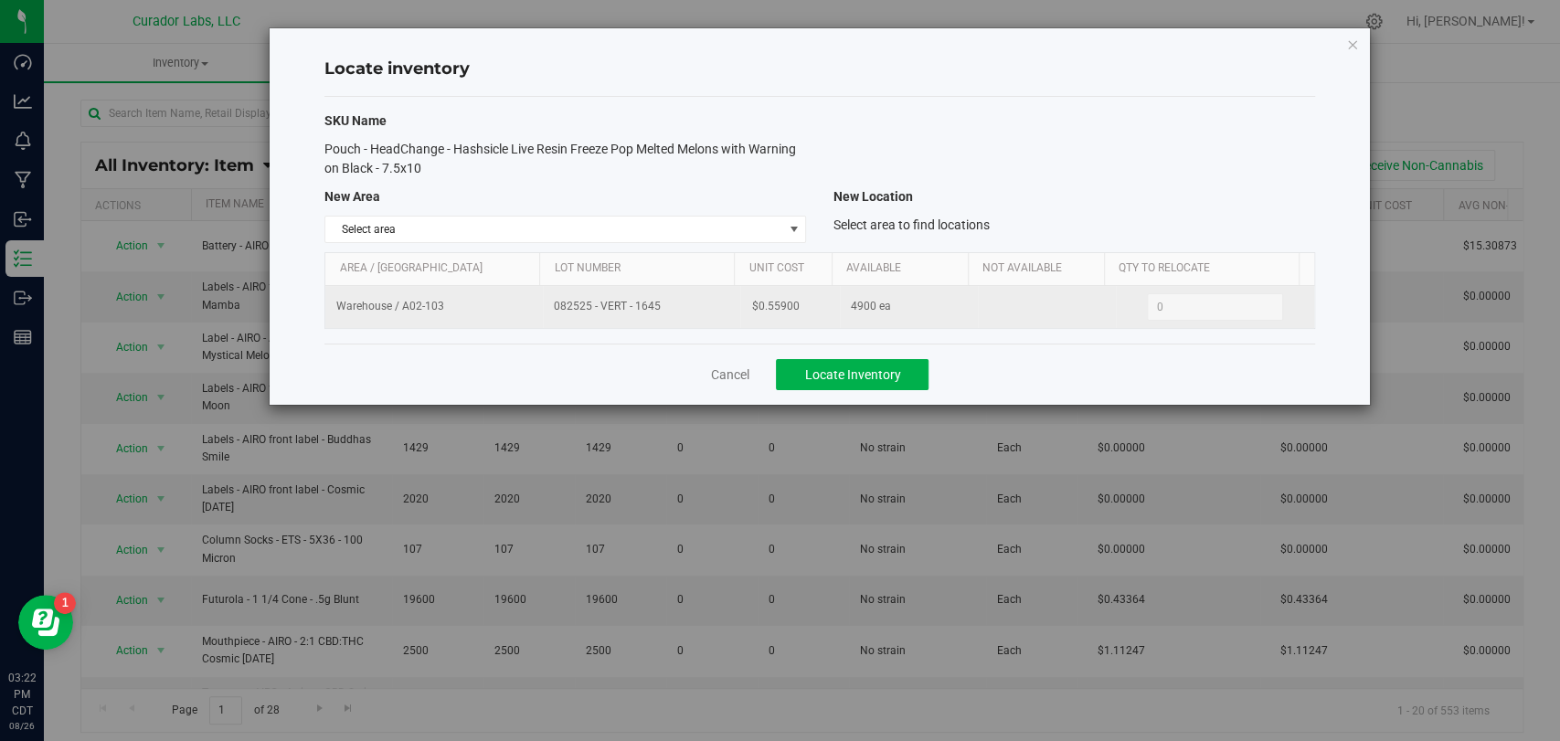
drag, startPoint x: 658, startPoint y: 311, endPoint x: 553, endPoint y: 314, distance: 105.2
click at [554, 314] on span "082525 - VERT - 1645" at bounding box center [641, 306] width 175 height 17
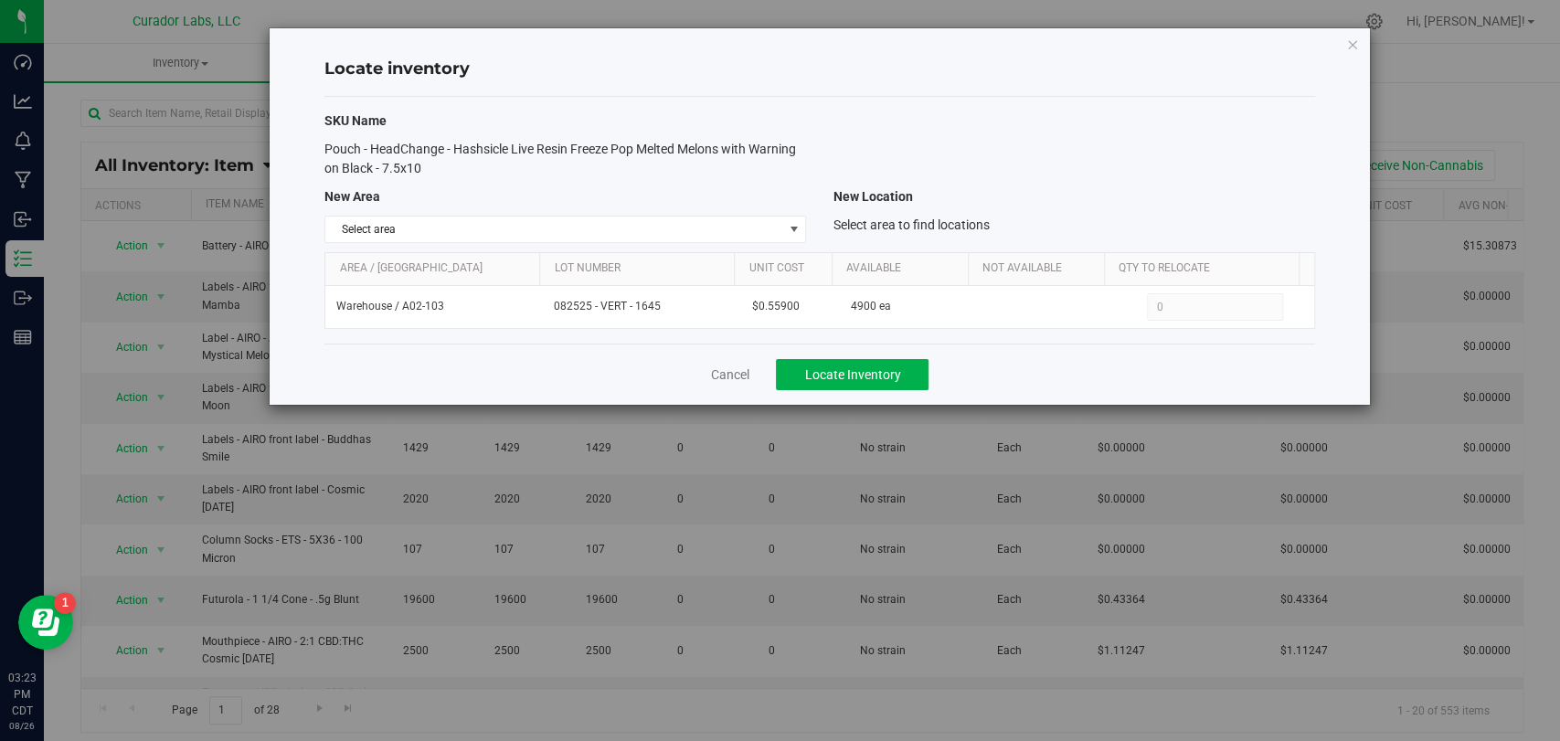
drag, startPoint x: 590, startPoint y: 361, endPoint x: 652, endPoint y: 335, distance: 67.6
click at [592, 361] on div "Cancel Locate Inventory" at bounding box center [819, 374] width 990 height 61
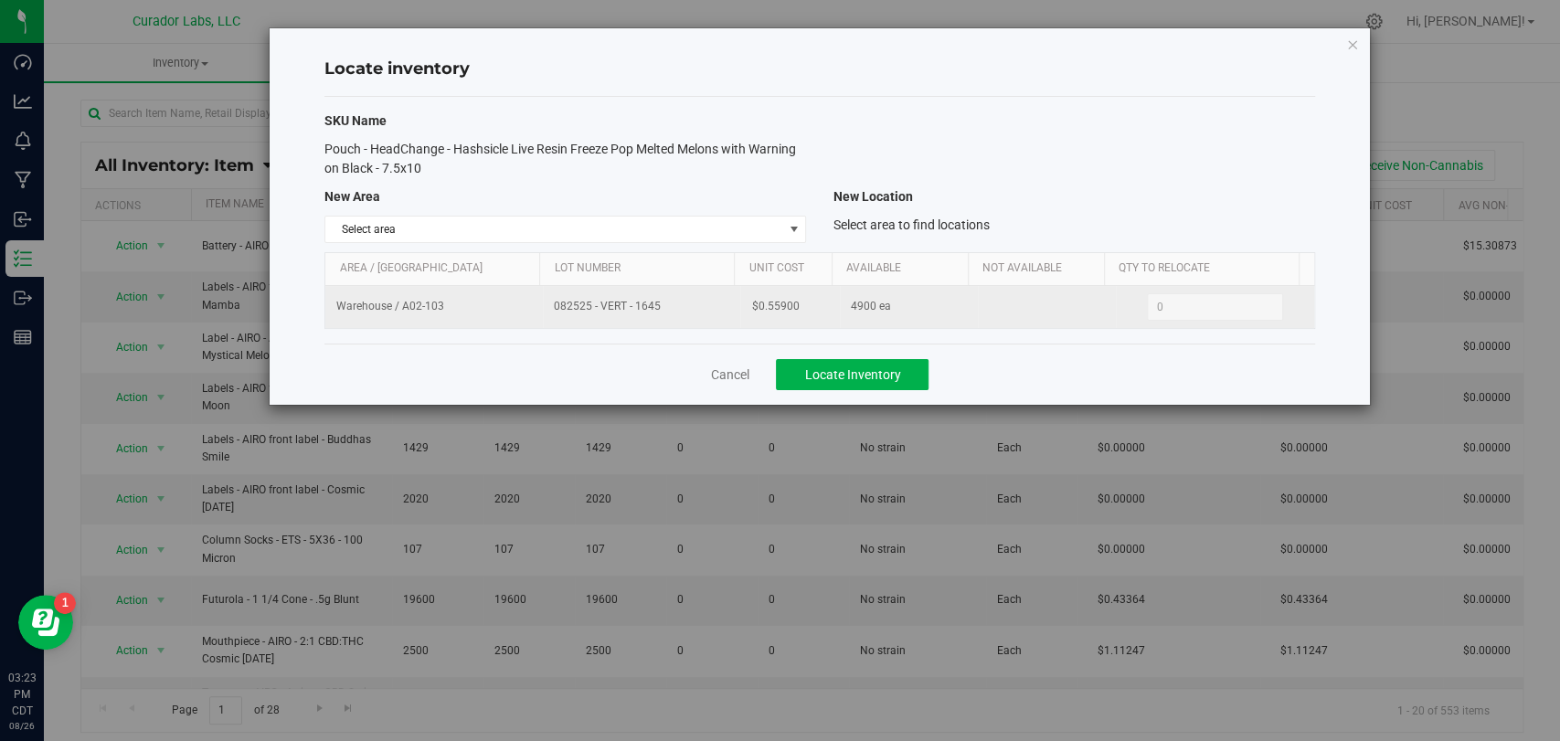
drag, startPoint x: 661, startPoint y: 316, endPoint x: 529, endPoint y: 316, distance: 131.6
click at [529, 316] on tr "Warehouse / A02-103 082525 - VERT - 1645 $0.55900 4900 ea 0 0" at bounding box center [819, 307] width 988 height 42
drag, startPoint x: 607, startPoint y: 334, endPoint x: 673, endPoint y: 308, distance: 70.6
click at [610, 335] on div "SKU Name Pouch - HeadChange - Hashsicle Live Resin Freeze Pop Melted Melons wit…" at bounding box center [819, 220] width 990 height 247
drag, startPoint x: 664, startPoint y: 303, endPoint x: 537, endPoint y: 304, distance: 128.0
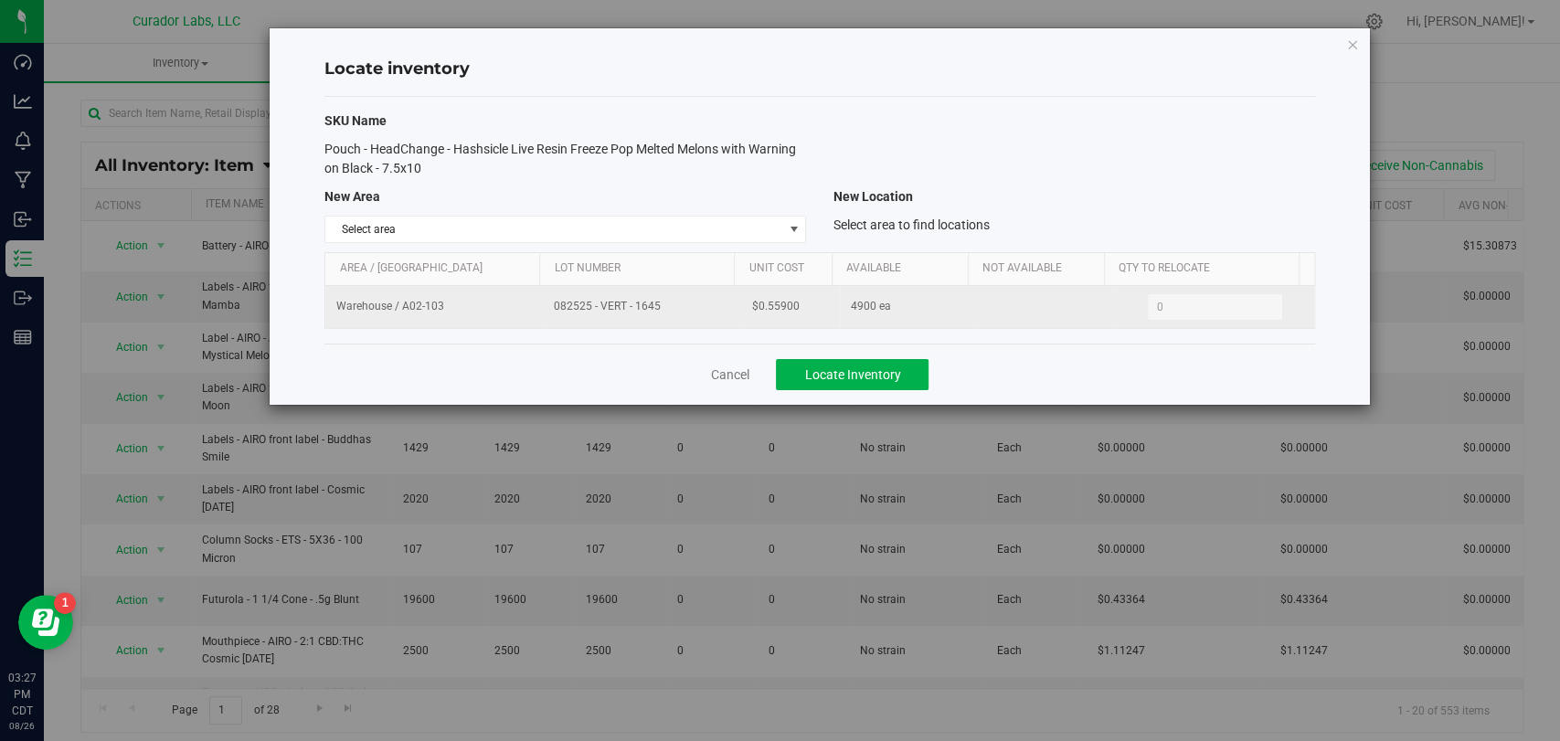
click at [537, 304] on tr "Warehouse / A02-103 082525 - VERT - 1645 $0.55900 4900 ea 0 0" at bounding box center [819, 307] width 988 height 42
drag, startPoint x: 799, startPoint y: 302, endPoint x: 691, endPoint y: 292, distance: 108.2
click at [691, 292] on tr "Warehouse / A02-103 082525 - VERT - 1645 $0.55900 4900 ea 0 0" at bounding box center [819, 307] width 988 height 42
click at [629, 324] on td "082525 - VERT - 1645" at bounding box center [641, 307] width 197 height 42
drag, startPoint x: 658, startPoint y: 309, endPoint x: 541, endPoint y: 298, distance: 117.5
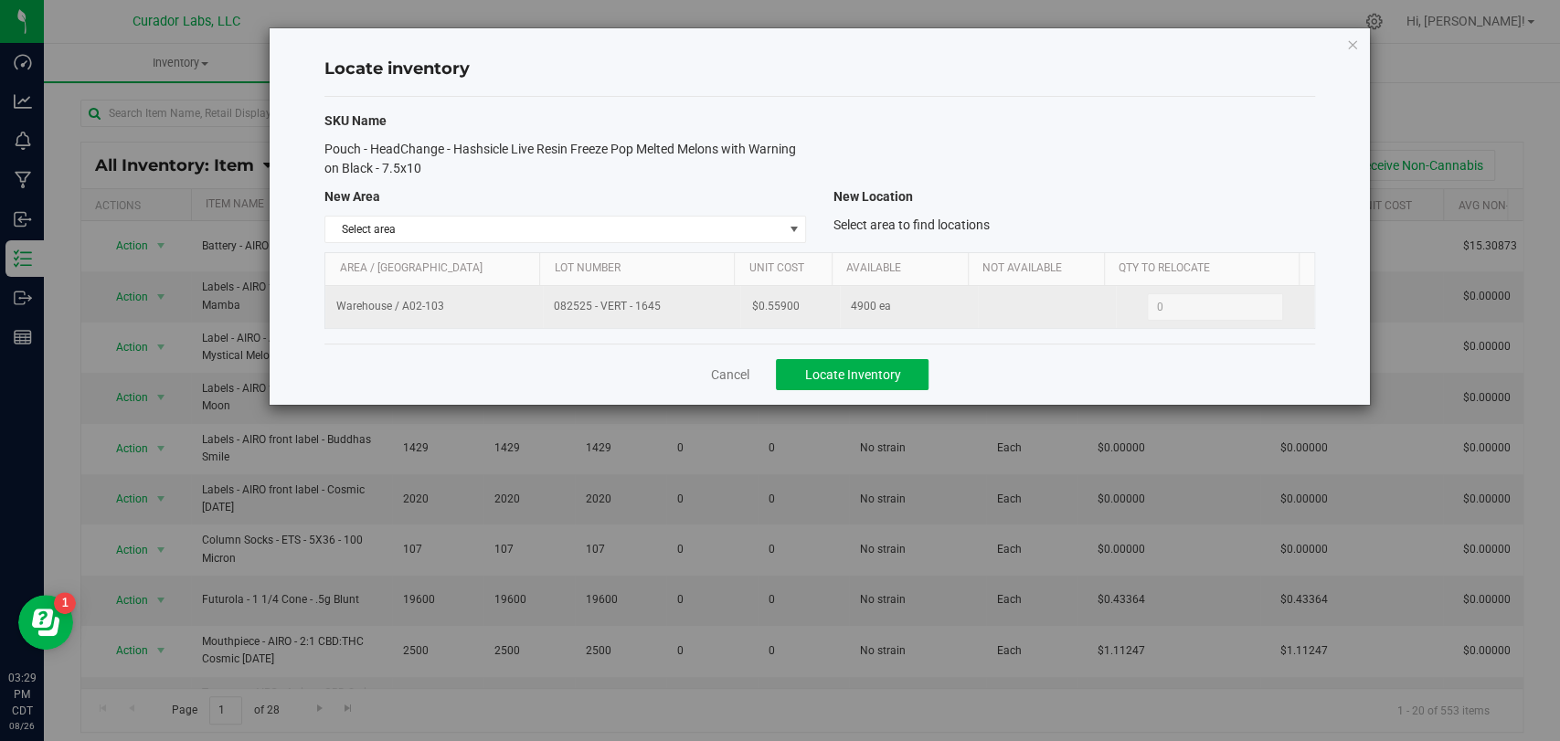
click at [543, 298] on td "082525 - VERT - 1645" at bounding box center [641, 307] width 197 height 42
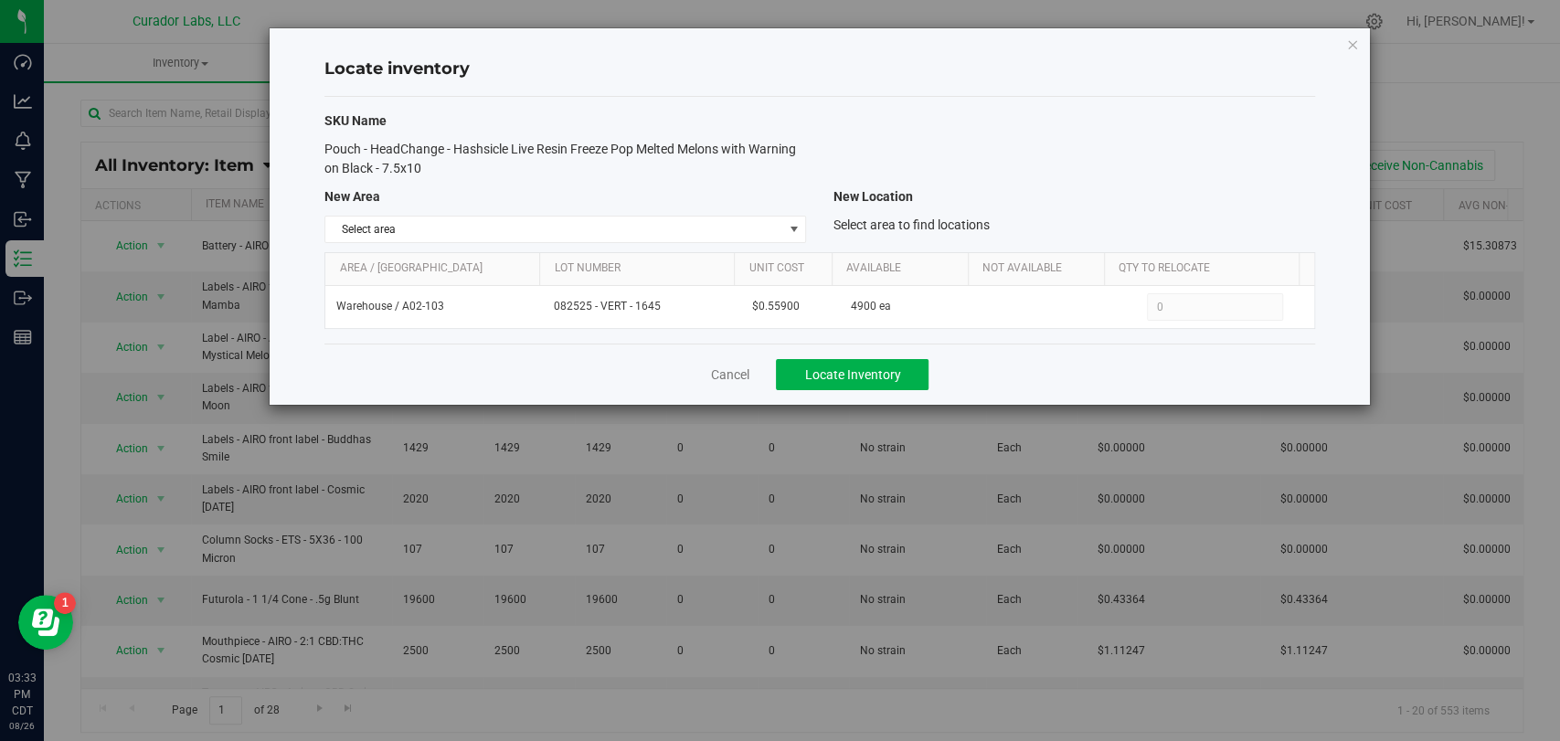
drag, startPoint x: 553, startPoint y: 355, endPoint x: 563, endPoint y: 352, distance: 10.4
click at [553, 355] on div "Cancel Locate Inventory" at bounding box center [819, 374] width 990 height 61
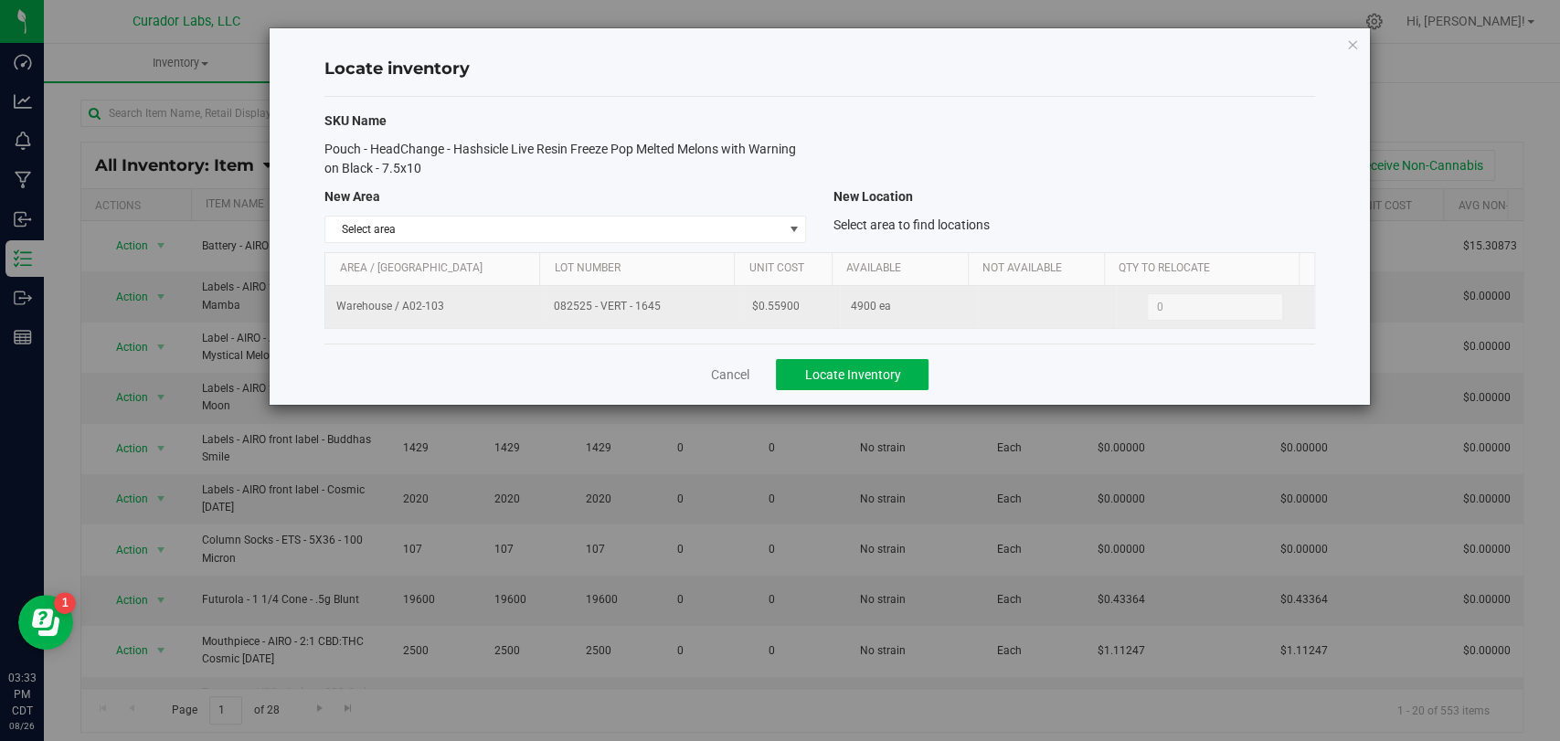
drag, startPoint x: 662, startPoint y: 312, endPoint x: 532, endPoint y: 309, distance: 129.8
click at [532, 309] on tr "Warehouse / A02-103 082525 - VERT - 1645 $0.55900 4900 ea 0 0" at bounding box center [819, 307] width 988 height 42
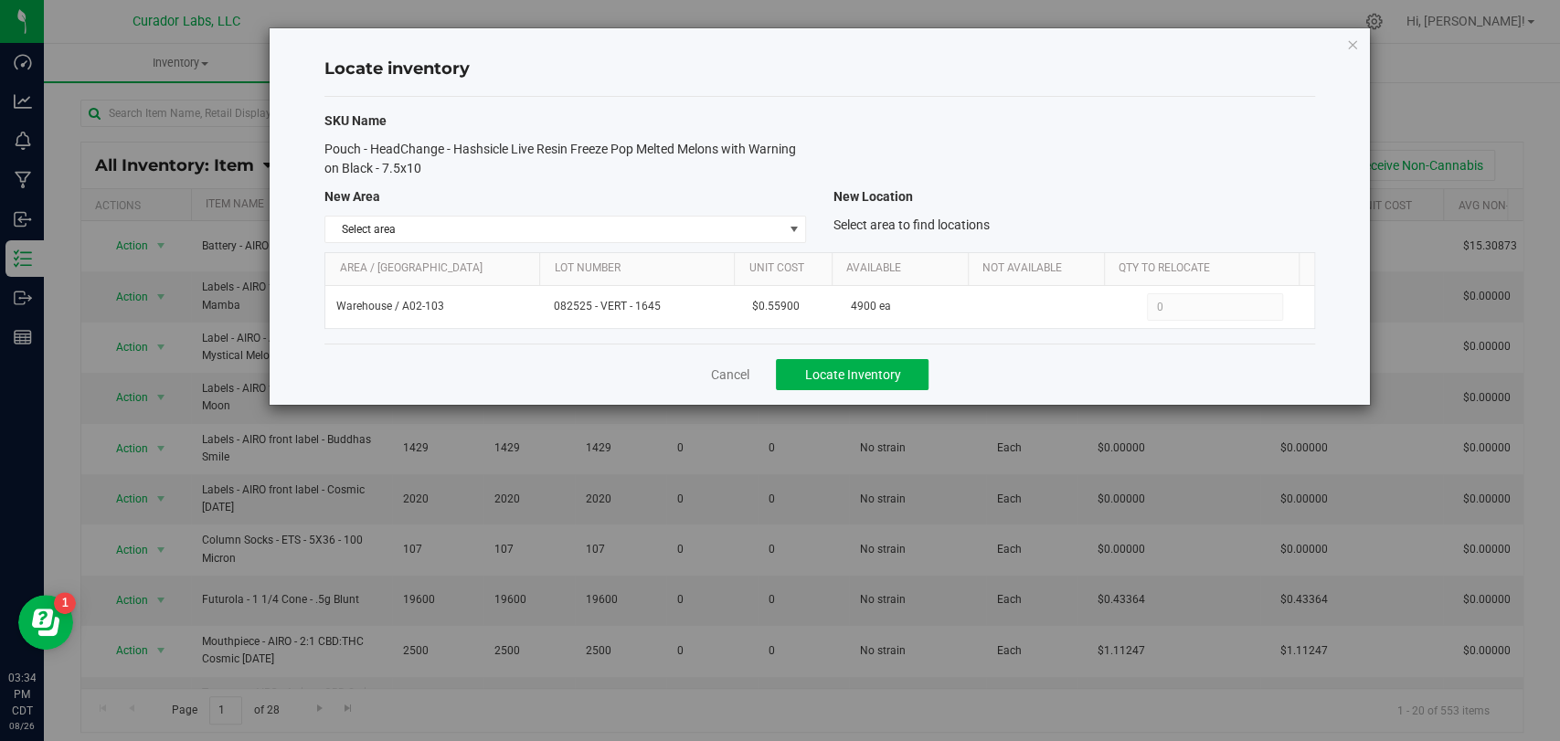
click at [538, 345] on div "Cancel Locate Inventory" at bounding box center [819, 374] width 990 height 61
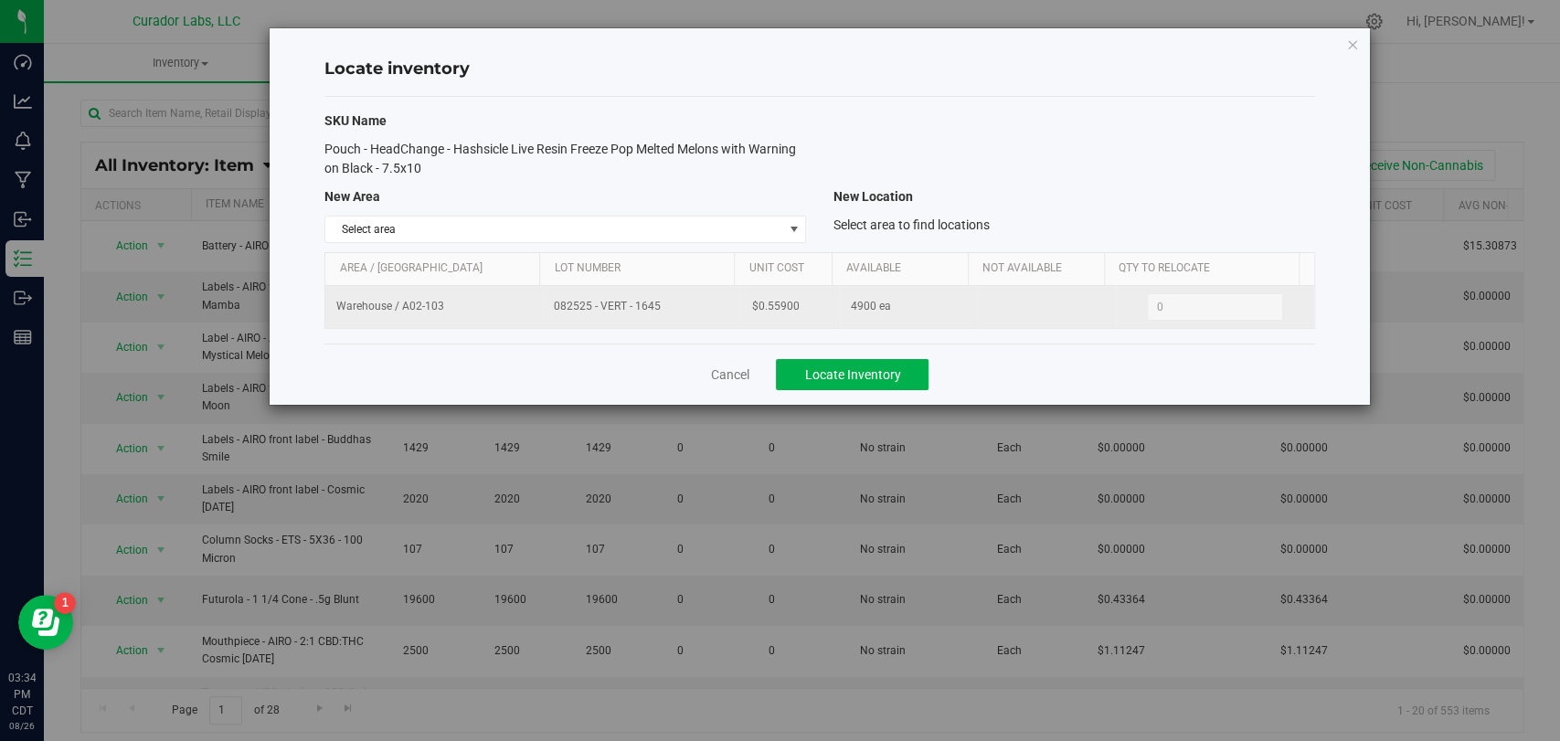
drag, startPoint x: 668, startPoint y: 310, endPoint x: 547, endPoint y: 311, distance: 120.7
click at [547, 311] on td "082525 - VERT - 1645" at bounding box center [641, 307] width 197 height 42
drag, startPoint x: 792, startPoint y: 303, endPoint x: 700, endPoint y: 307, distance: 91.5
click at [700, 307] on tr "Warehouse / A02-103 082525 - VERT - 1645 $0.55900 4900 ea 0 0" at bounding box center [819, 307] width 988 height 42
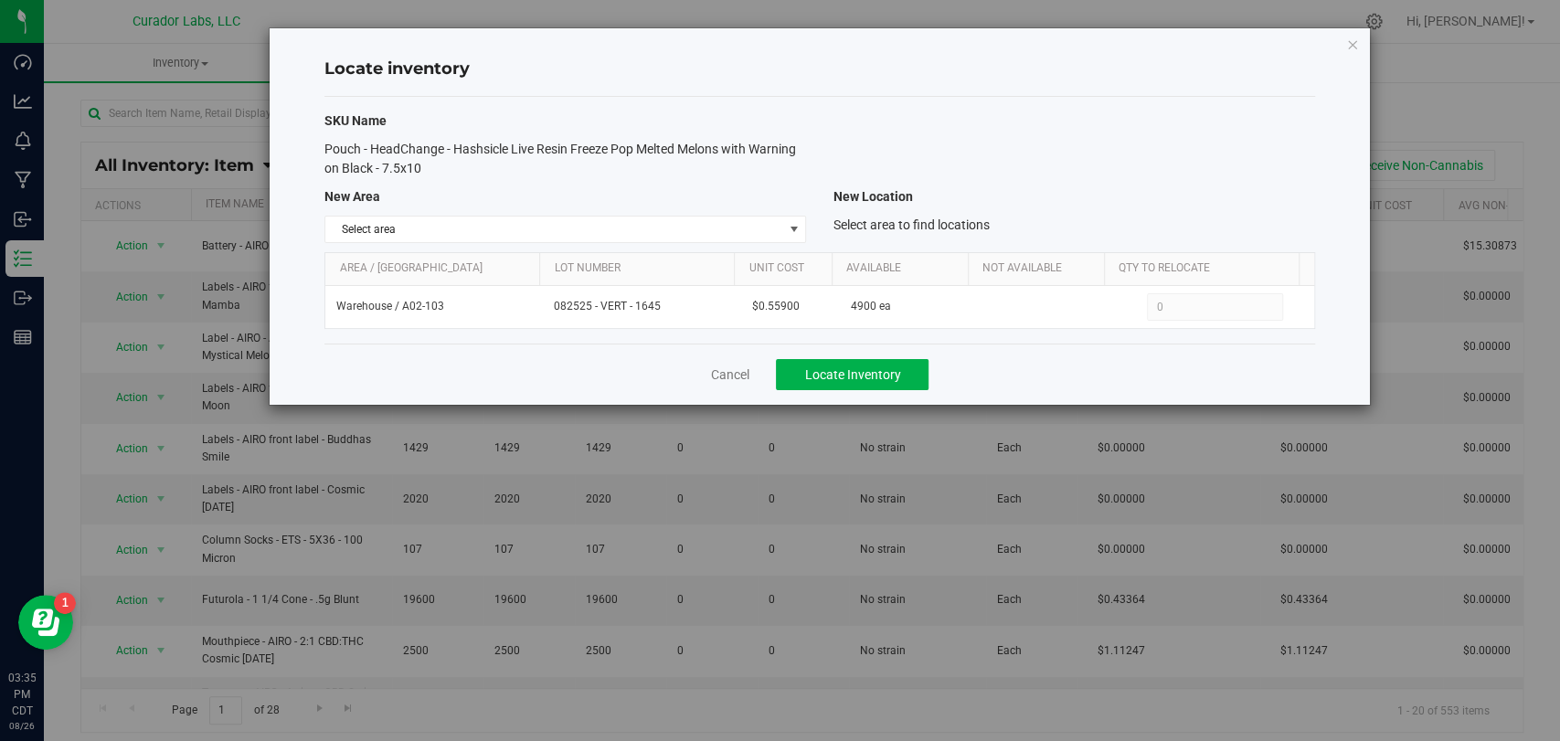
click at [598, 360] on div "Cancel Locate Inventory" at bounding box center [819, 374] width 990 height 61
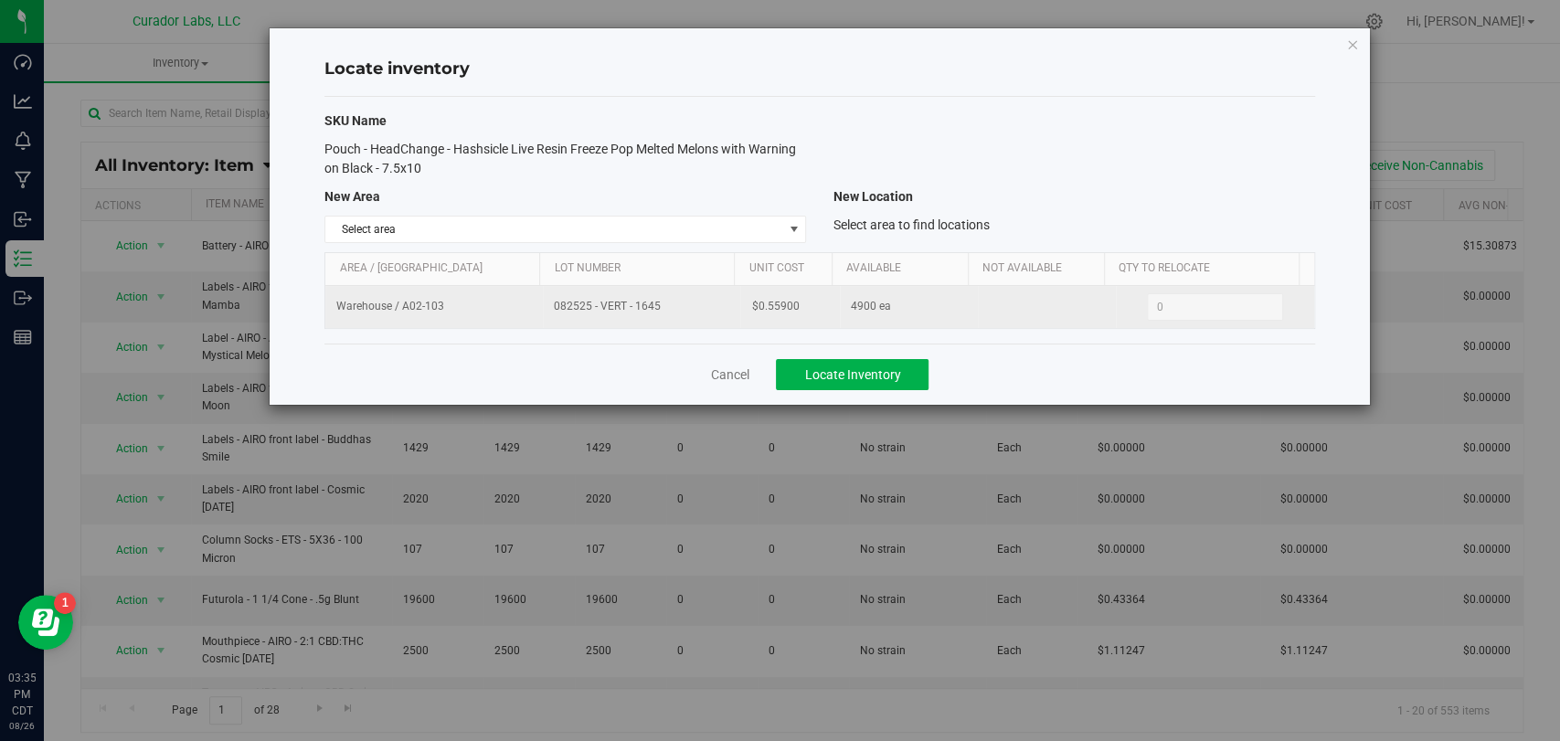
drag, startPoint x: 657, startPoint y: 307, endPoint x: 542, endPoint y: 314, distance: 115.3
click at [543, 314] on td "082525 - VERT - 1645" at bounding box center [641, 307] width 197 height 42
